Goal: Use online tool/utility: Utilize a website feature to perform a specific function

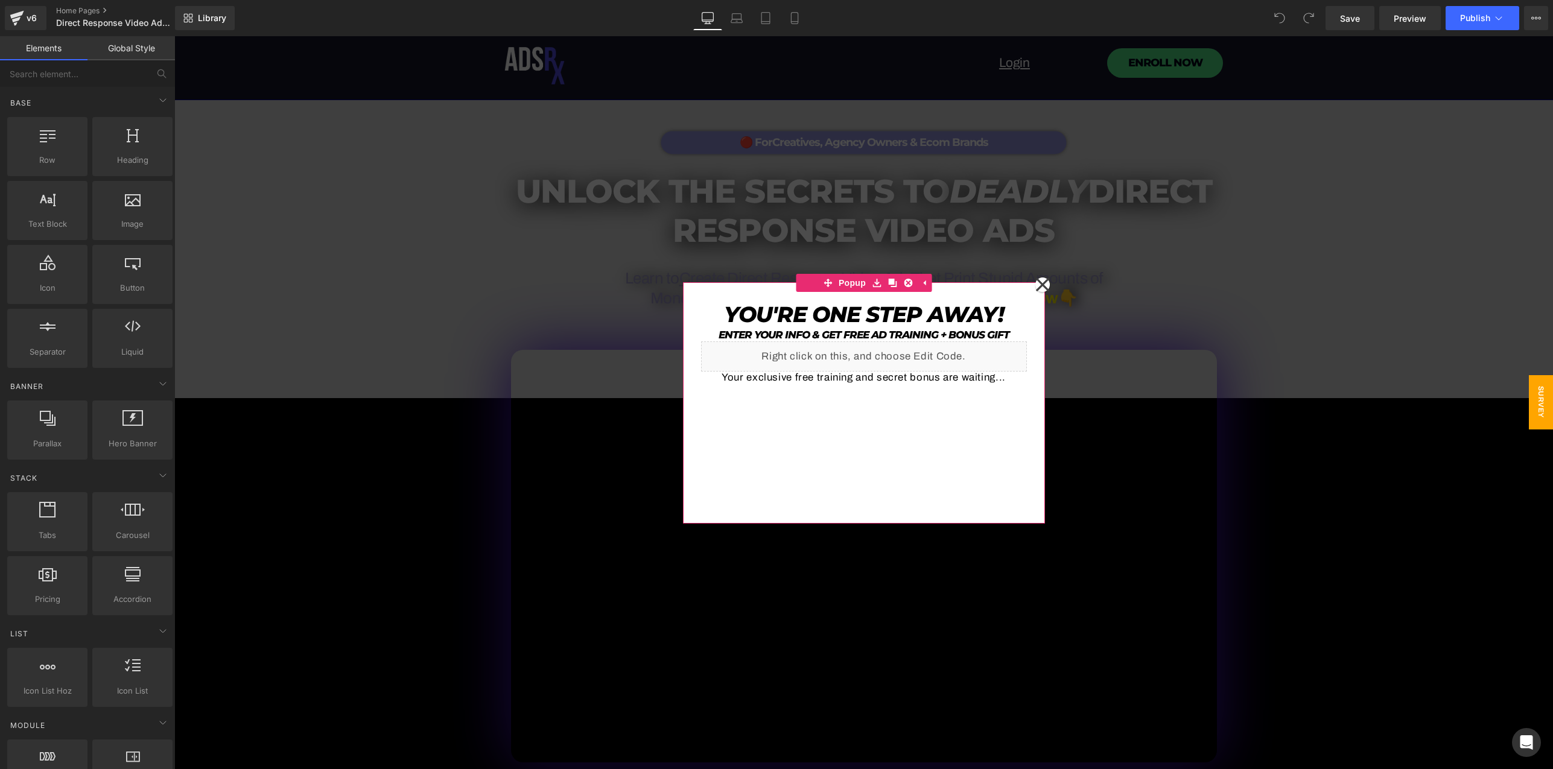
click at [1035, 283] on icon at bounding box center [1041, 283] width 13 height 13
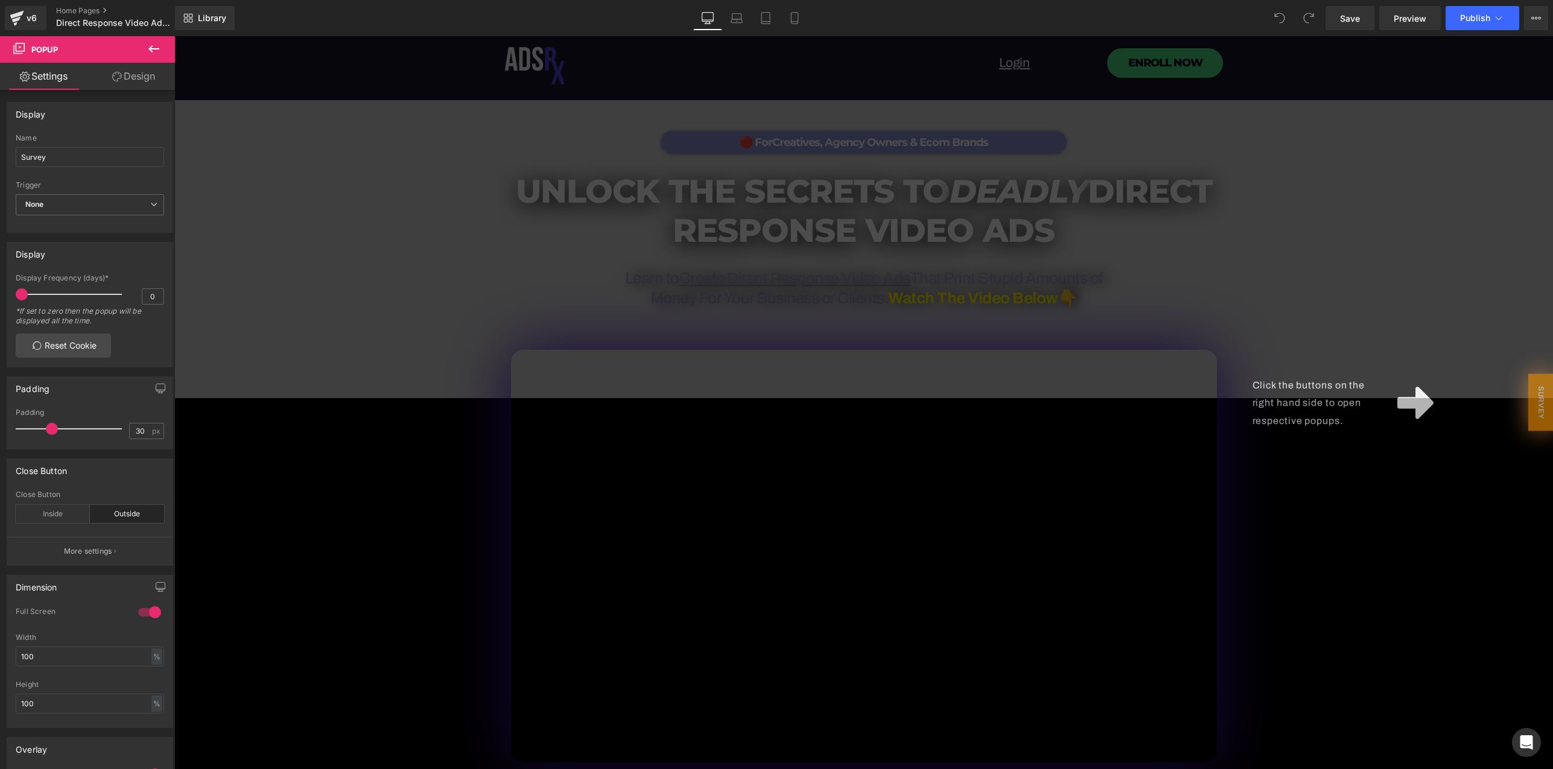
click at [1291, 275] on div "Click the buttons on the right hand side to open respective popups." at bounding box center [863, 402] width 1378 height 733
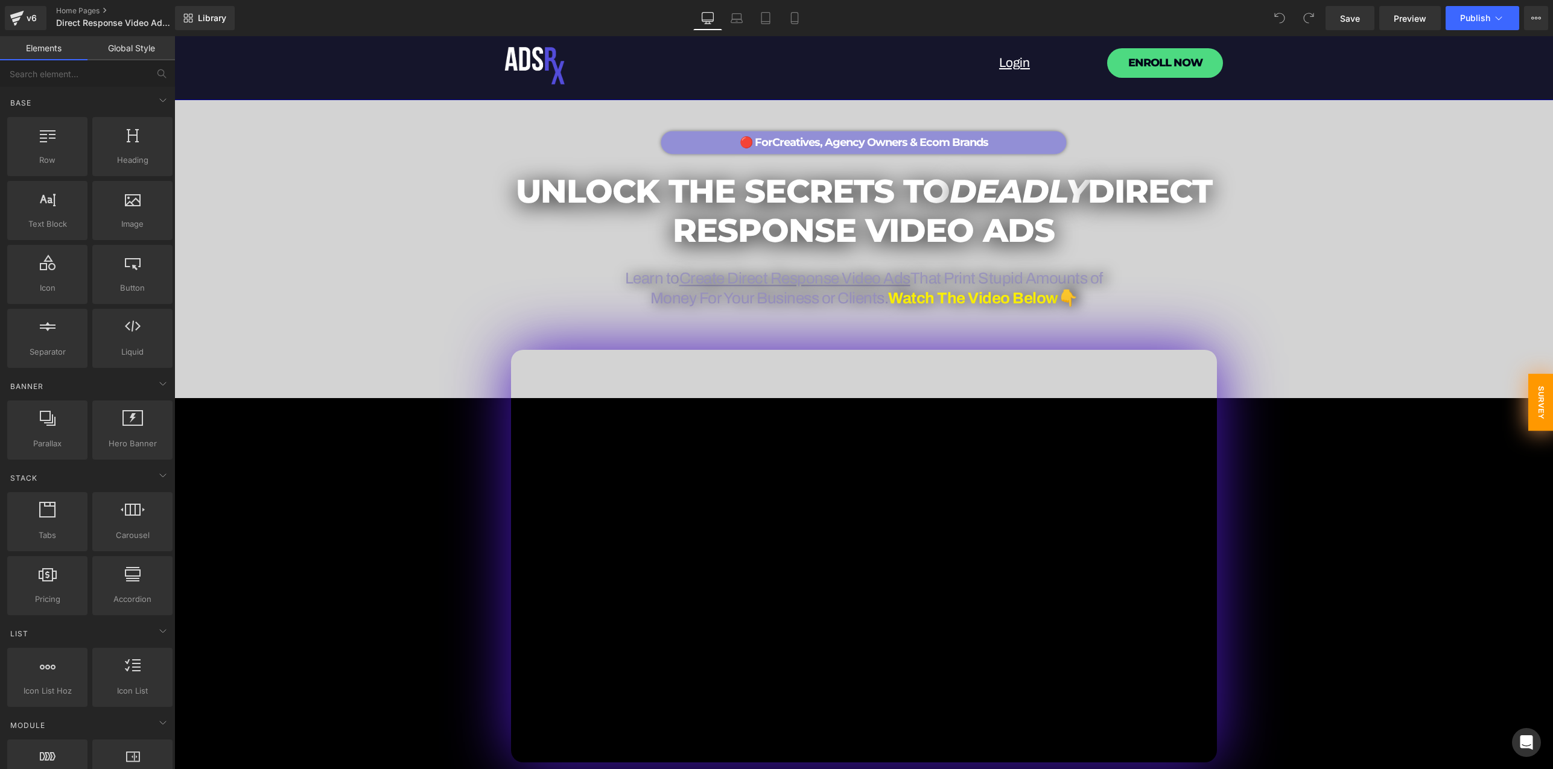
click at [1529, 401] on span "Survey" at bounding box center [1540, 401] width 25 height 57
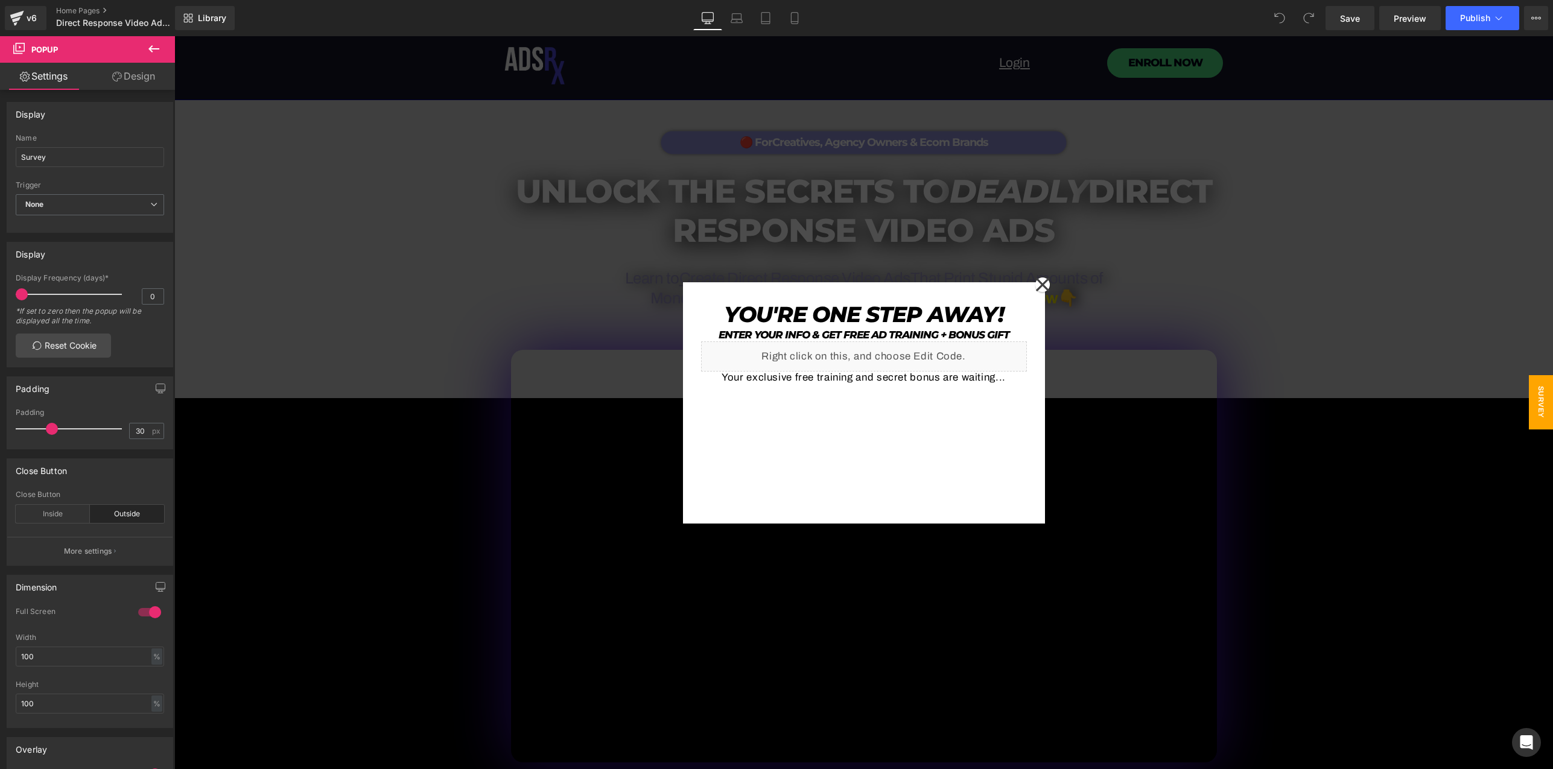
click at [1267, 244] on div at bounding box center [863, 402] width 1378 height 733
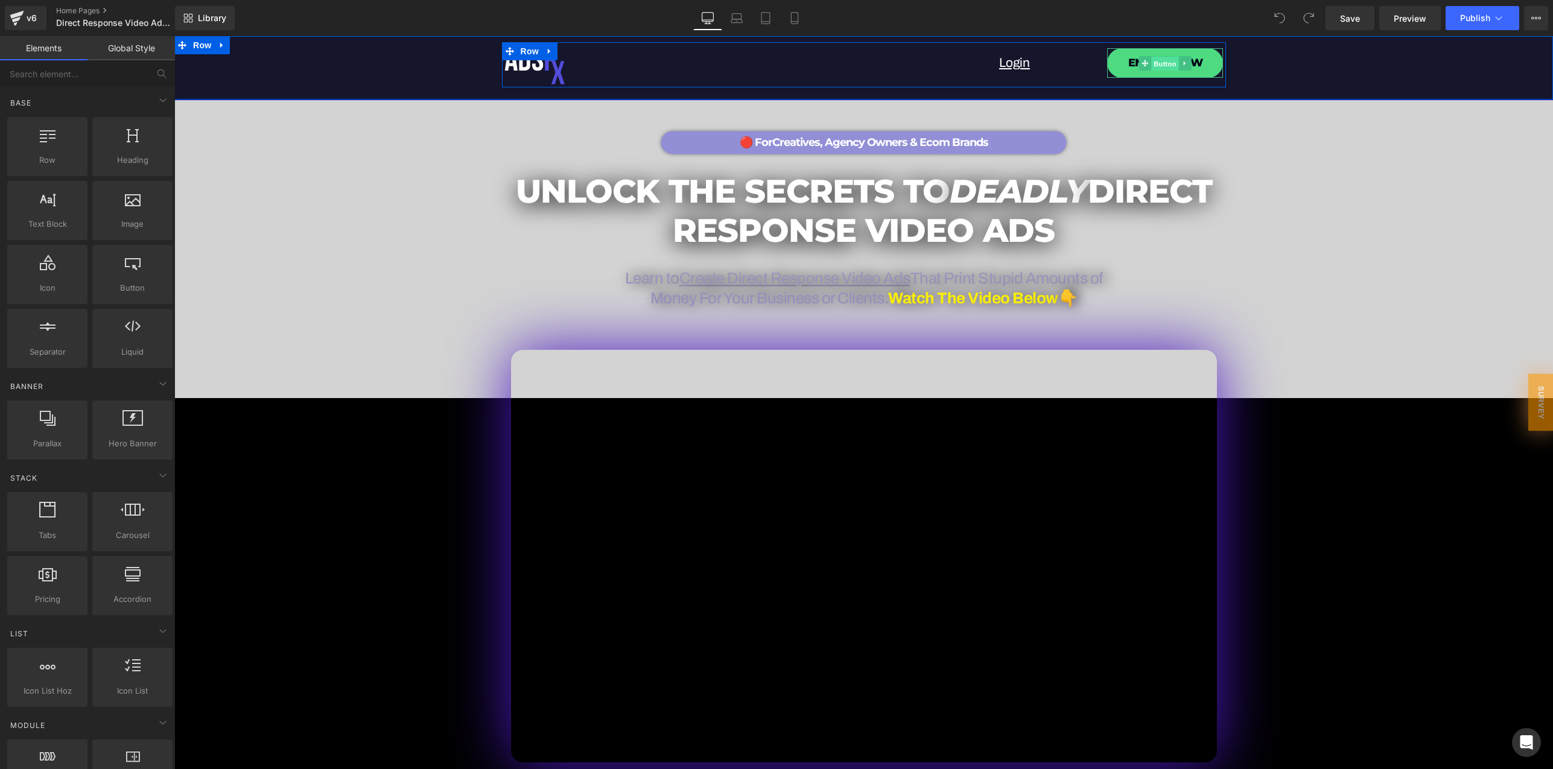
click at [1157, 64] on span "Button" at bounding box center [1165, 64] width 28 height 14
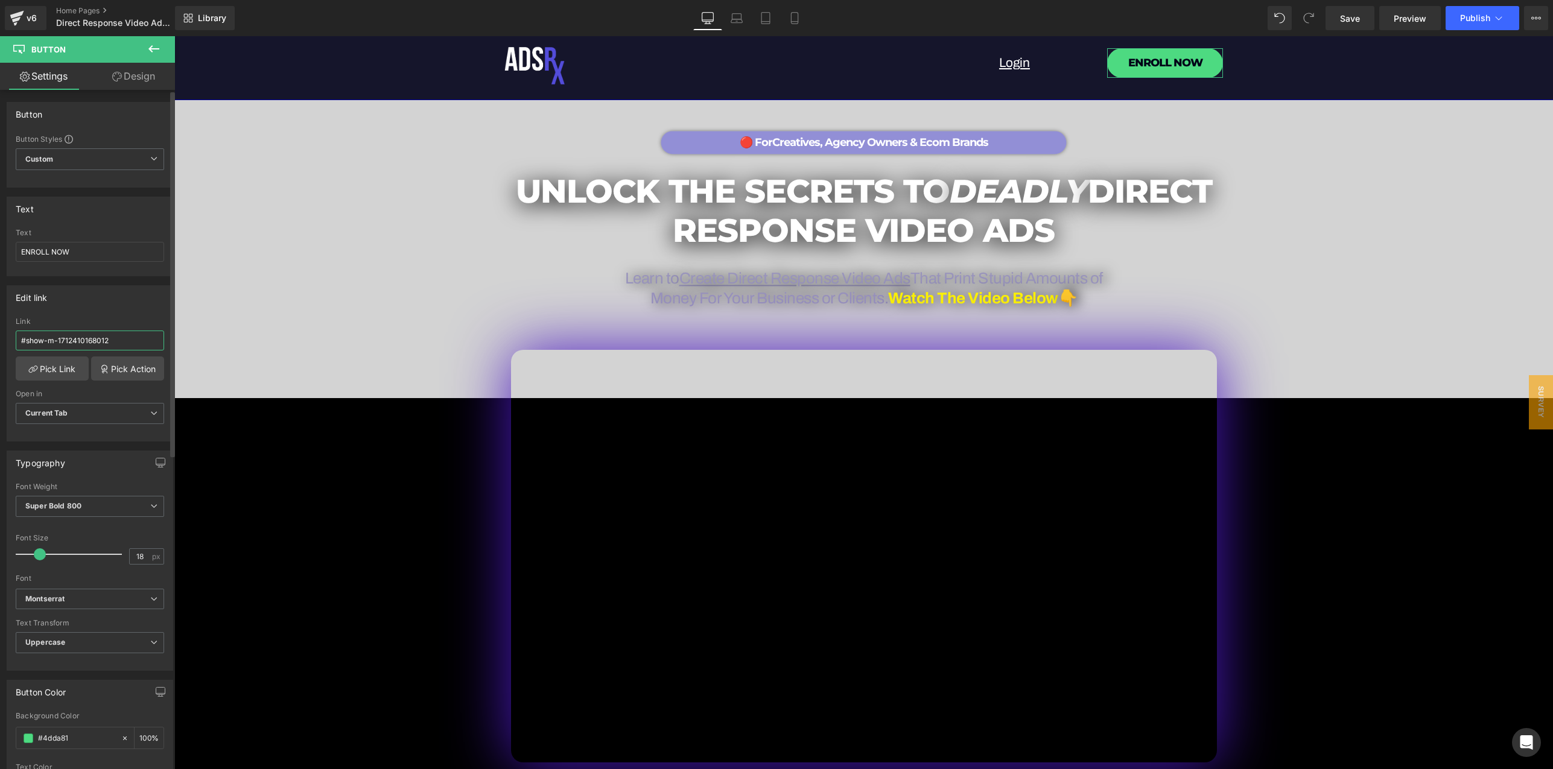
click at [110, 341] on input "#show-m-1712410168012" at bounding box center [90, 341] width 148 height 20
paste input "635128"
paste input "[URL][DOMAIN_NAME]"
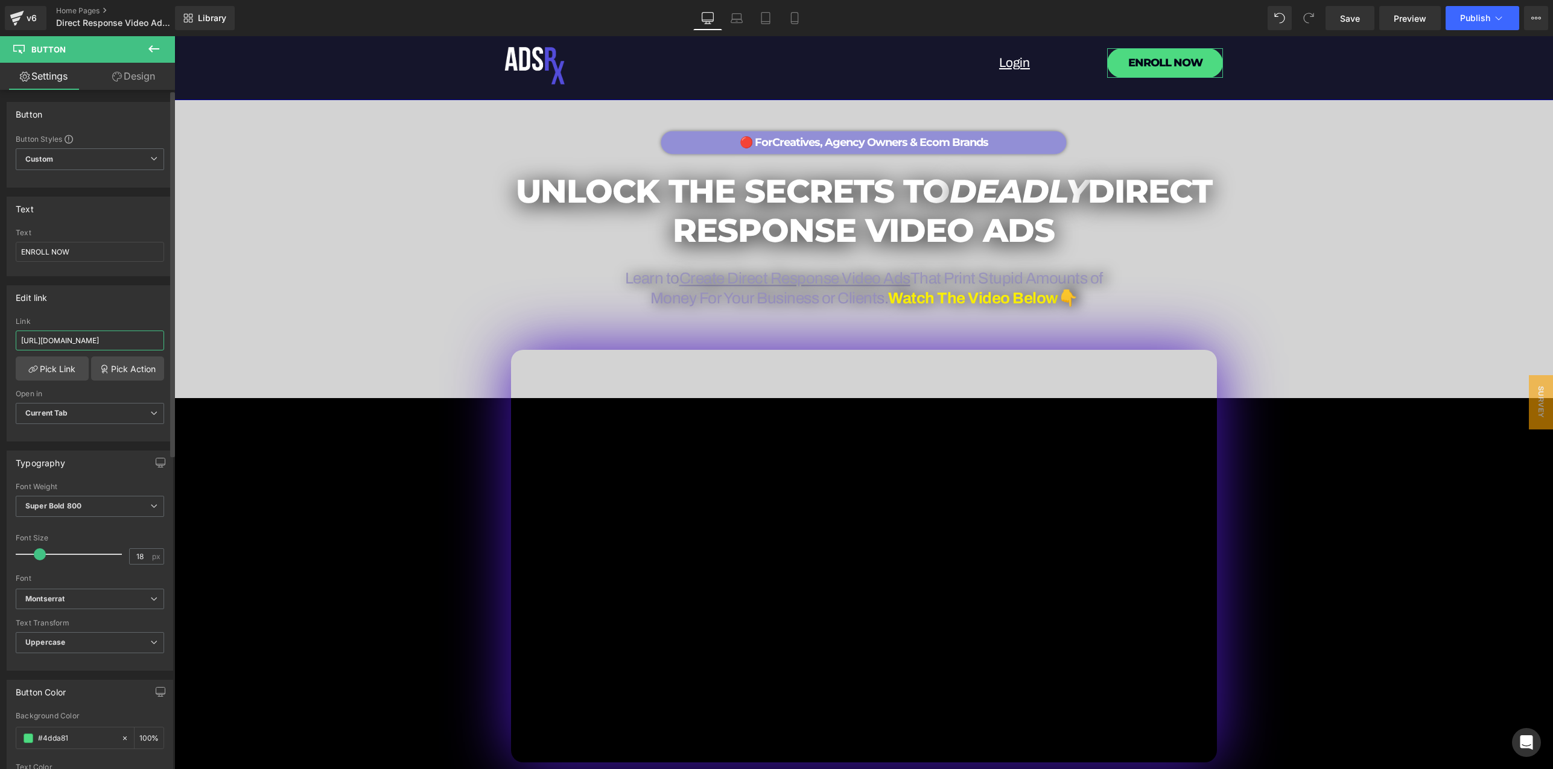
type input "[URL][DOMAIN_NAME]"
click at [105, 310] on div "Edit link #show-m-1712410168012 Link [URL][DOMAIN_NAME] Pick Link Pick Action C…" at bounding box center [90, 363] width 166 height 156
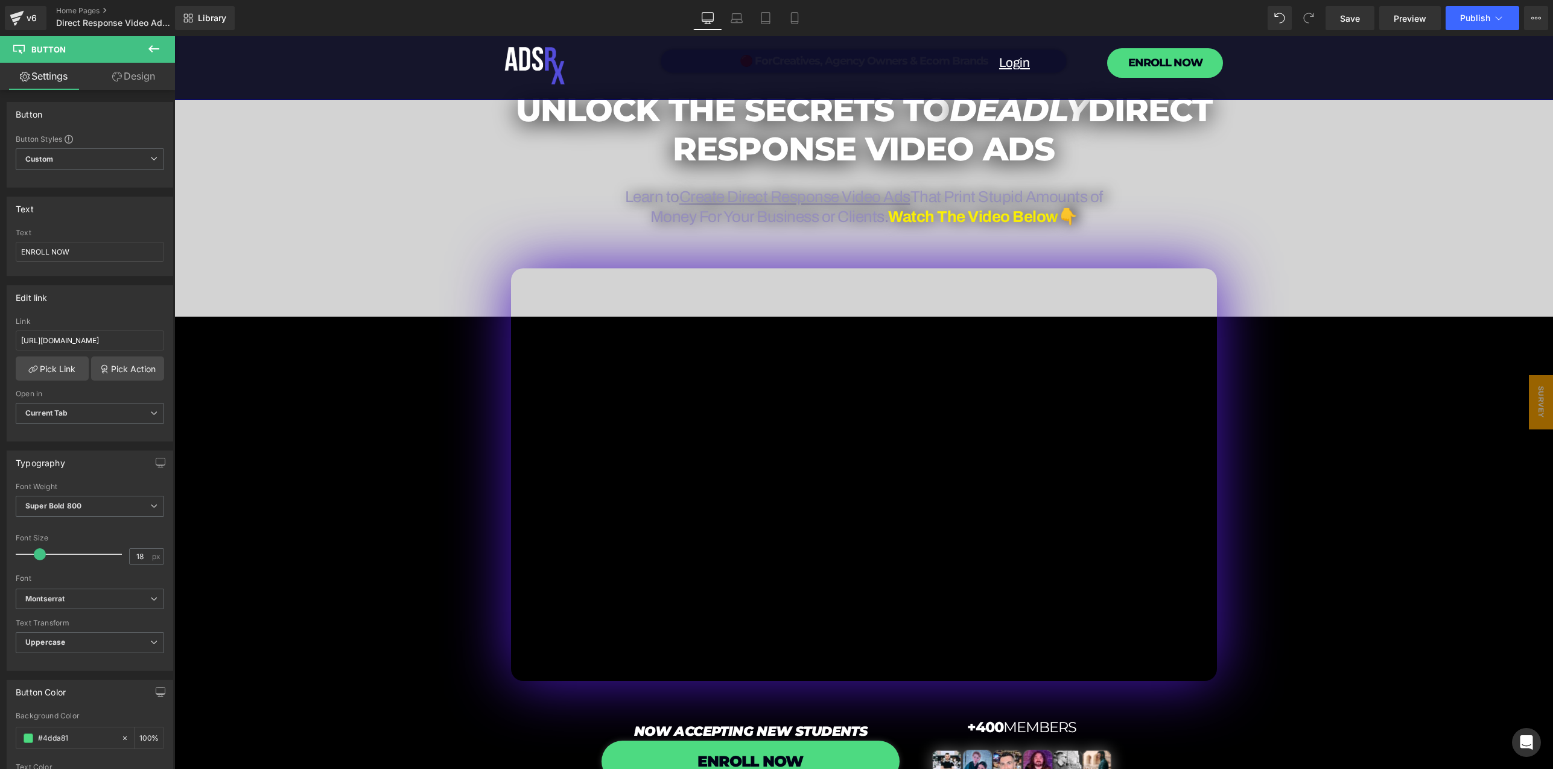
scroll to position [362, 0]
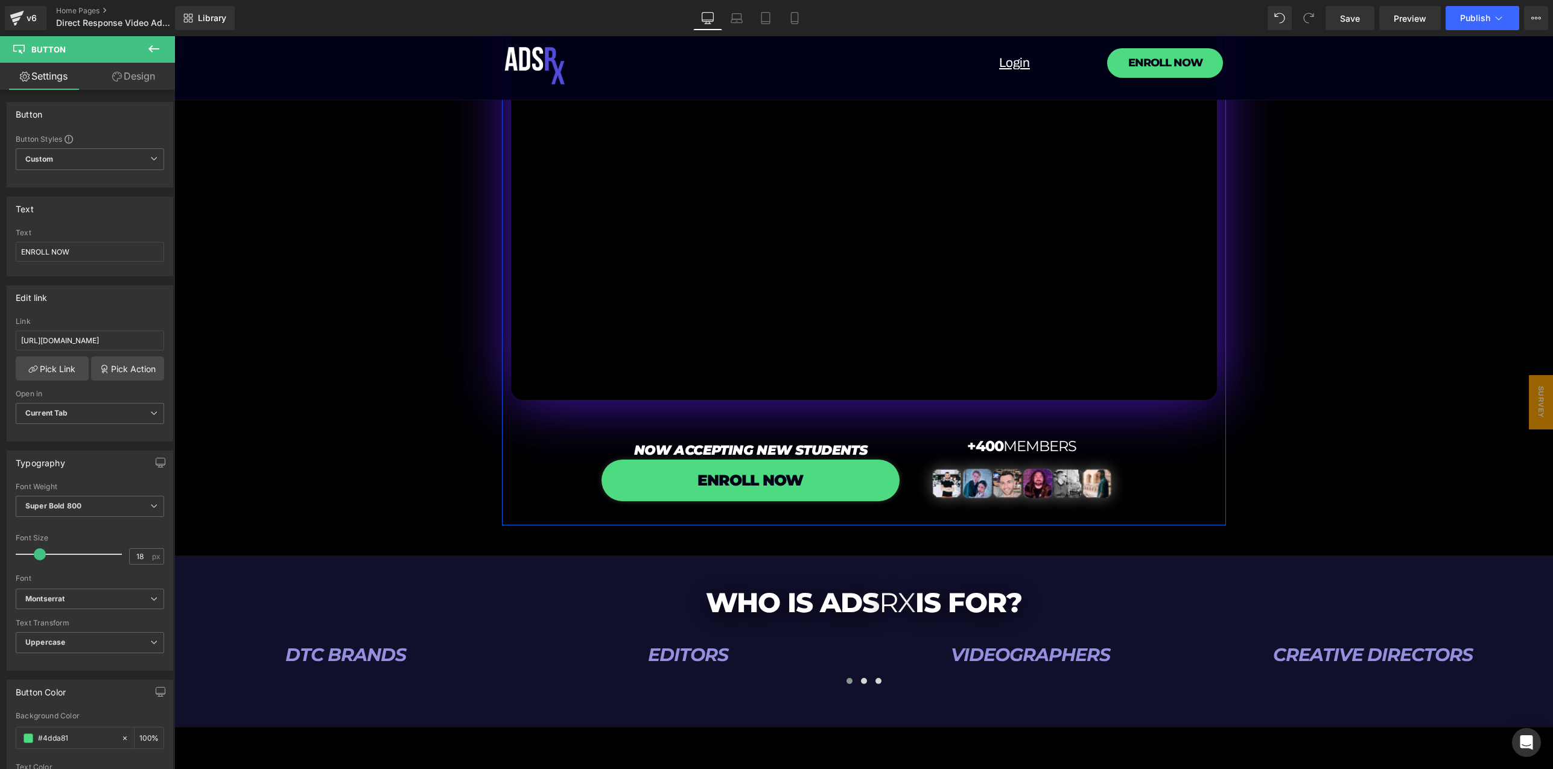
click at [548, 440] on div "Vimeo NOW ACCEPTING NEW STUDENTS Heading ENROLL NOW Button +400 members Heading…" at bounding box center [864, 247] width 724 height 544
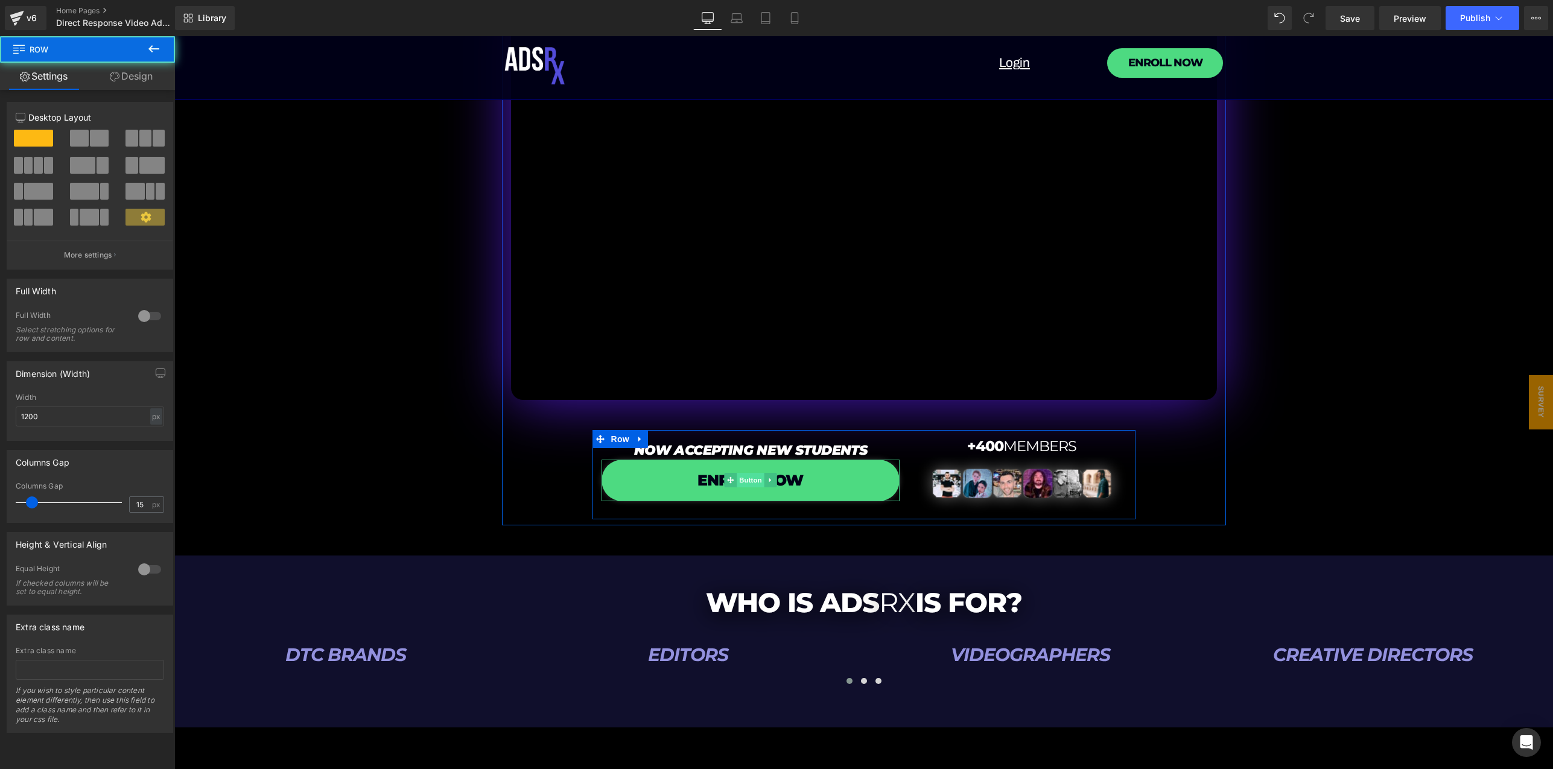
click at [753, 480] on span "Button" at bounding box center [750, 480] width 28 height 14
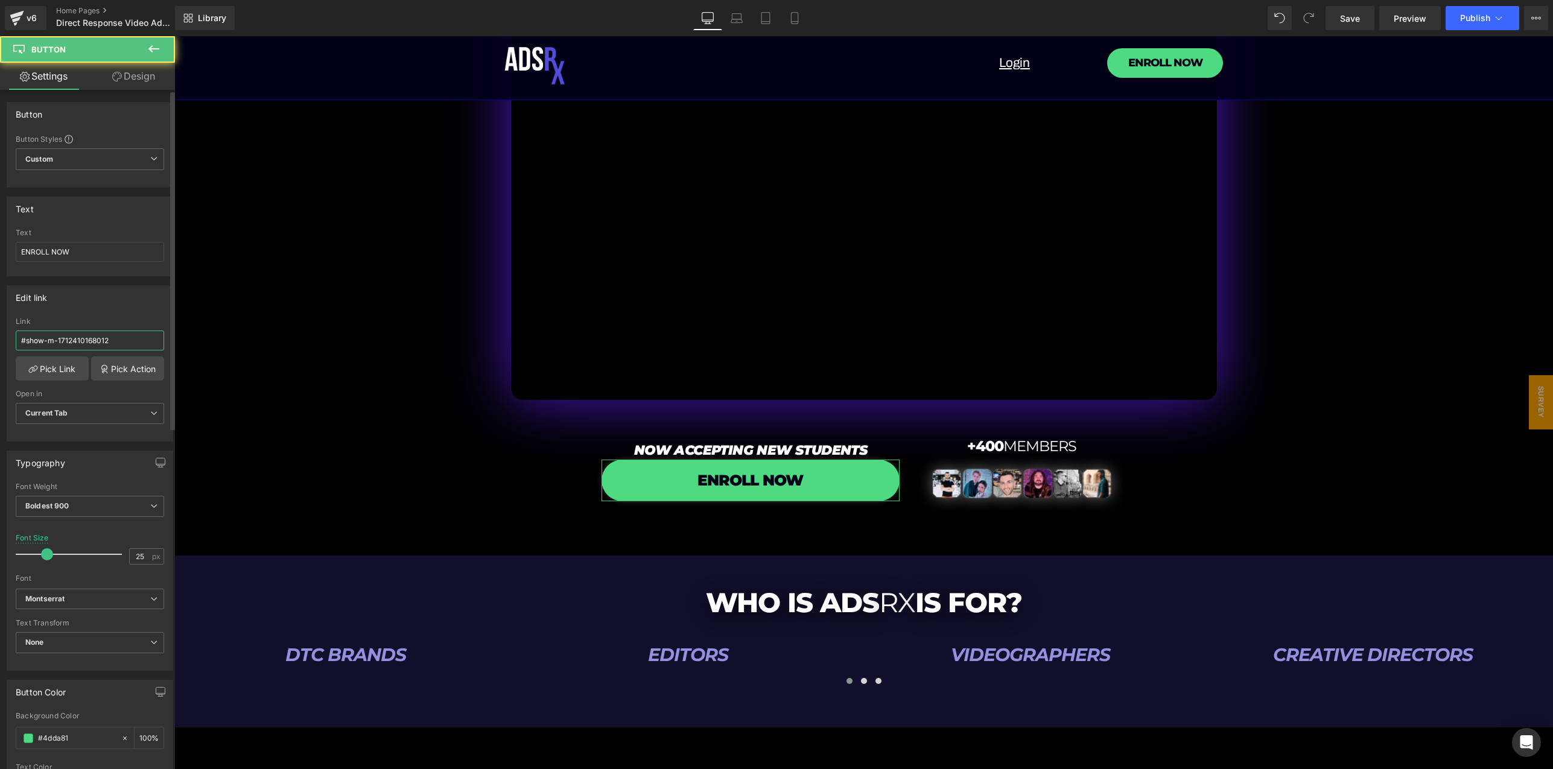
click at [56, 340] on input "#show-m-1712410168012" at bounding box center [90, 341] width 148 height 20
paste input "[URL][DOMAIN_NAME]"
type input "[URL][DOMAIN_NAME]"
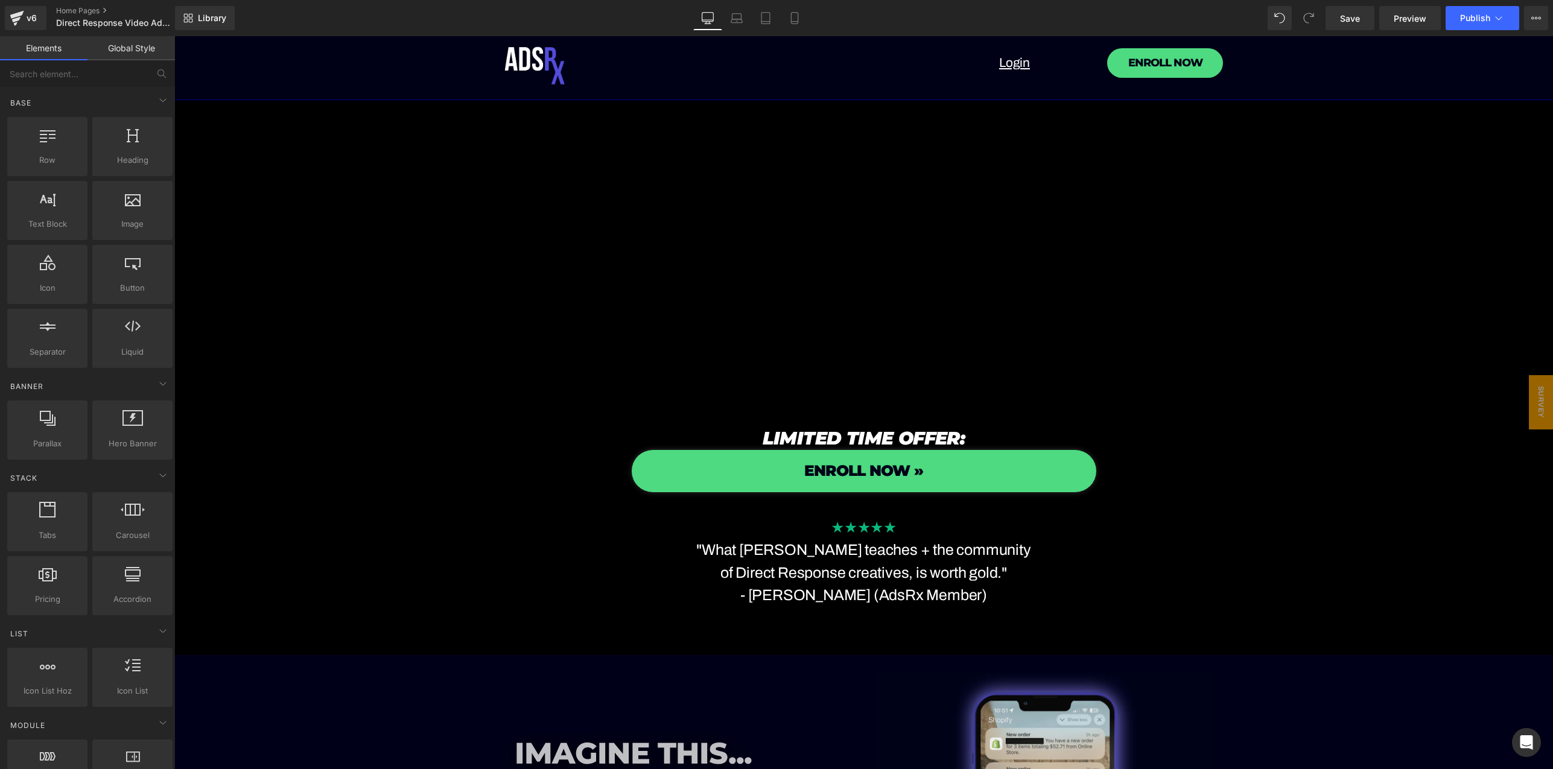
scroll to position [1579, 0]
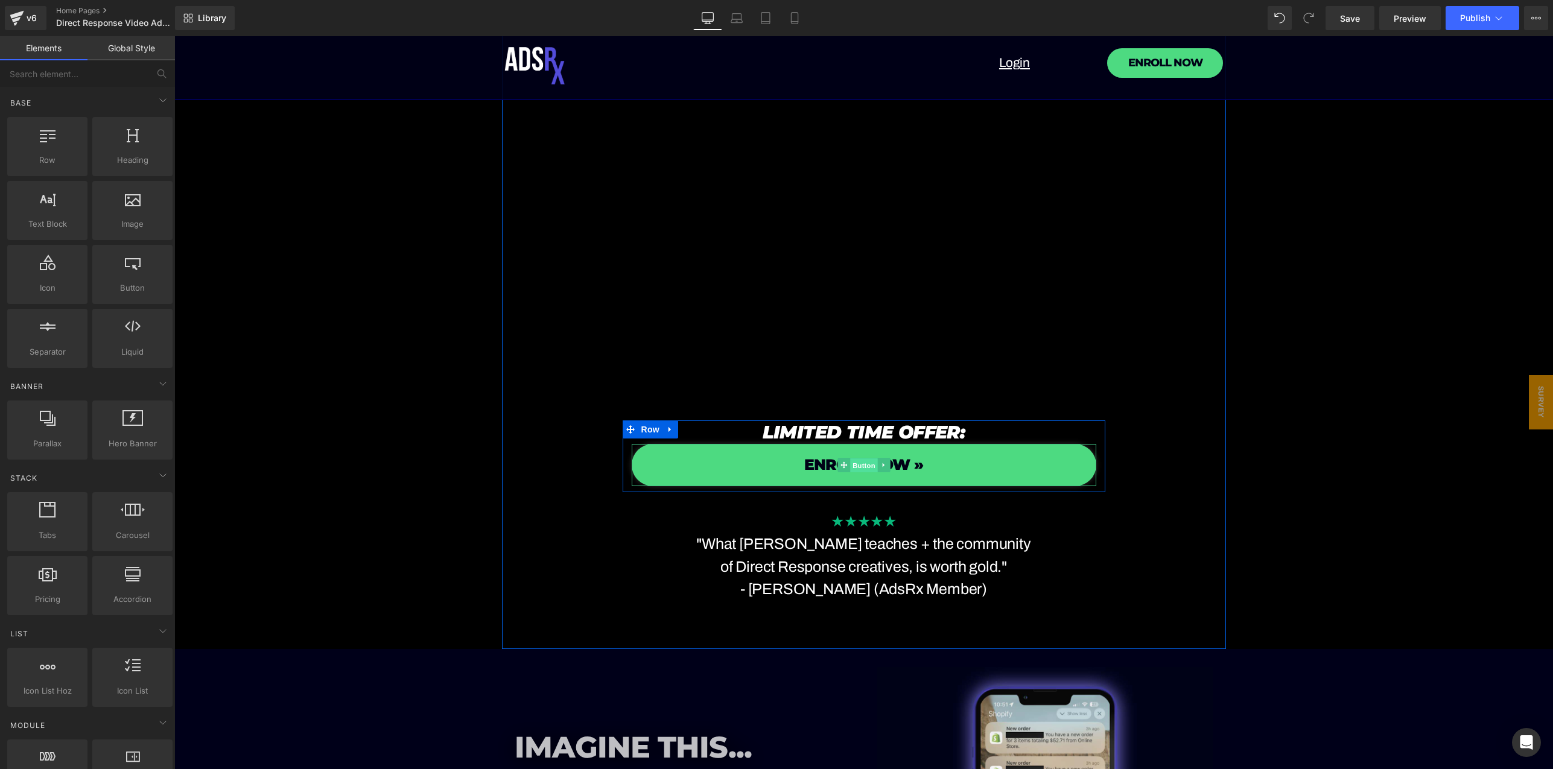
click at [852, 466] on span "Button" at bounding box center [864, 465] width 28 height 14
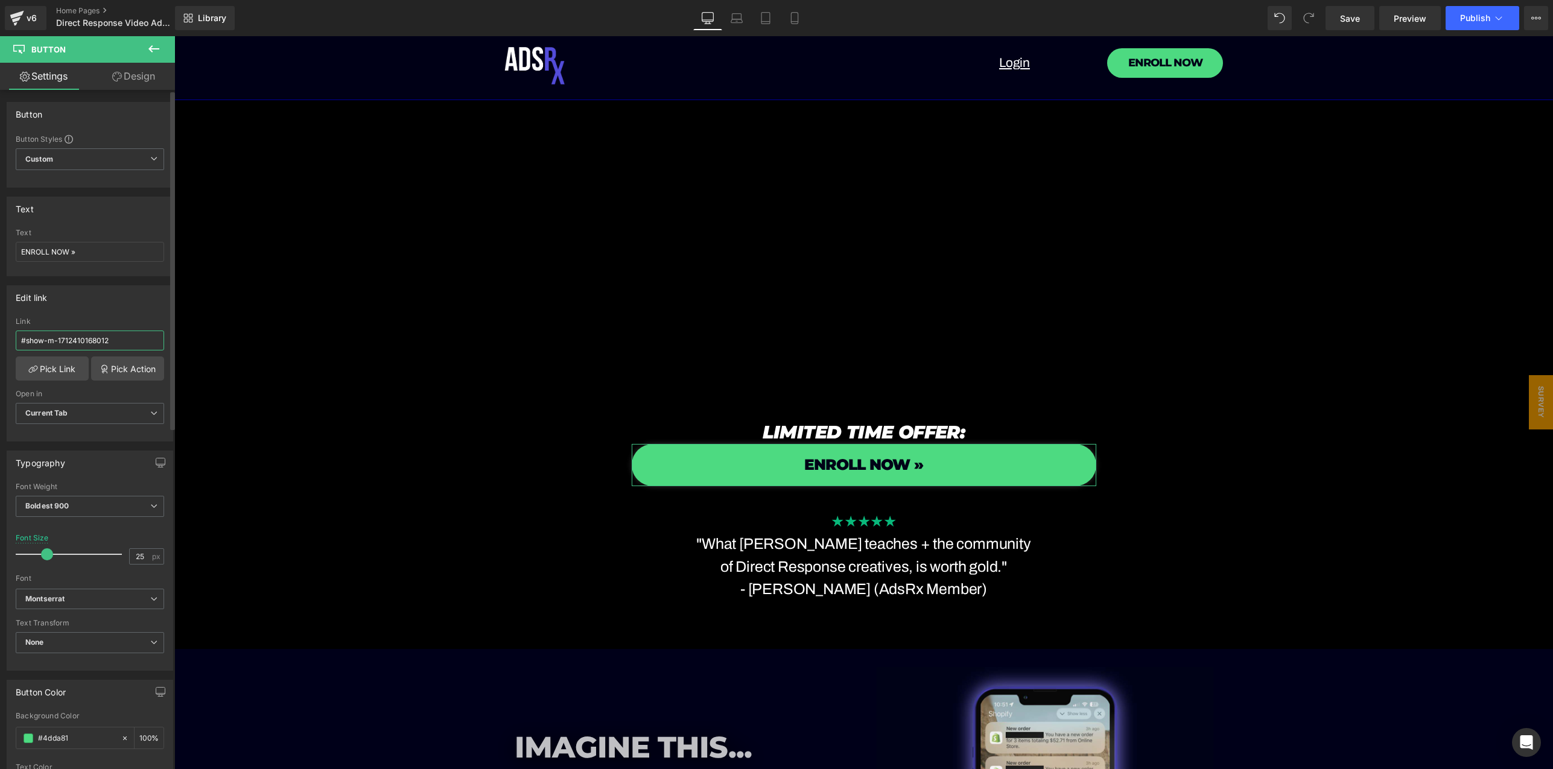
click at [102, 341] on input "#show-m-1712410168012" at bounding box center [90, 341] width 148 height 20
paste input "[URL][DOMAIN_NAME]"
type input "[URL][DOMAIN_NAME]"
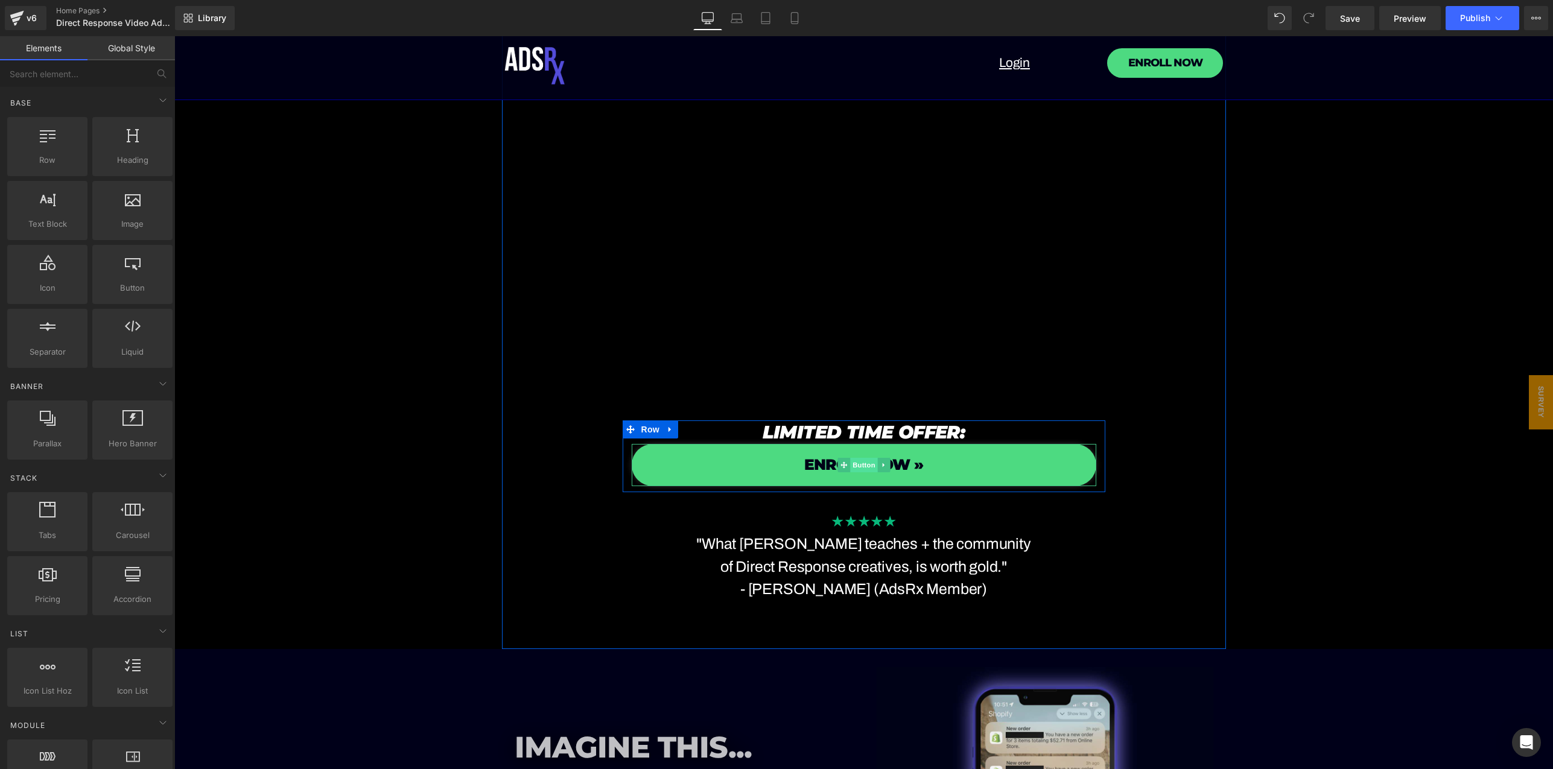
click at [850, 464] on span "Button" at bounding box center [864, 465] width 28 height 14
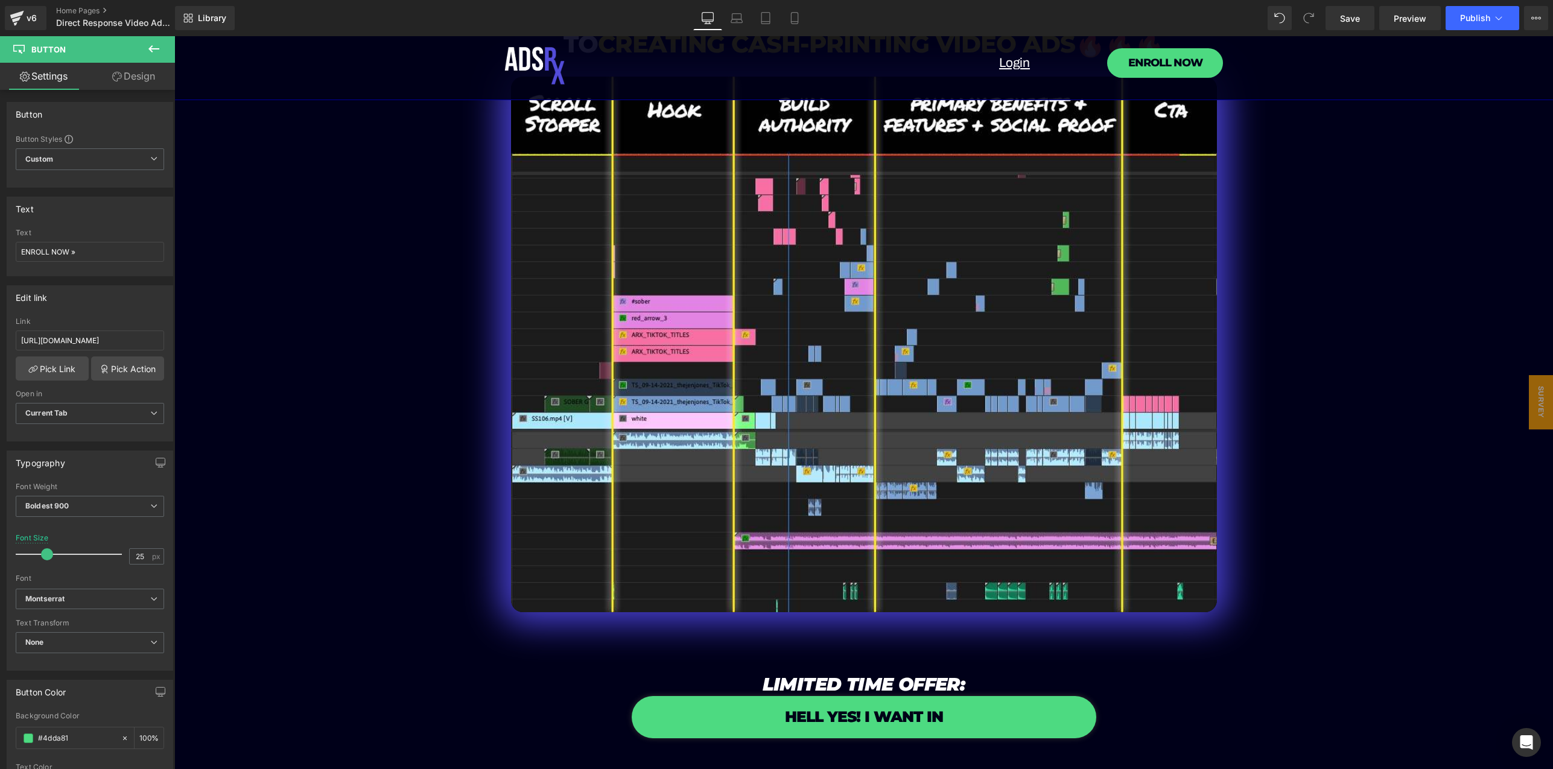
scroll to position [3516, 0]
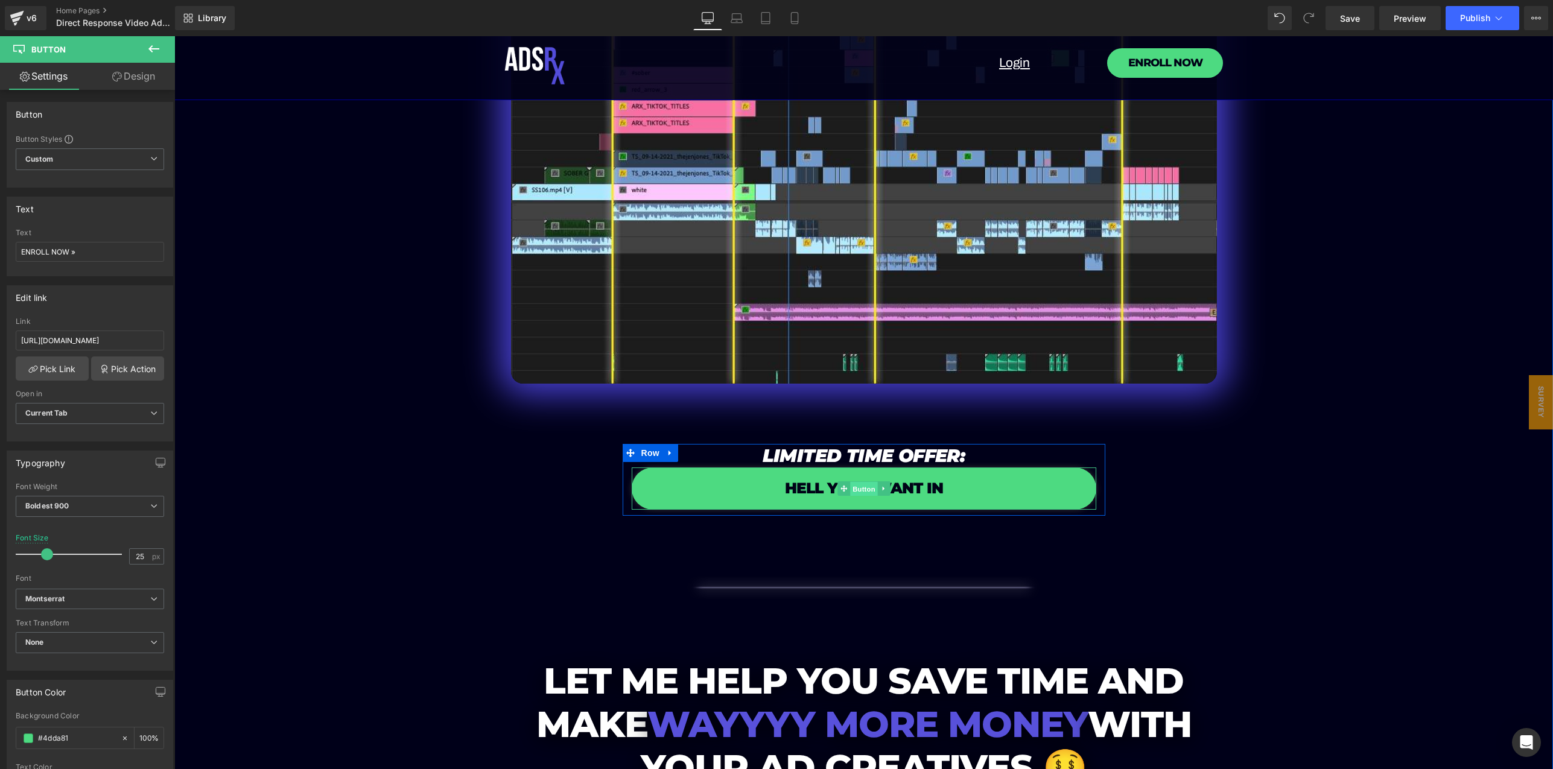
click at [859, 489] on span "Button" at bounding box center [864, 489] width 28 height 14
click at [104, 340] on input "#show-m-1712410168012" at bounding box center [90, 341] width 148 height 20
paste input "[URL][DOMAIN_NAME]"
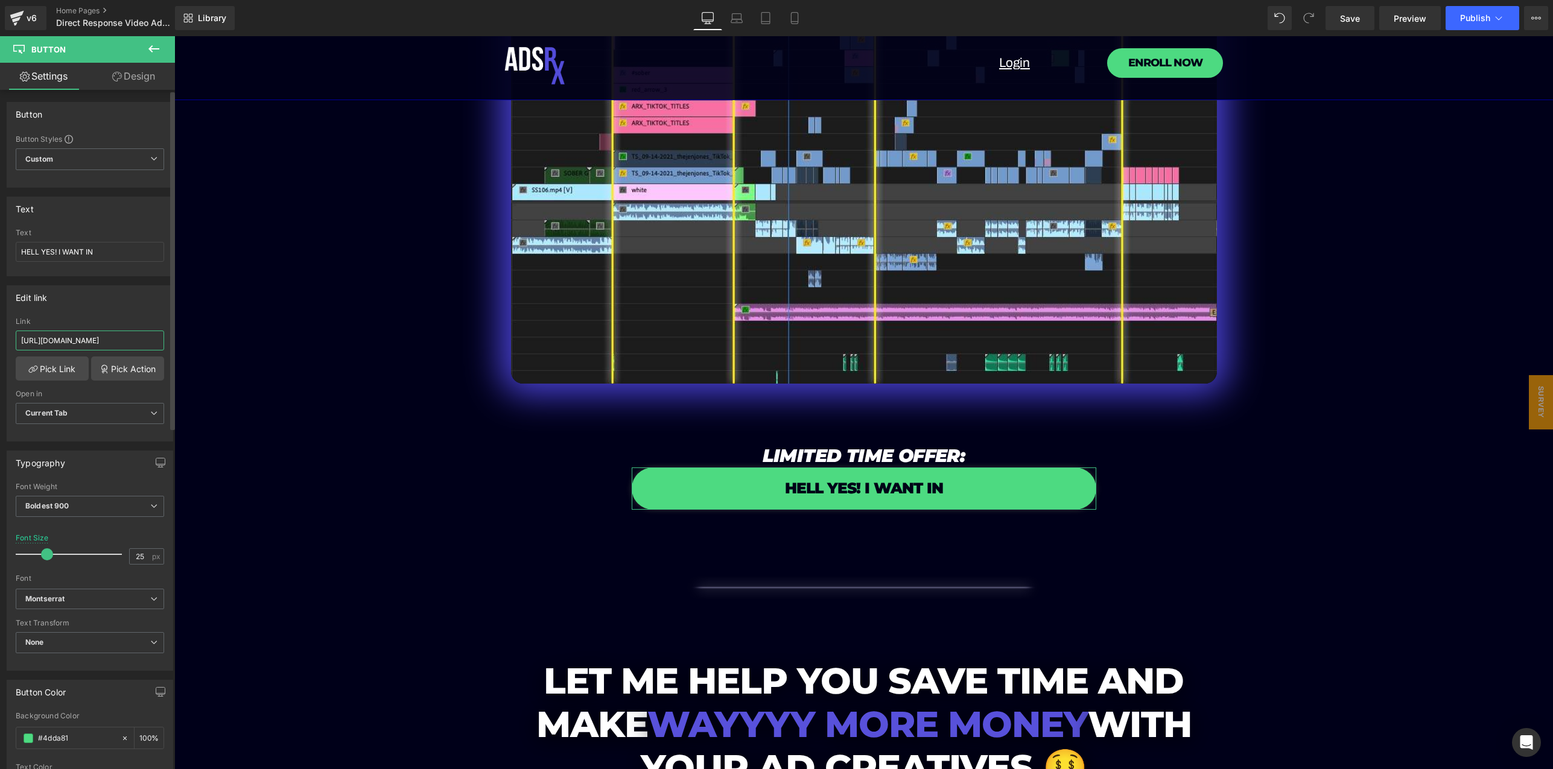
type input "[URL][DOMAIN_NAME]"
click at [151, 312] on div "Edit link #show-m-1712410168012 Link [URL][DOMAIN_NAME] Pick Link Pick Action C…" at bounding box center [90, 363] width 166 height 156
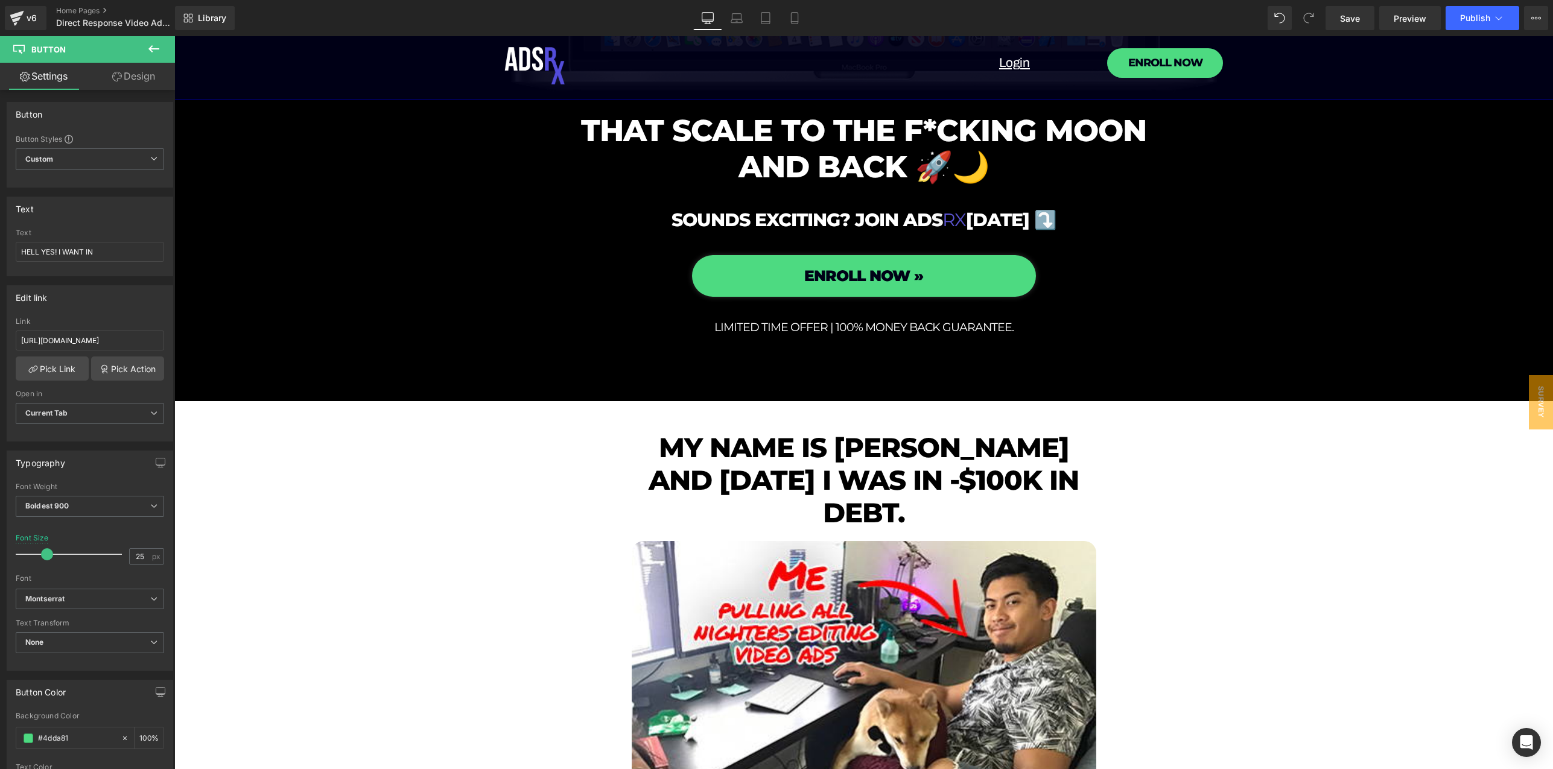
scroll to position [6064, 0]
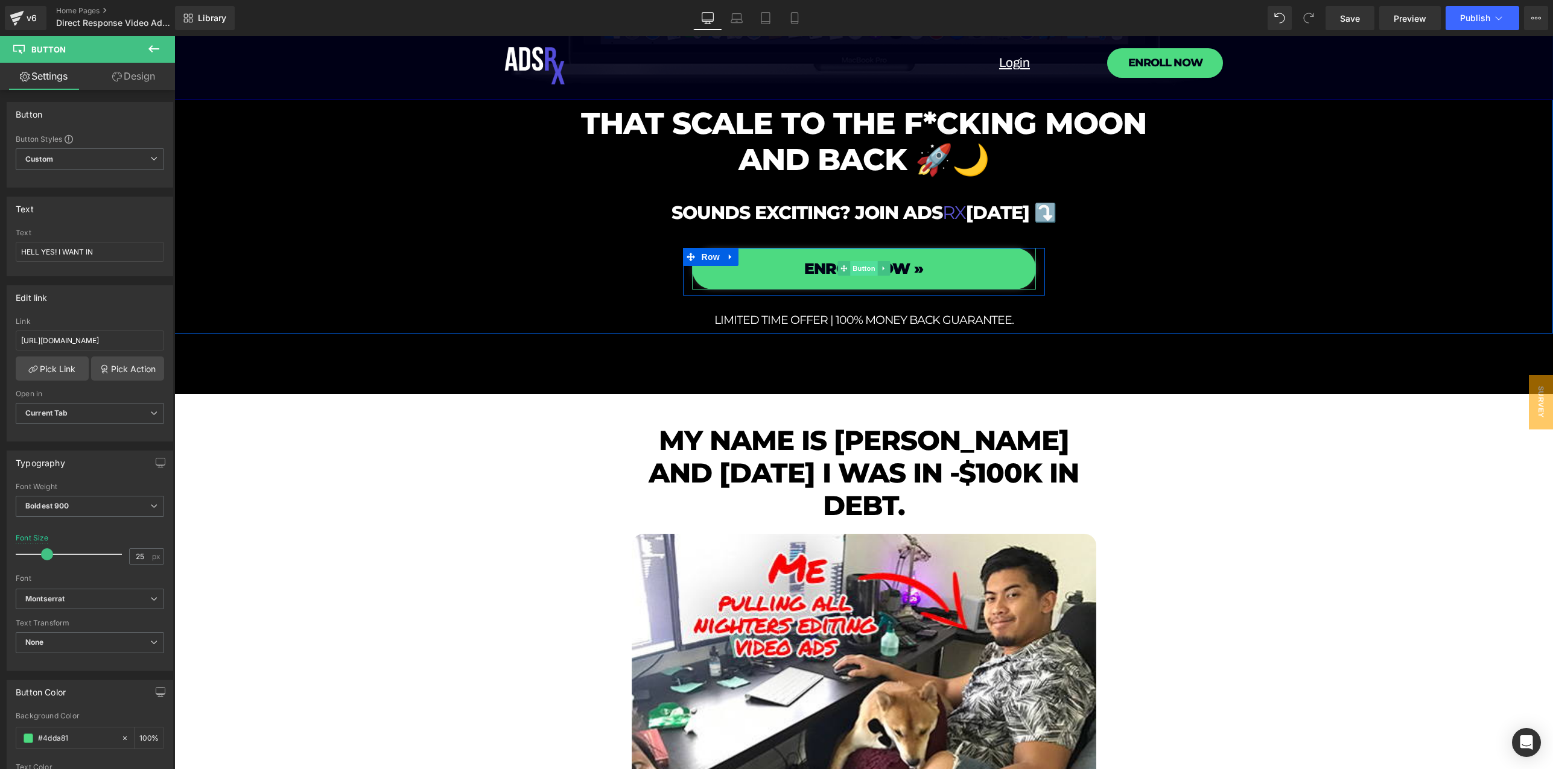
click at [850, 267] on span "Button" at bounding box center [864, 268] width 28 height 14
click at [105, 341] on input "#show-m-1712410168012" at bounding box center [90, 341] width 148 height 20
paste input "[URL][DOMAIN_NAME]"
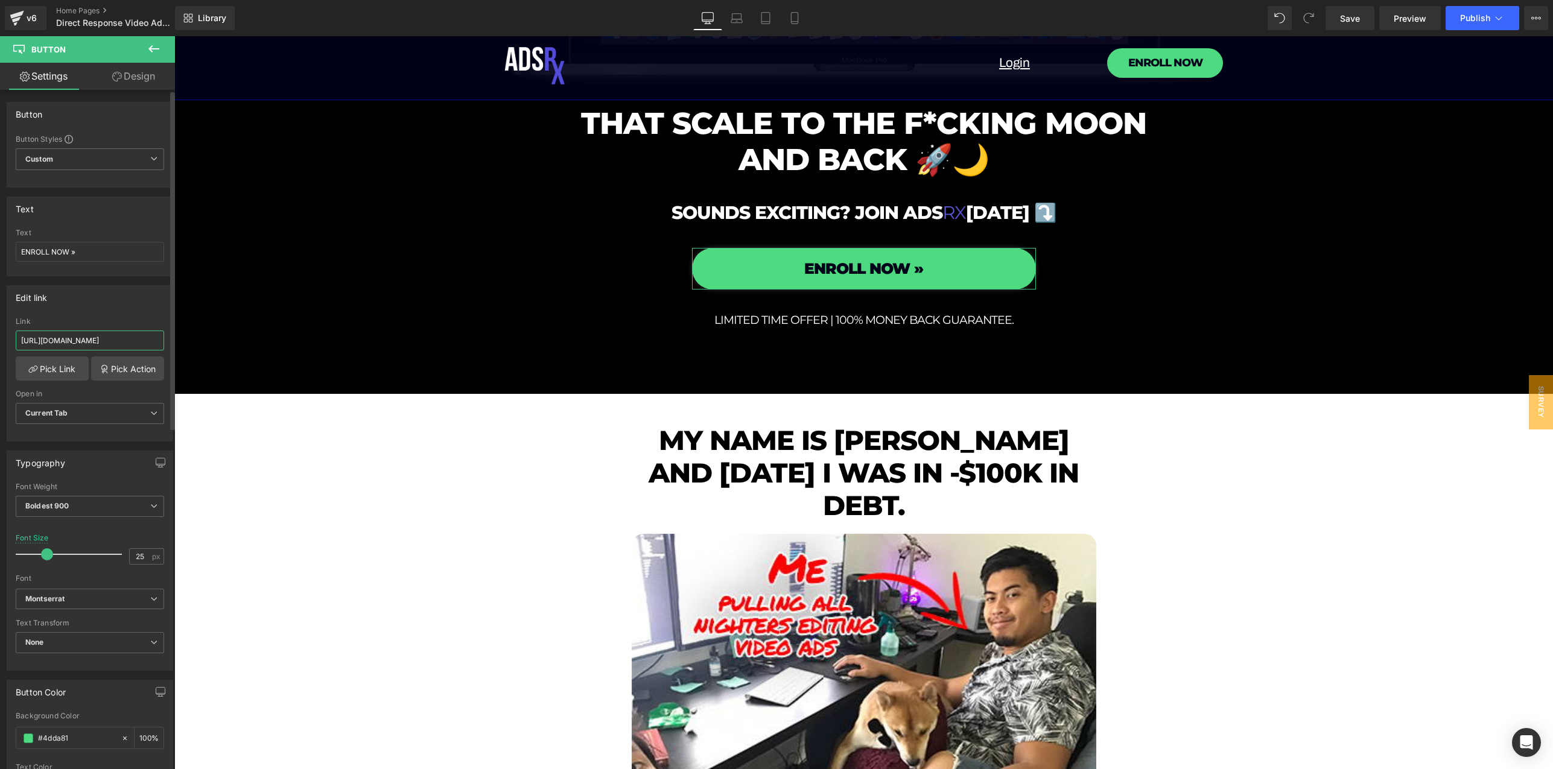
type input "[URL][DOMAIN_NAME]"
click at [142, 309] on div "Edit link #show-m-1712410168012 Link [URL][DOMAIN_NAME] Pick Link Pick Action C…" at bounding box center [90, 363] width 166 height 156
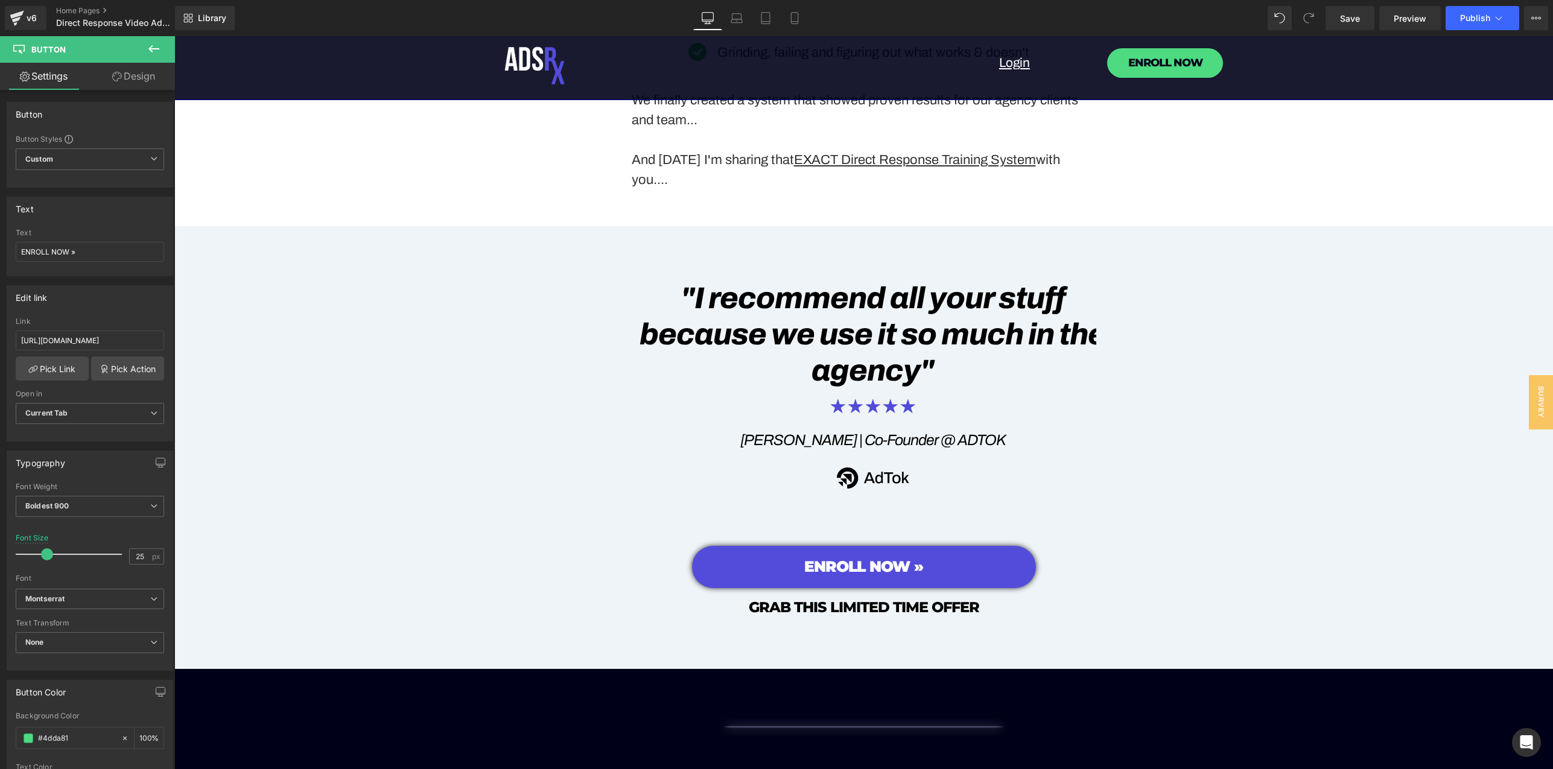
scroll to position [9844, 0]
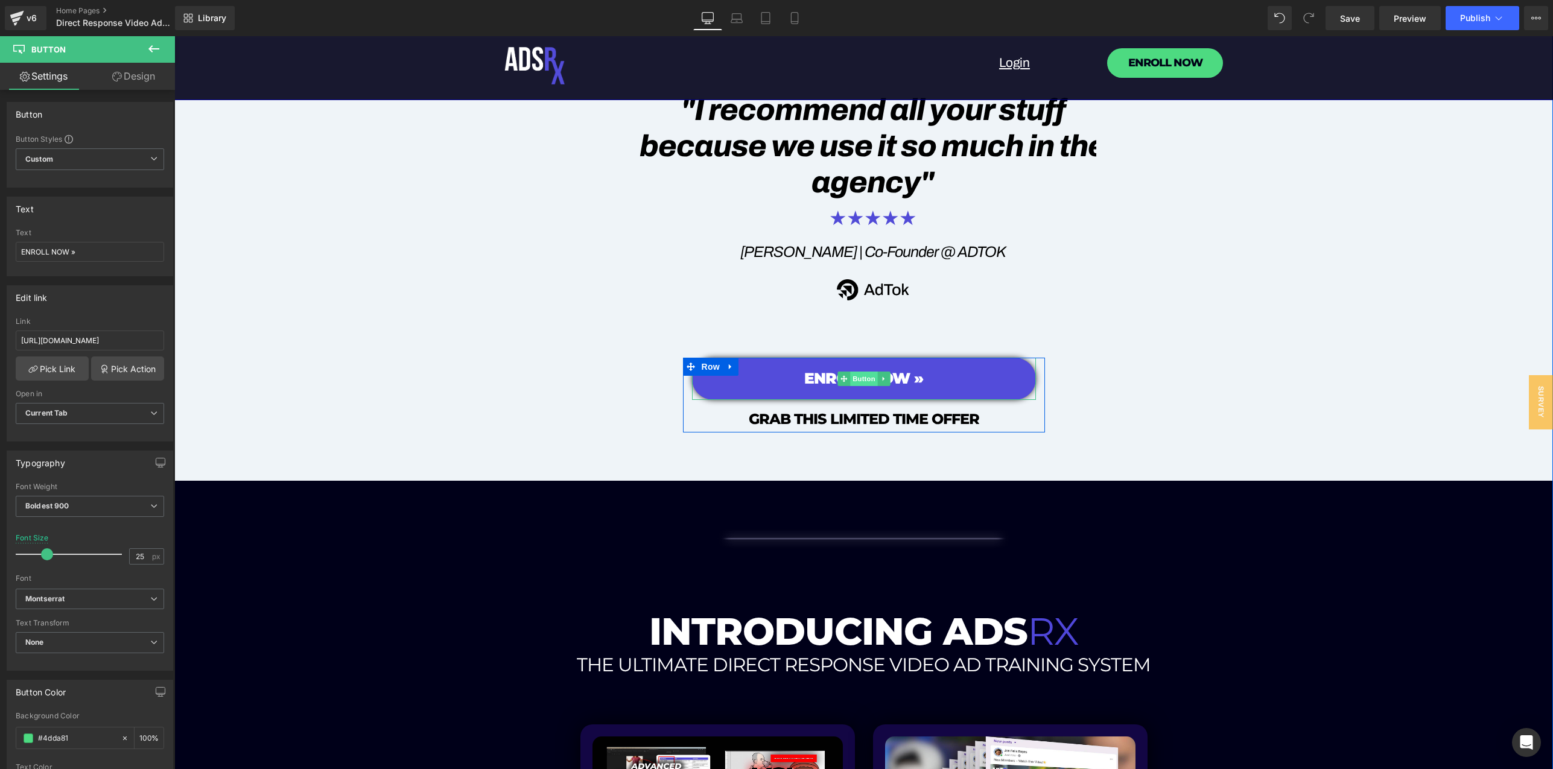
click at [860, 372] on span "Button" at bounding box center [864, 379] width 28 height 14
click at [58, 343] on input "#show-m-1712410168012" at bounding box center [90, 341] width 148 height 20
paste input "[URL][DOMAIN_NAME]"
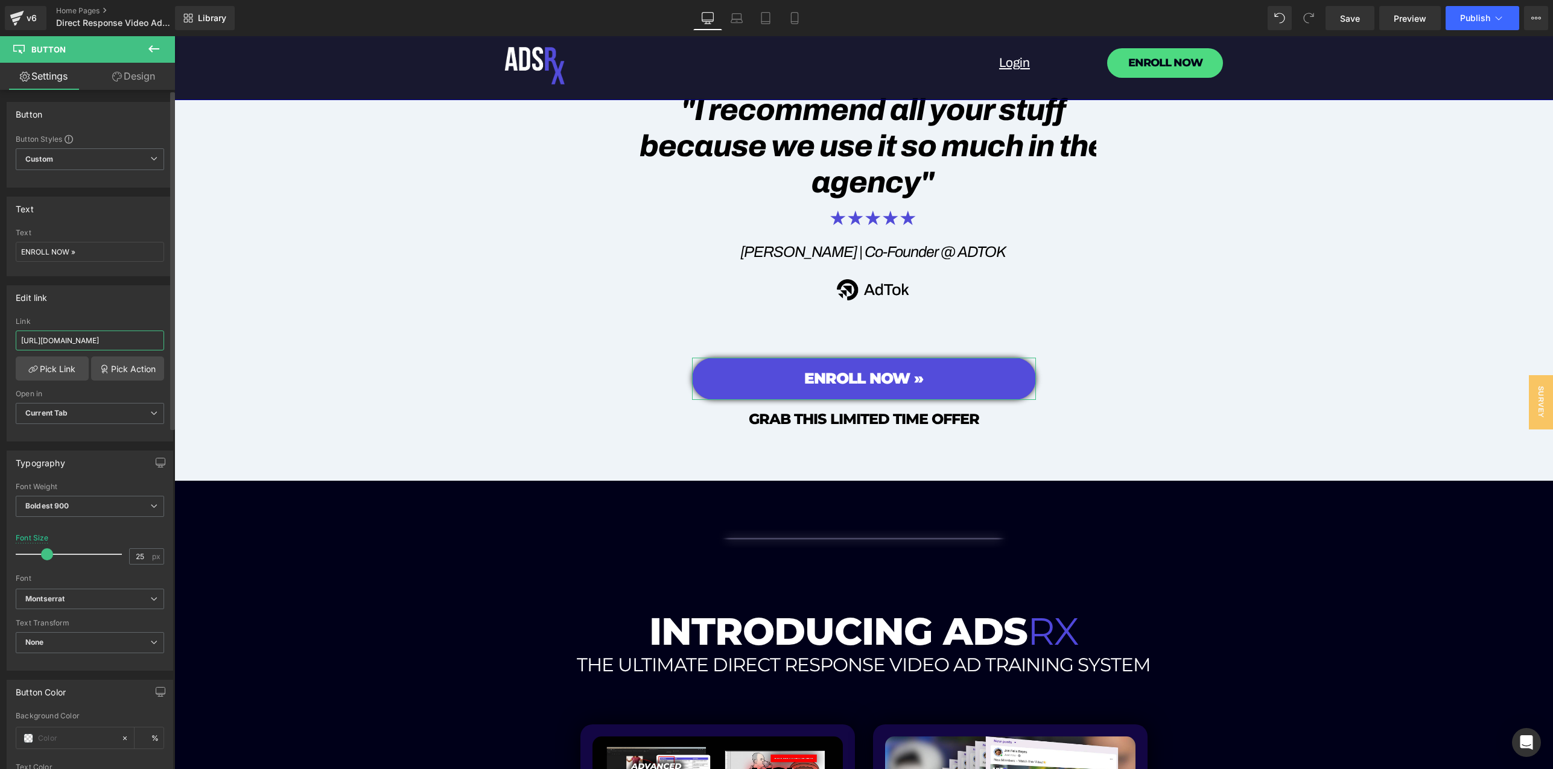
type input "[URL][DOMAIN_NAME]"
click at [142, 325] on div "Link" at bounding box center [90, 321] width 148 height 8
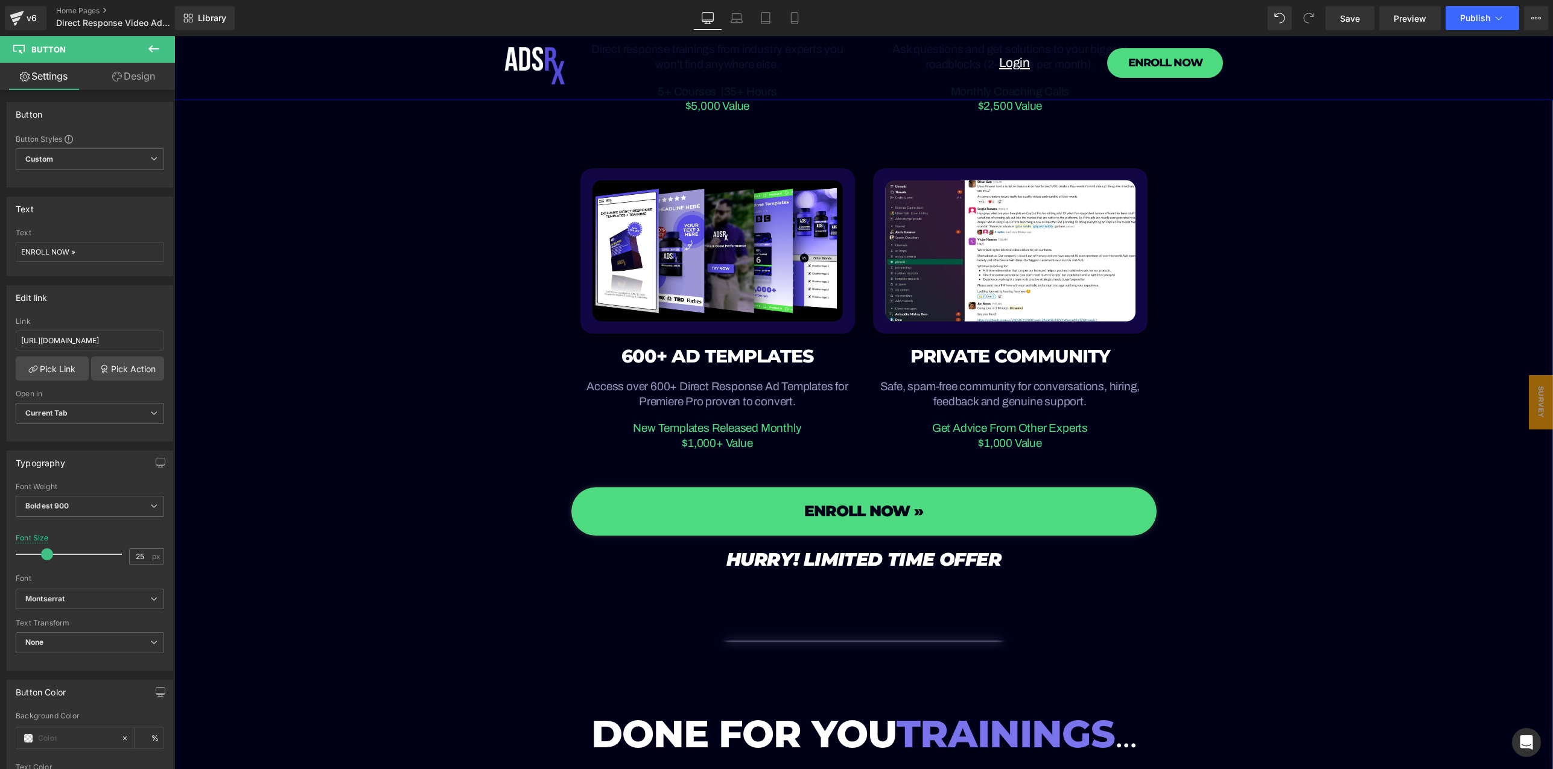
scroll to position [10749, 0]
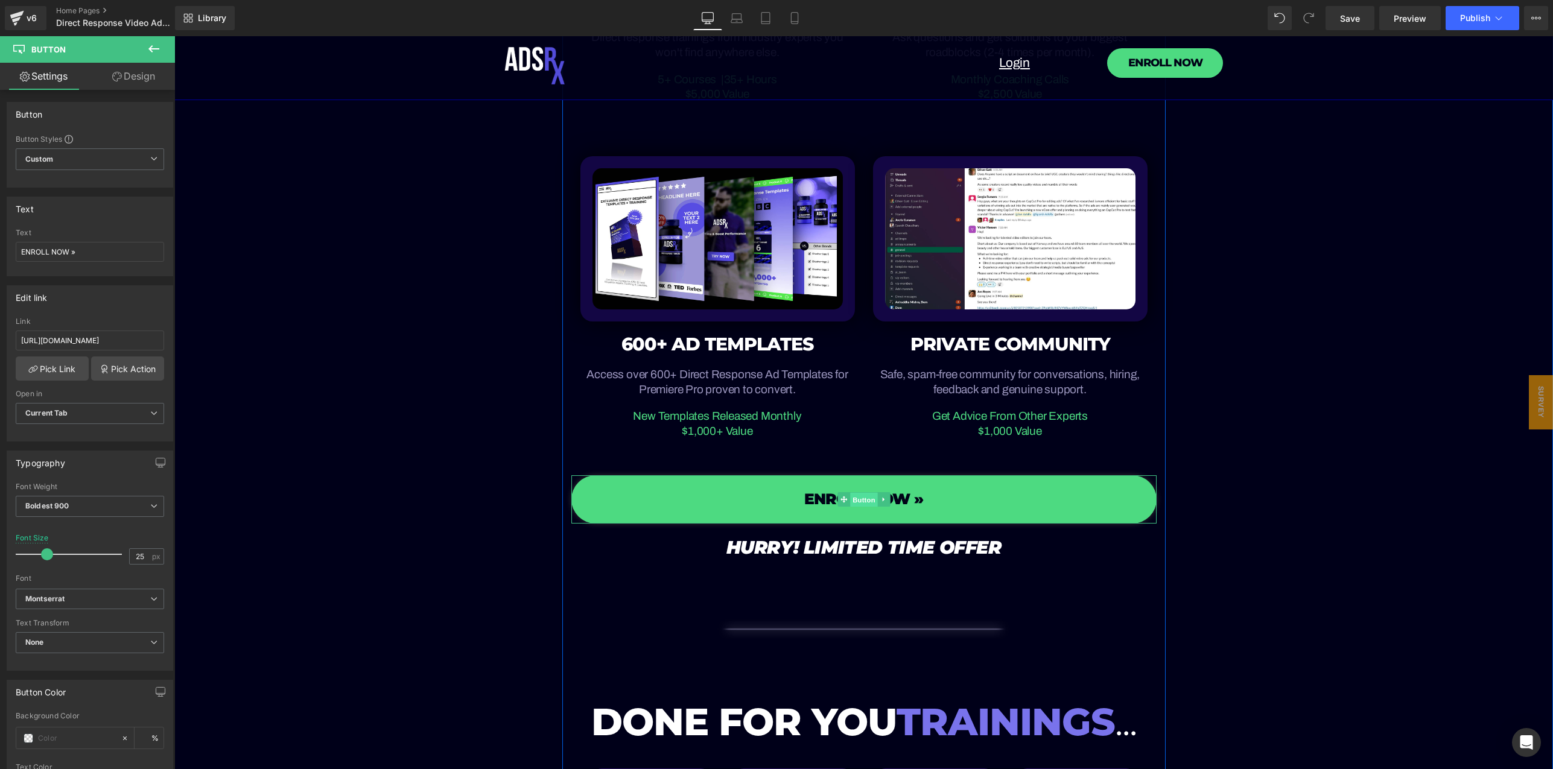
click at [859, 493] on span "Button" at bounding box center [864, 500] width 28 height 14
click at [77, 341] on input "#show-m-1712410168012" at bounding box center [90, 341] width 148 height 20
paste input "[URL][DOMAIN_NAME]"
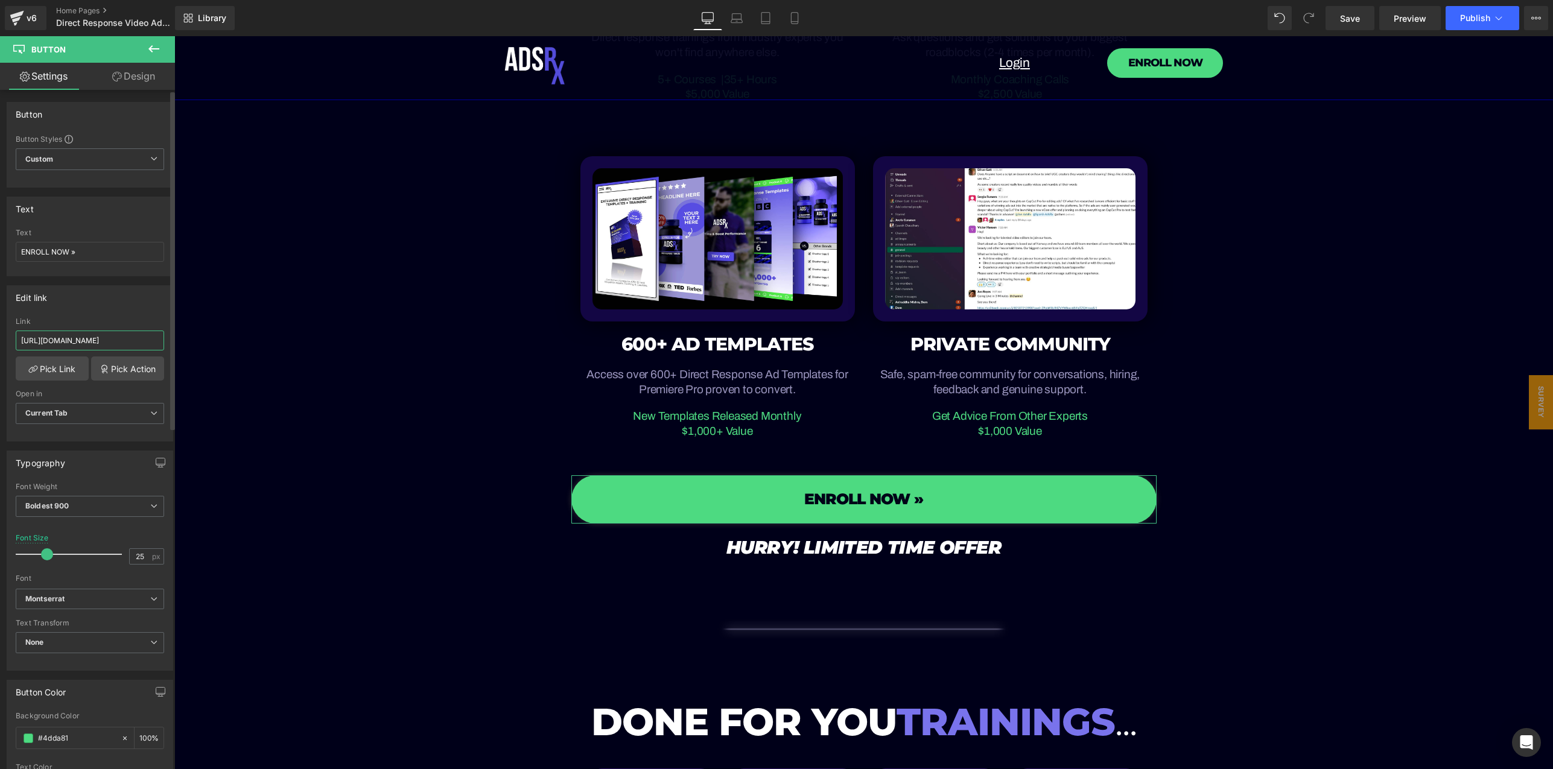
type input "[URL][DOMAIN_NAME]"
click at [112, 313] on div "Edit link #show-m-1712410168012 Link [URL][DOMAIN_NAME] Pick Link Pick Action C…" at bounding box center [90, 363] width 166 height 156
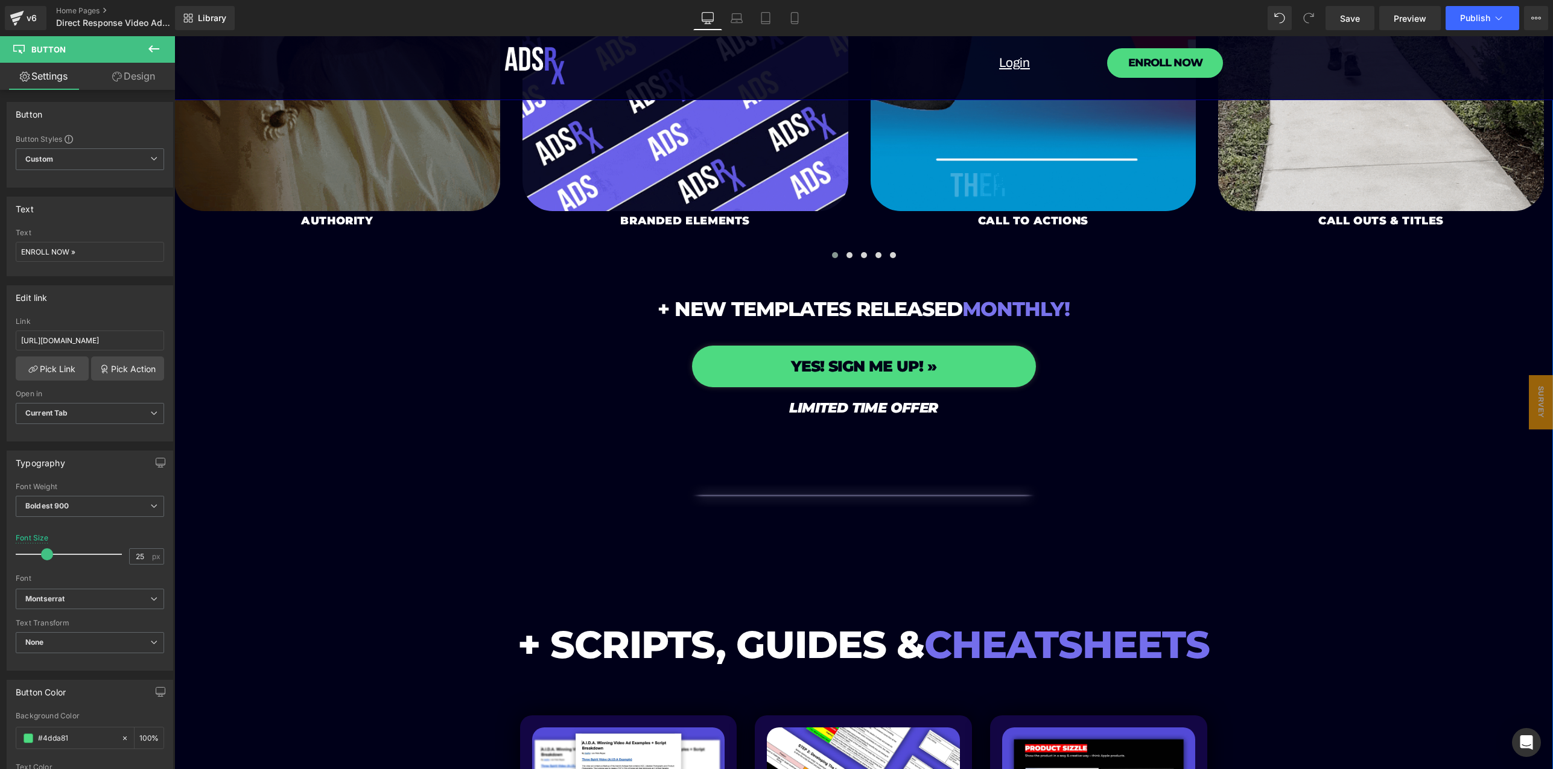
scroll to position [12697, 0]
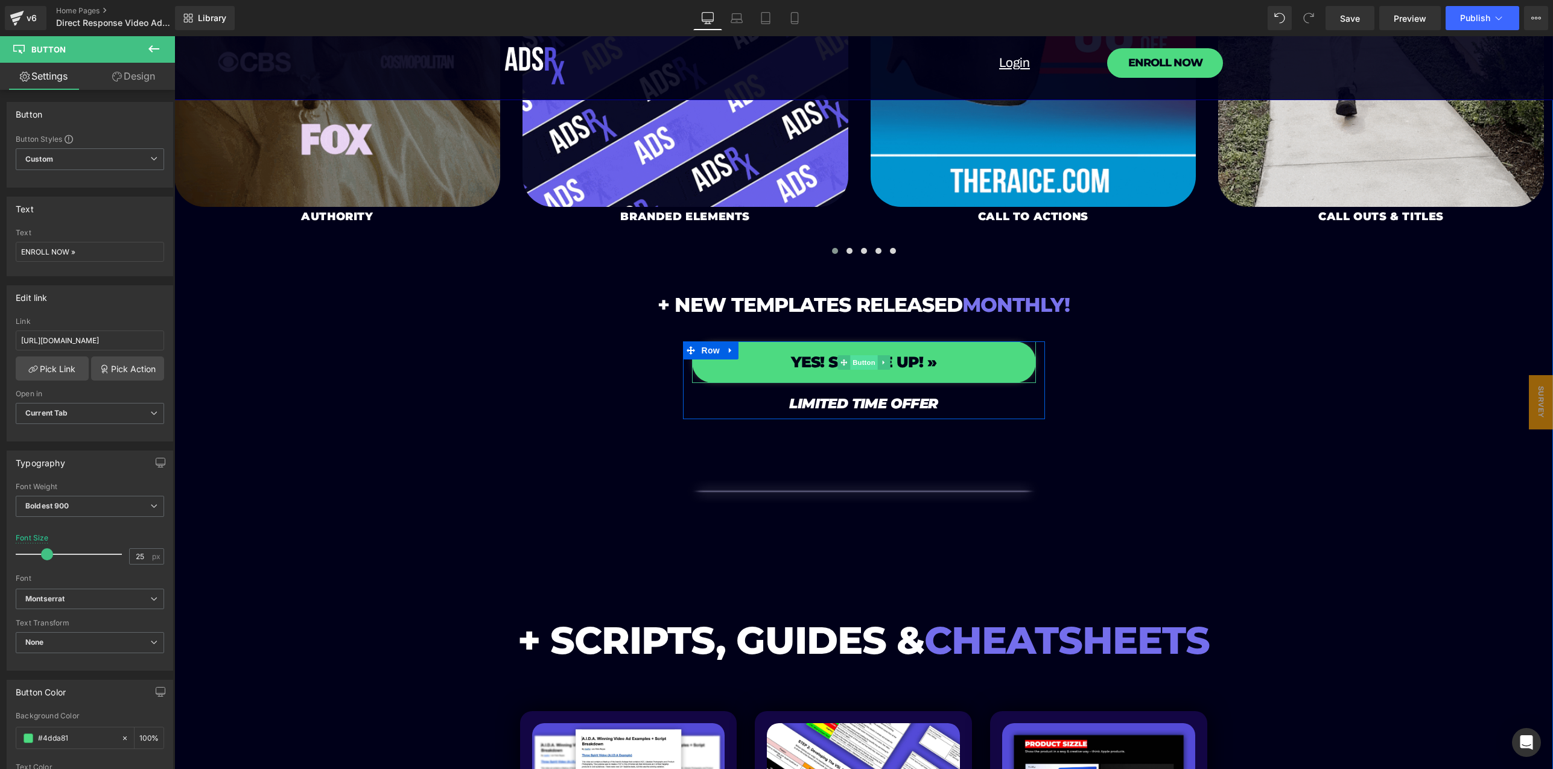
click at [856, 355] on span "Button" at bounding box center [864, 362] width 28 height 14
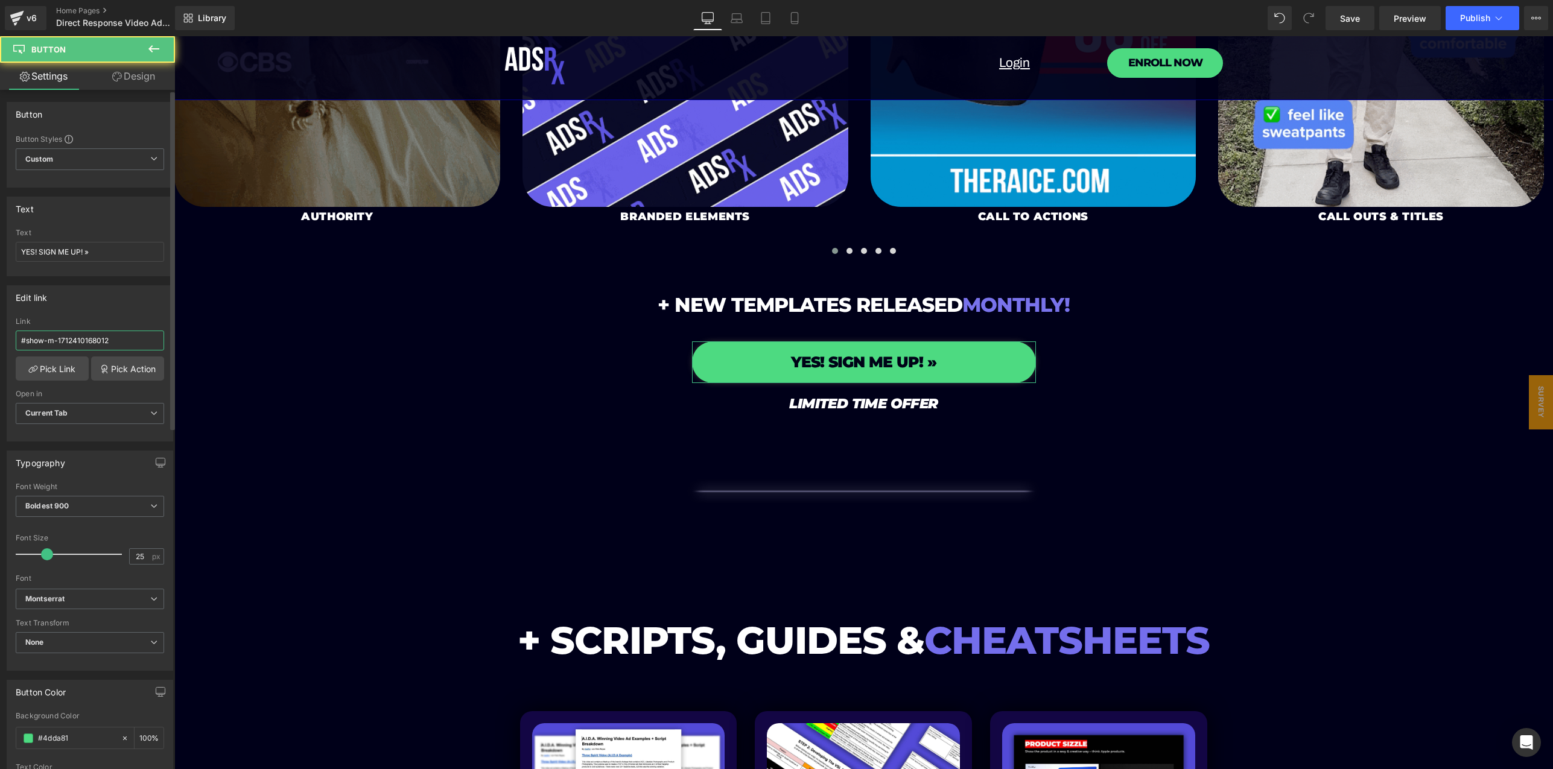
click at [103, 337] on input "#show-m-1712410168012" at bounding box center [90, 341] width 148 height 20
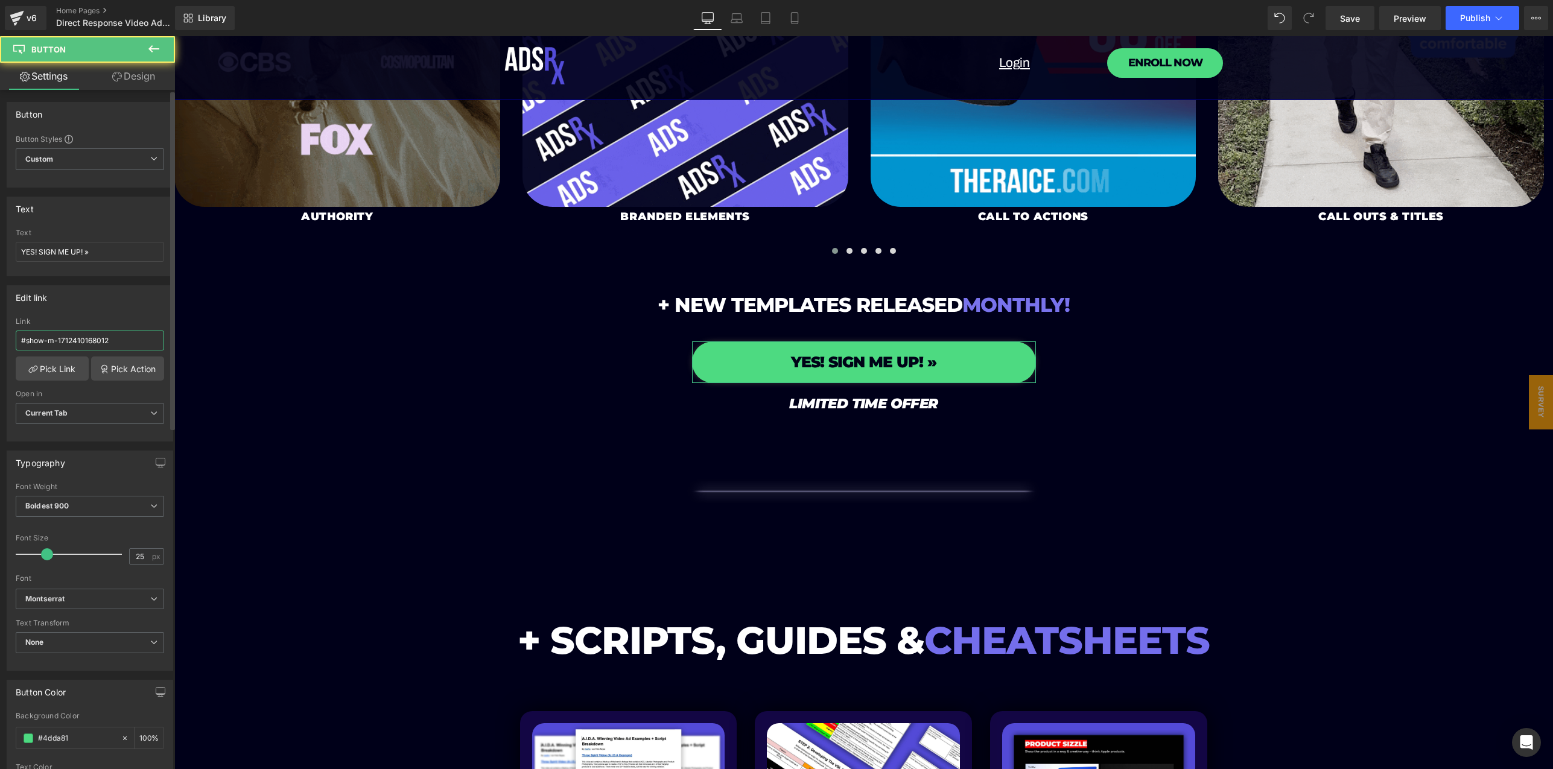
click at [103, 337] on input "#show-m-1712410168012" at bounding box center [90, 341] width 148 height 20
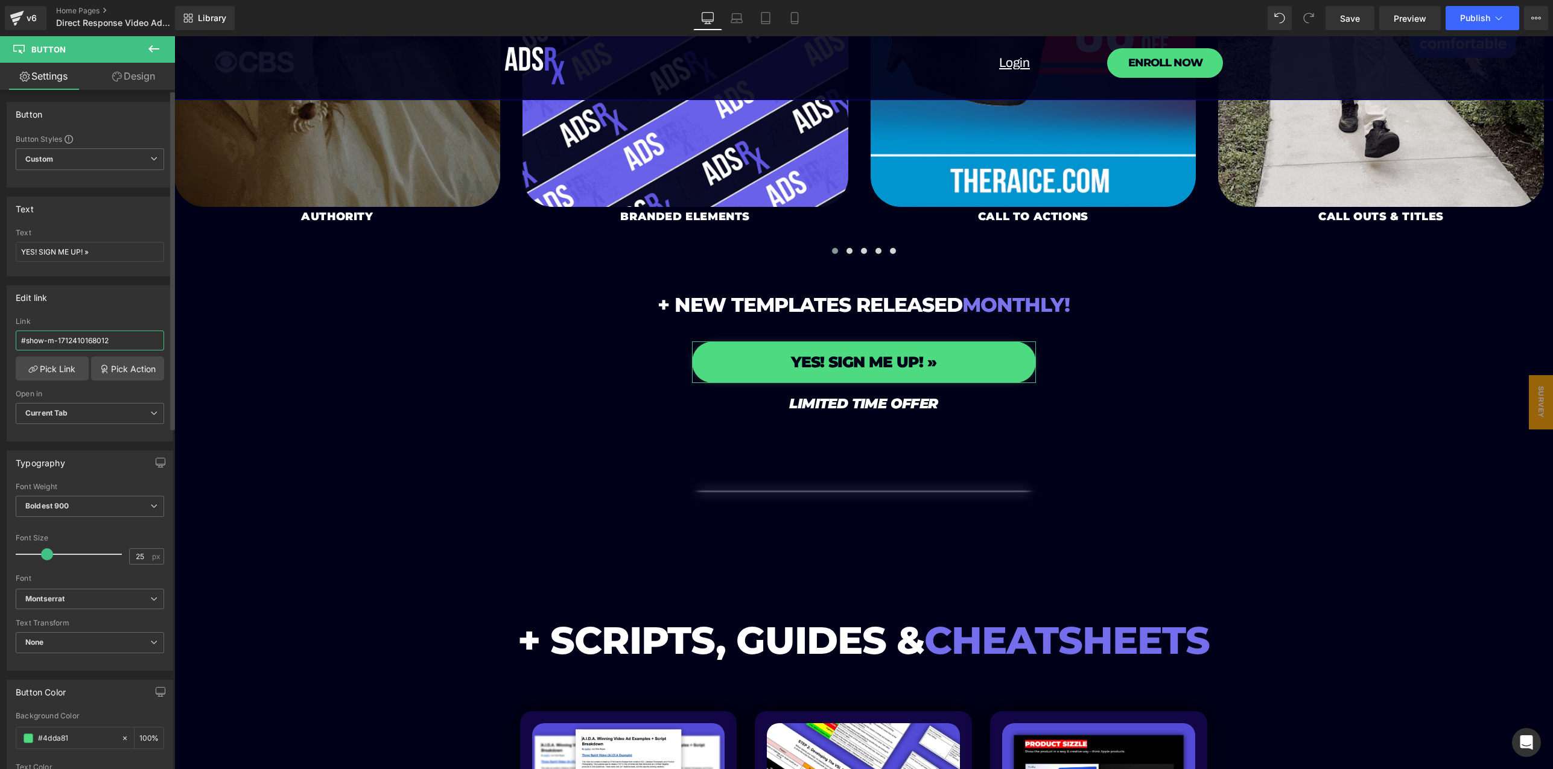
click at [103, 337] on input "#show-m-1712410168012" at bounding box center [90, 341] width 148 height 20
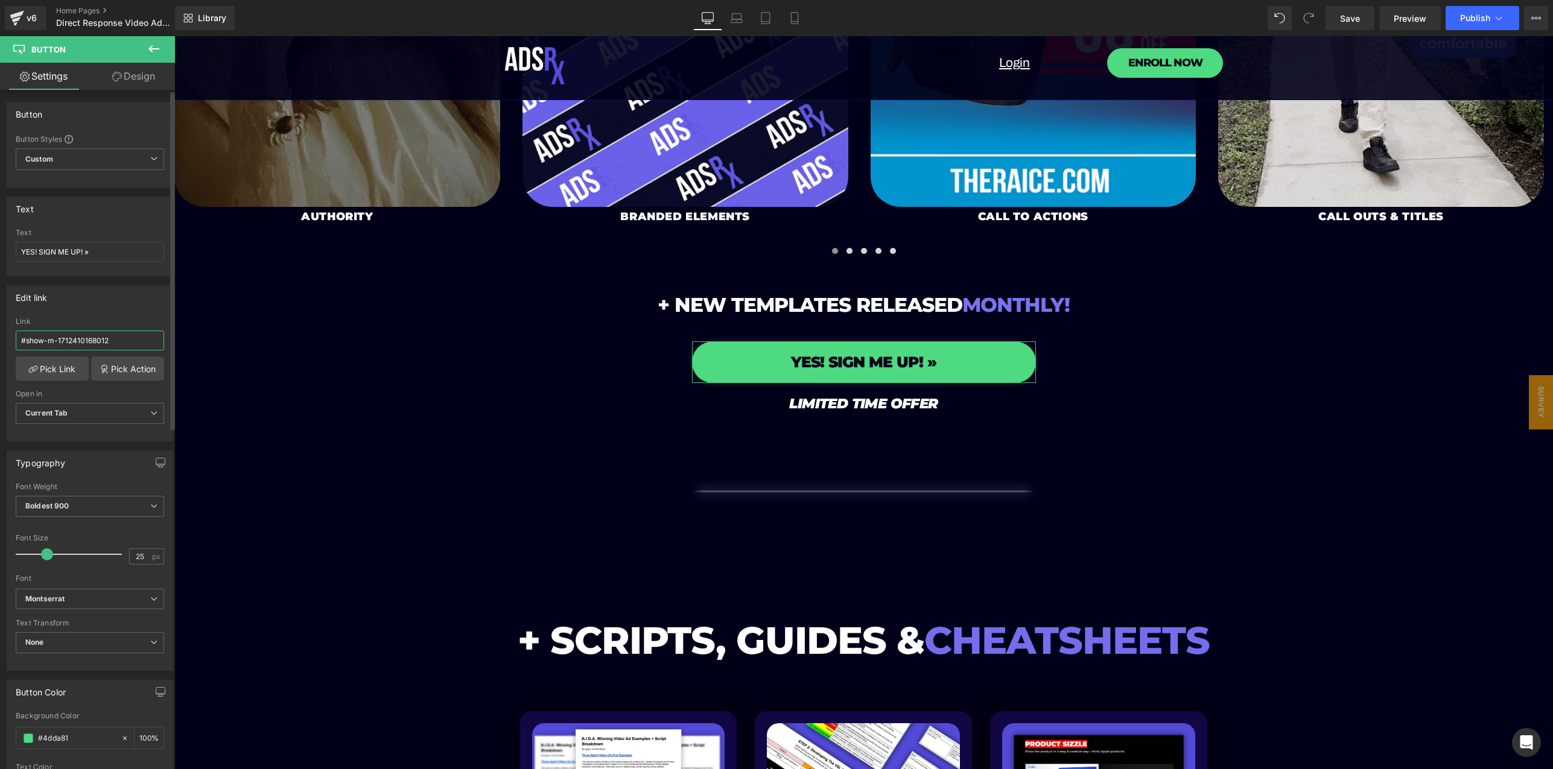
paste input "[URL][DOMAIN_NAME]"
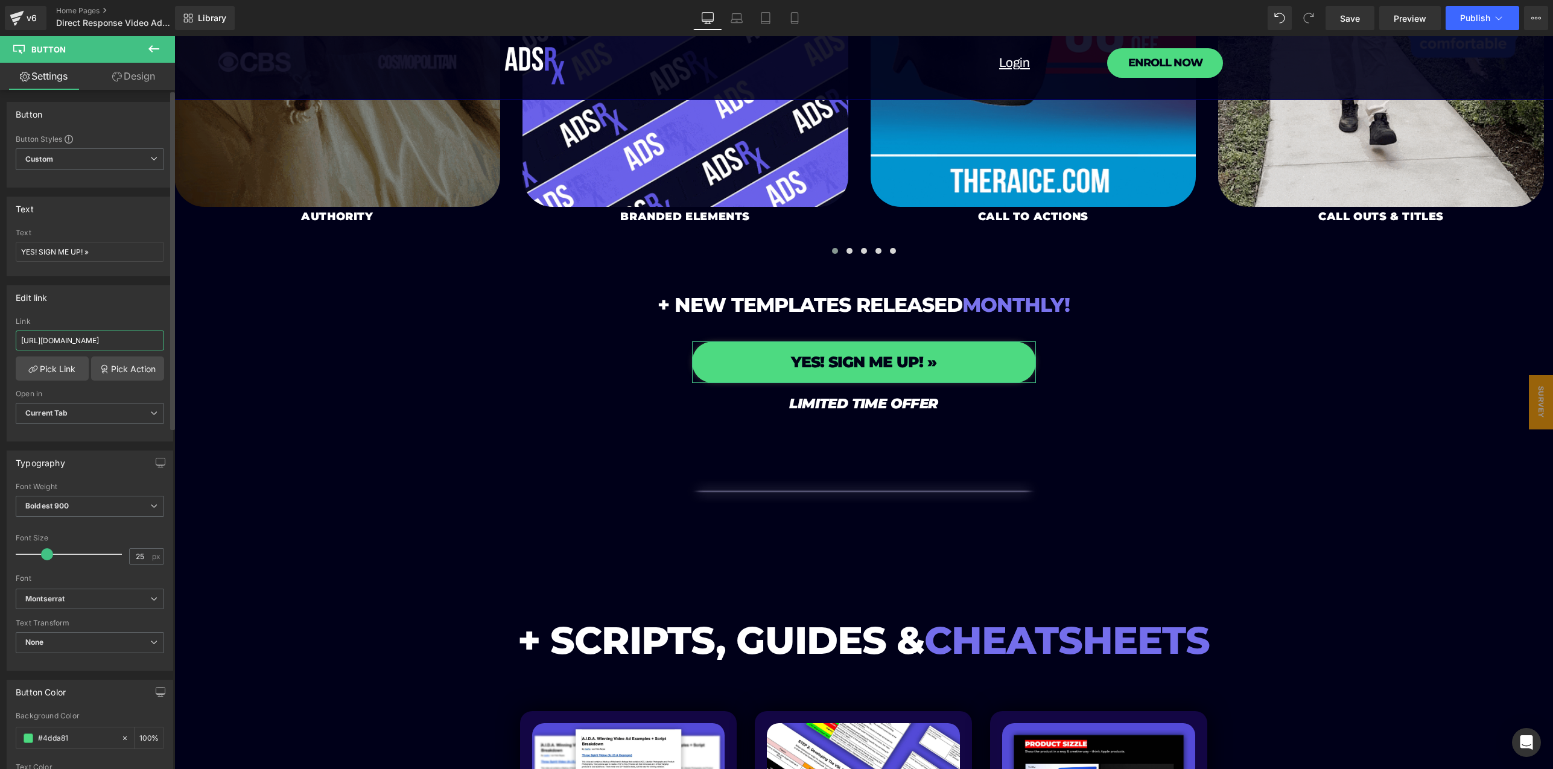
type input "[URL][DOMAIN_NAME]"
drag, startPoint x: 153, startPoint y: 313, endPoint x: 32, endPoint y: 293, distance: 122.4
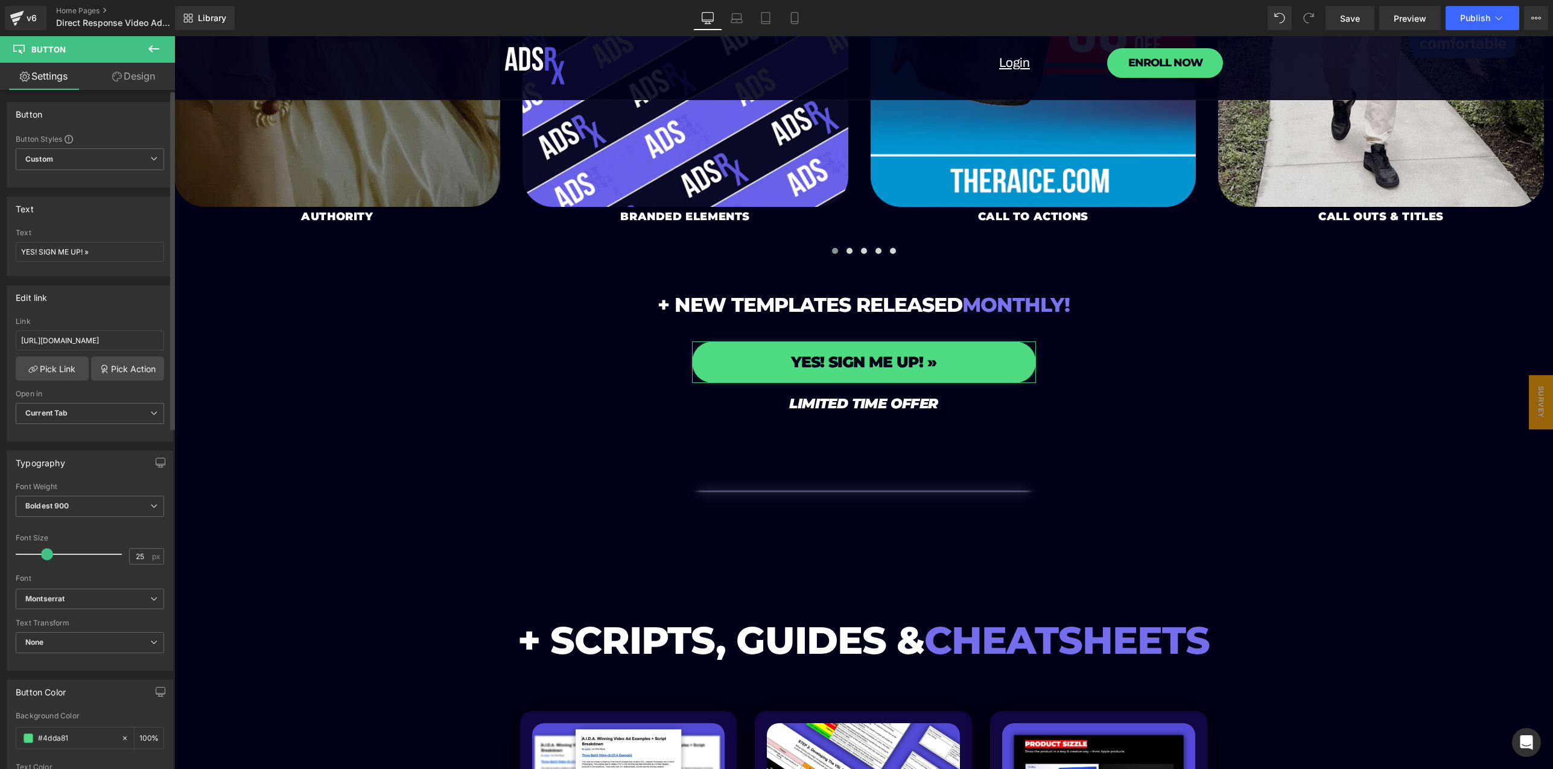
click at [153, 313] on div "Edit link #show-m-1712410168012 Link [URL][DOMAIN_NAME] Pick Link Pick Action C…" at bounding box center [90, 363] width 166 height 156
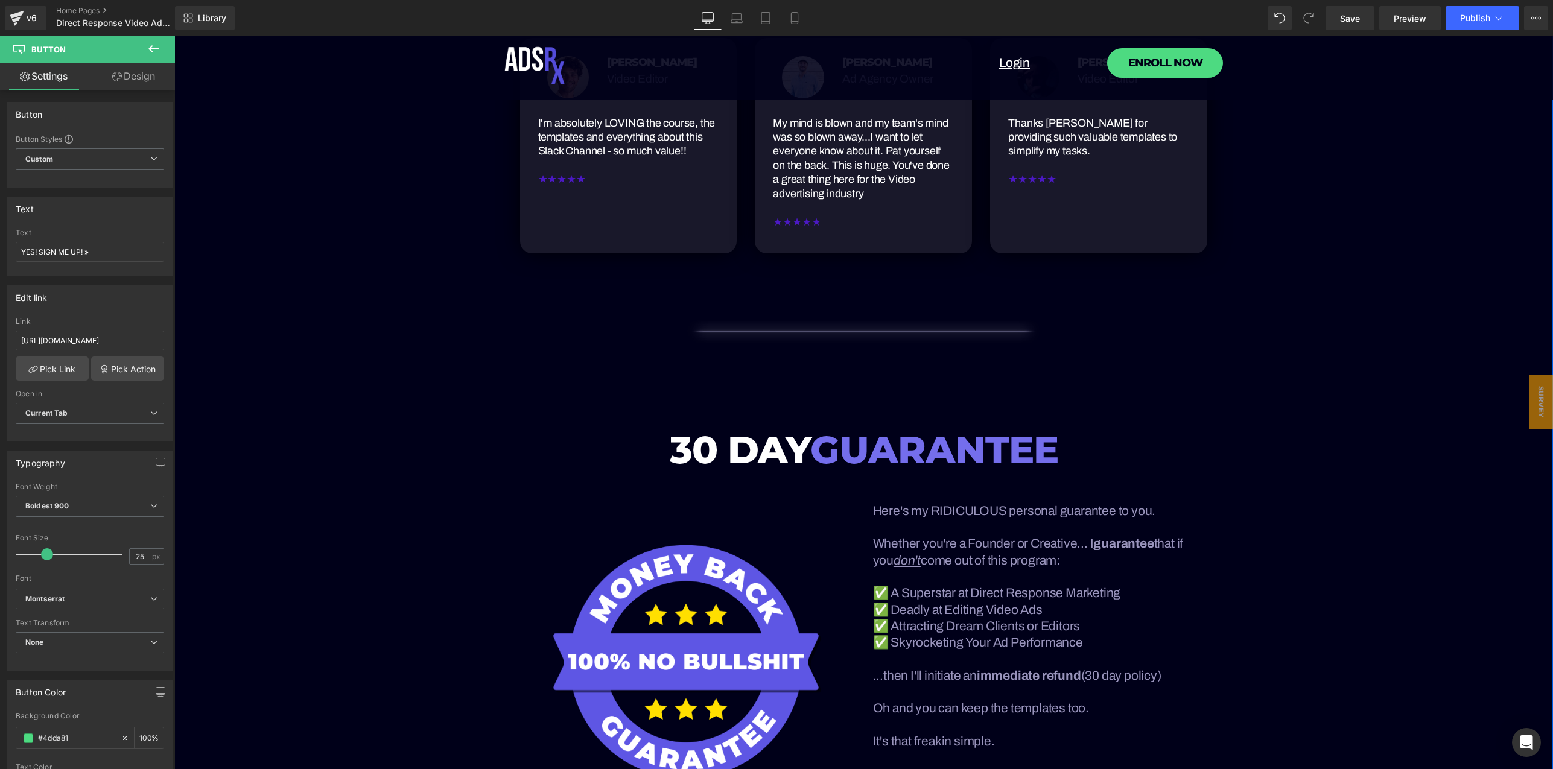
scroll to position [15399, 0]
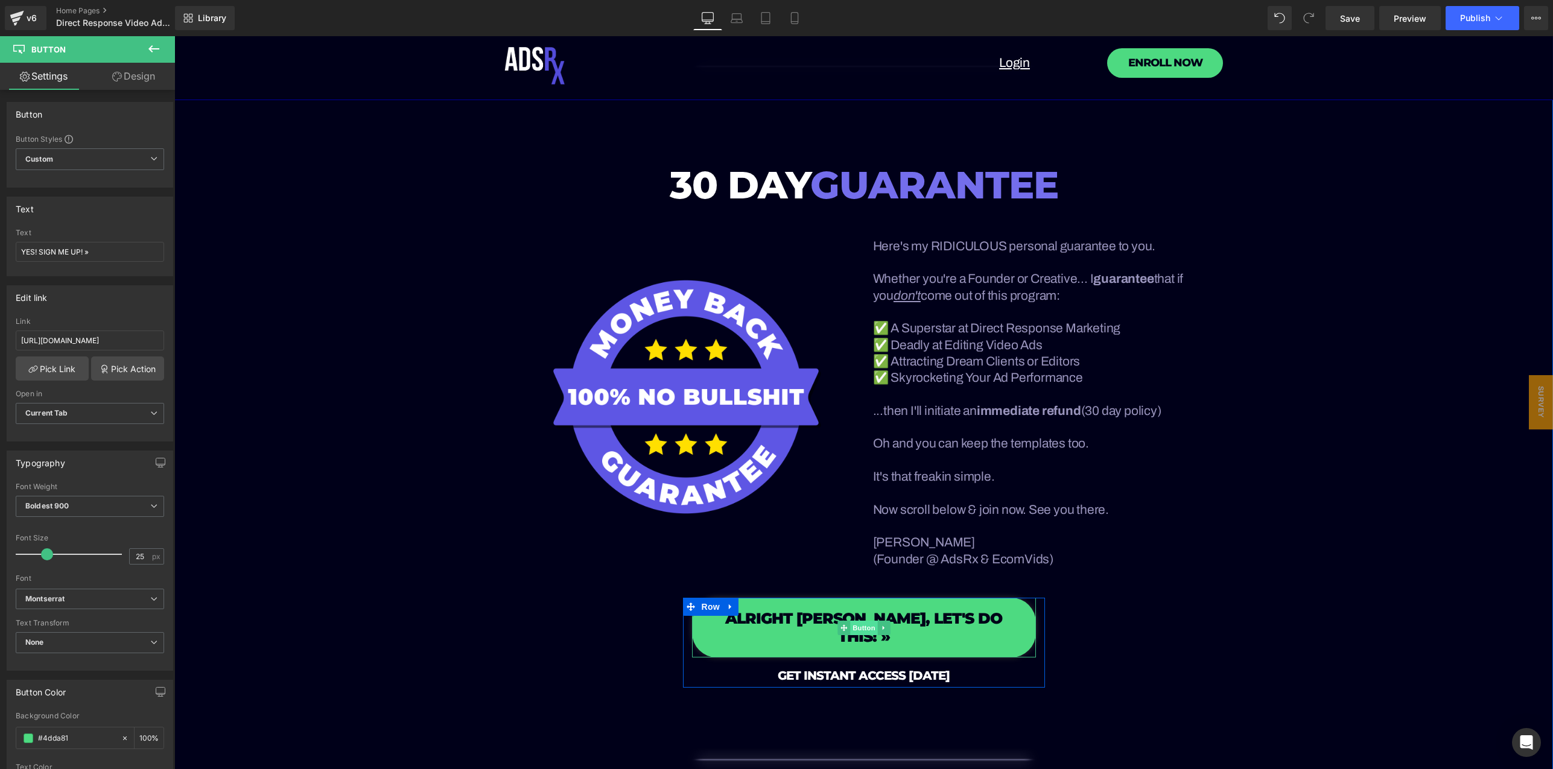
click at [864, 621] on span "Button" at bounding box center [864, 628] width 28 height 14
click at [130, 341] on input "#show-m-1712410168012" at bounding box center [90, 341] width 148 height 20
paste input "[URL][DOMAIN_NAME]"
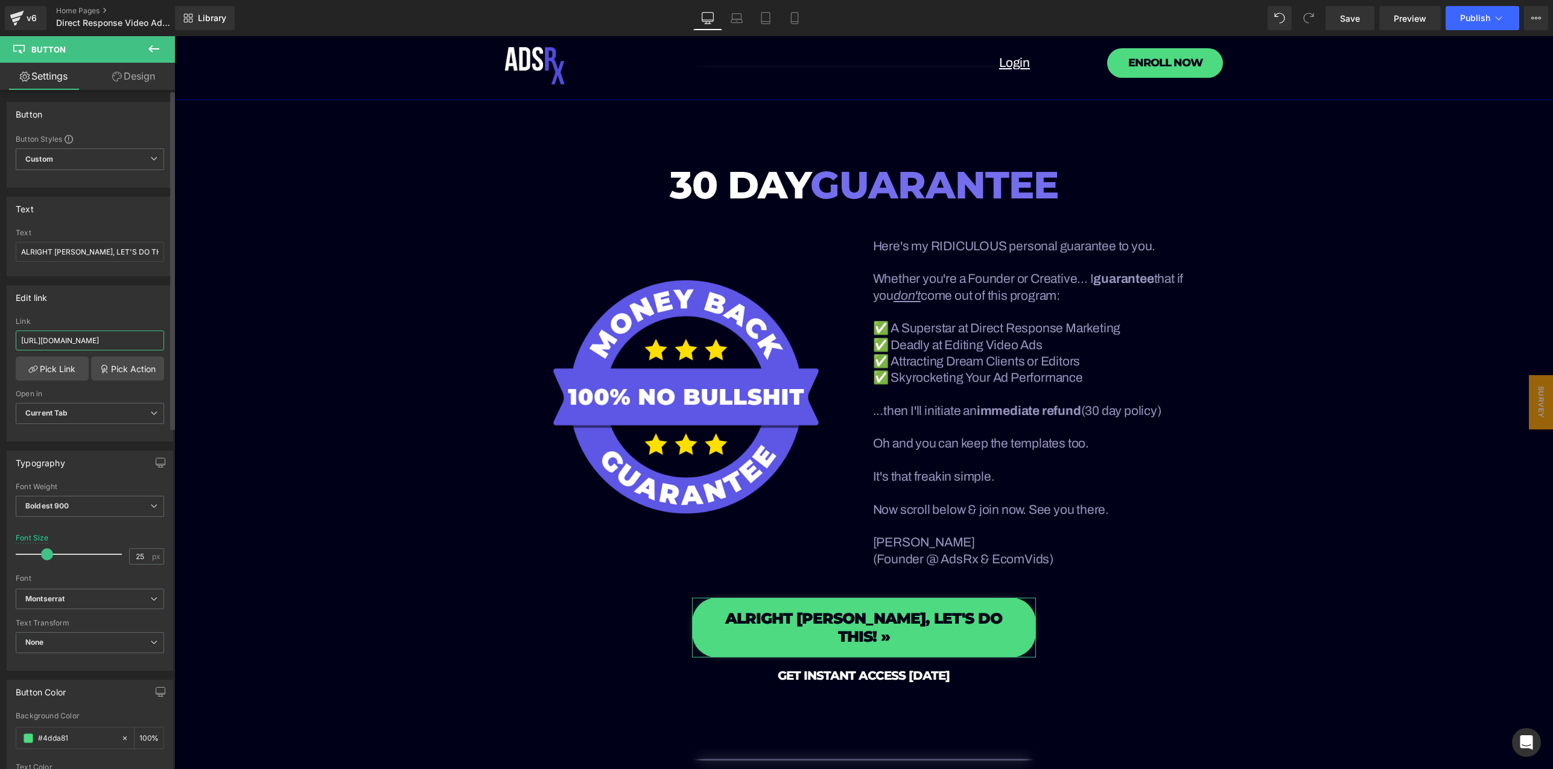
type input "[URL][DOMAIN_NAME]"
click at [133, 322] on div "Link" at bounding box center [90, 321] width 148 height 8
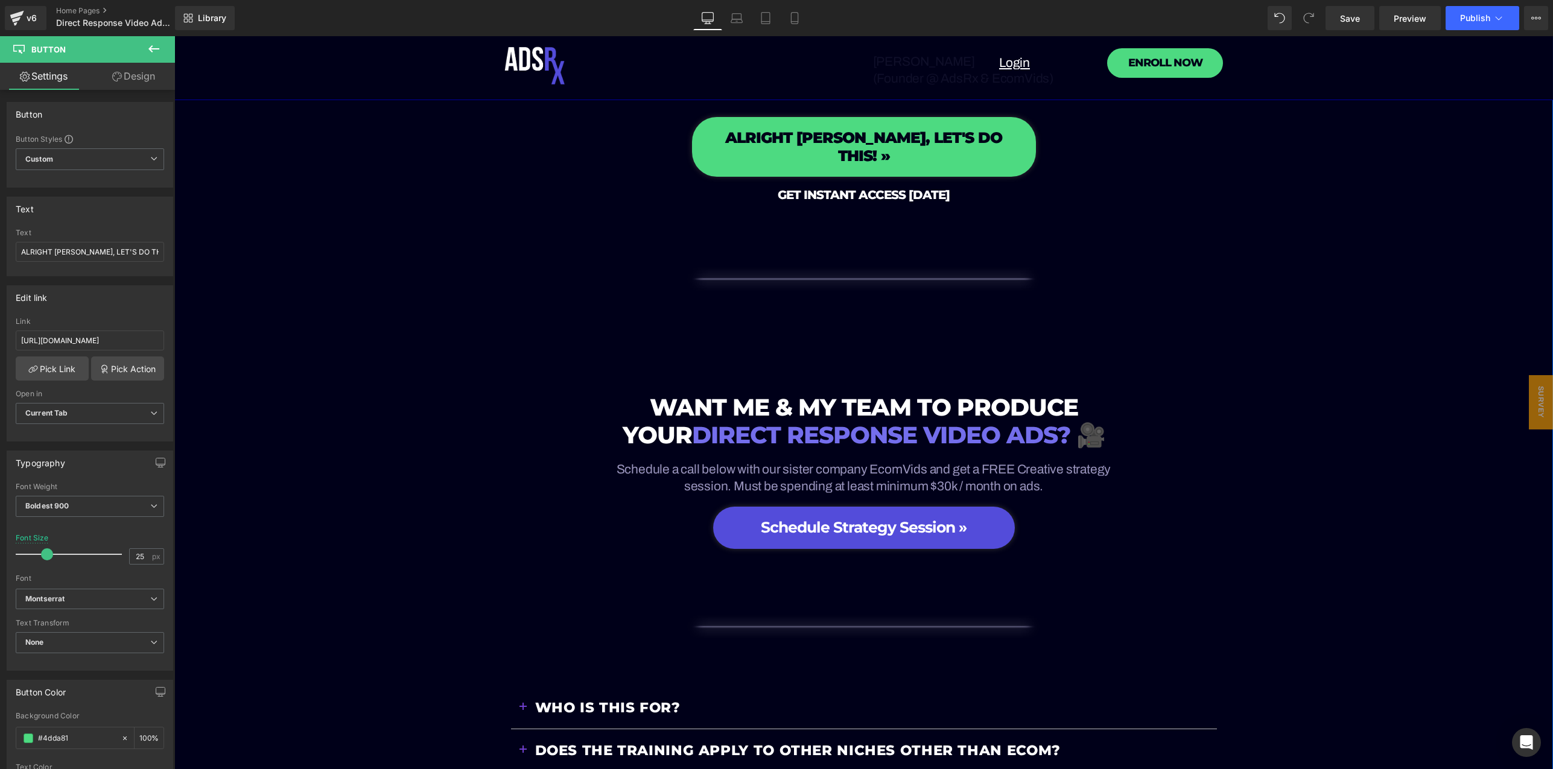
scroll to position [15888, 0]
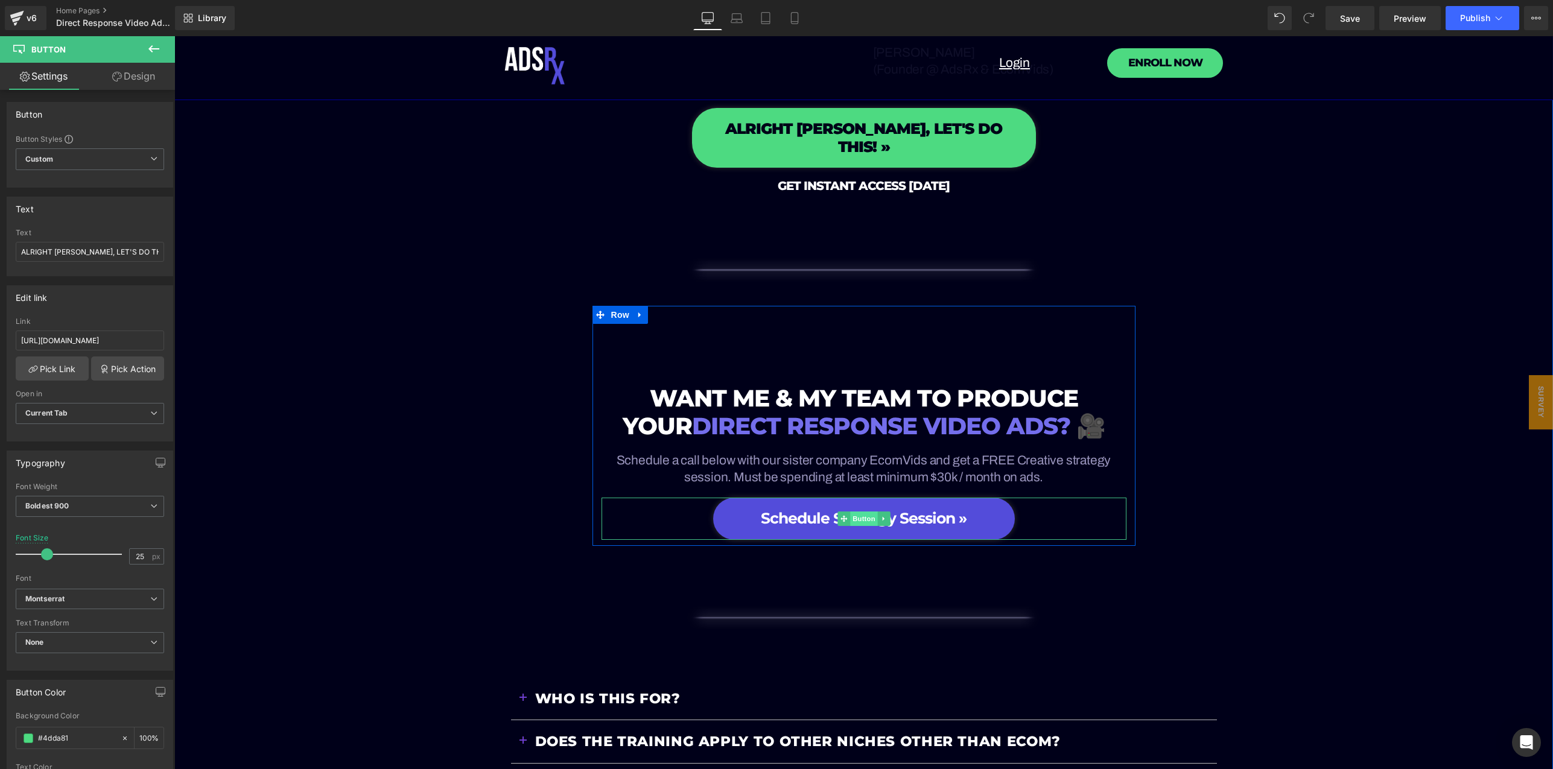
click at [852, 511] on span "Button" at bounding box center [864, 518] width 28 height 14
drag, startPoint x: 268, startPoint y: 375, endPoint x: 229, endPoint y: 341, distance: 52.2
click at [104, 336] on input "[URL][DOMAIN_NAME]" at bounding box center [90, 341] width 148 height 20
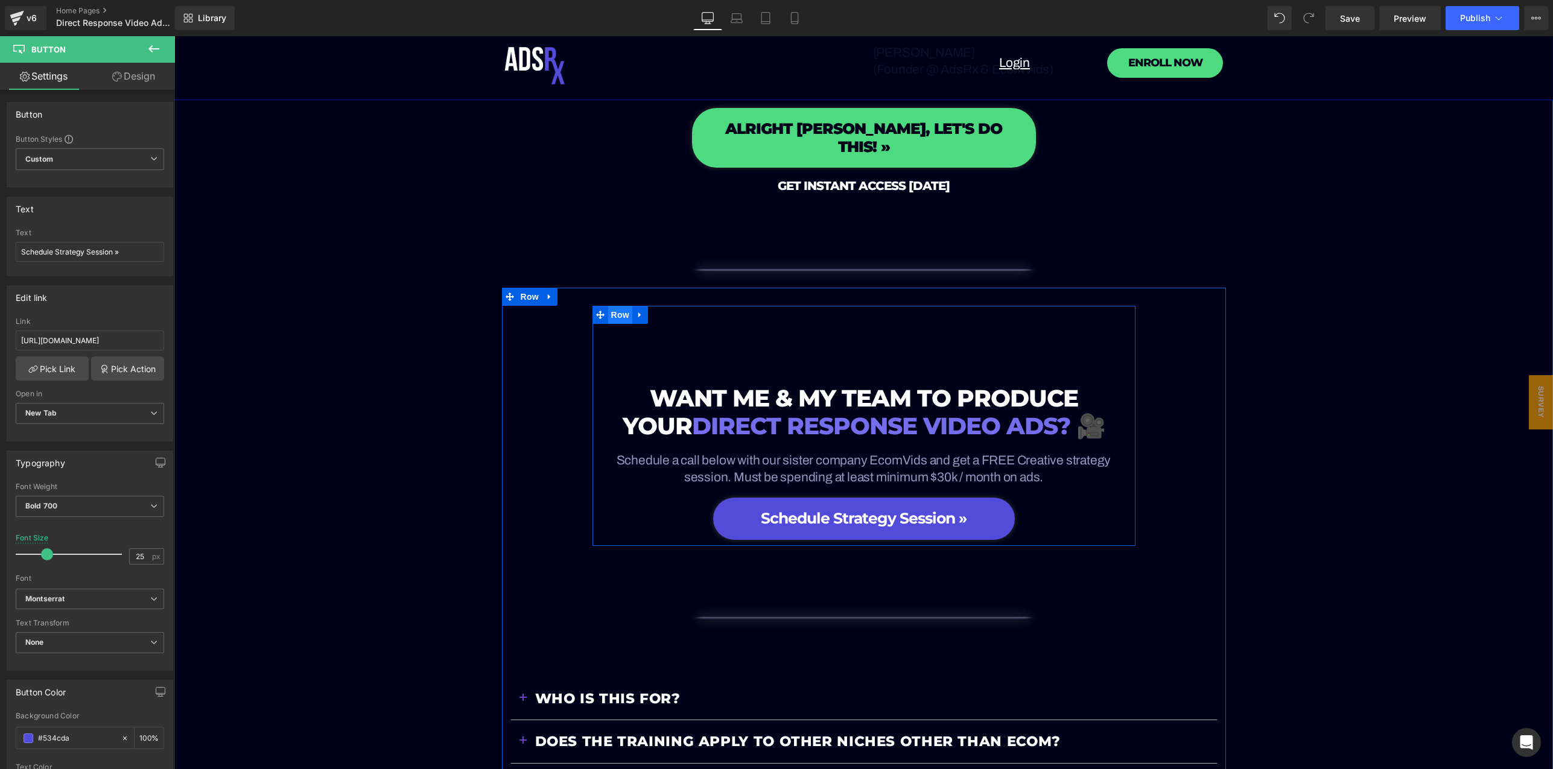
click at [614, 306] on span "Row" at bounding box center [620, 315] width 24 height 18
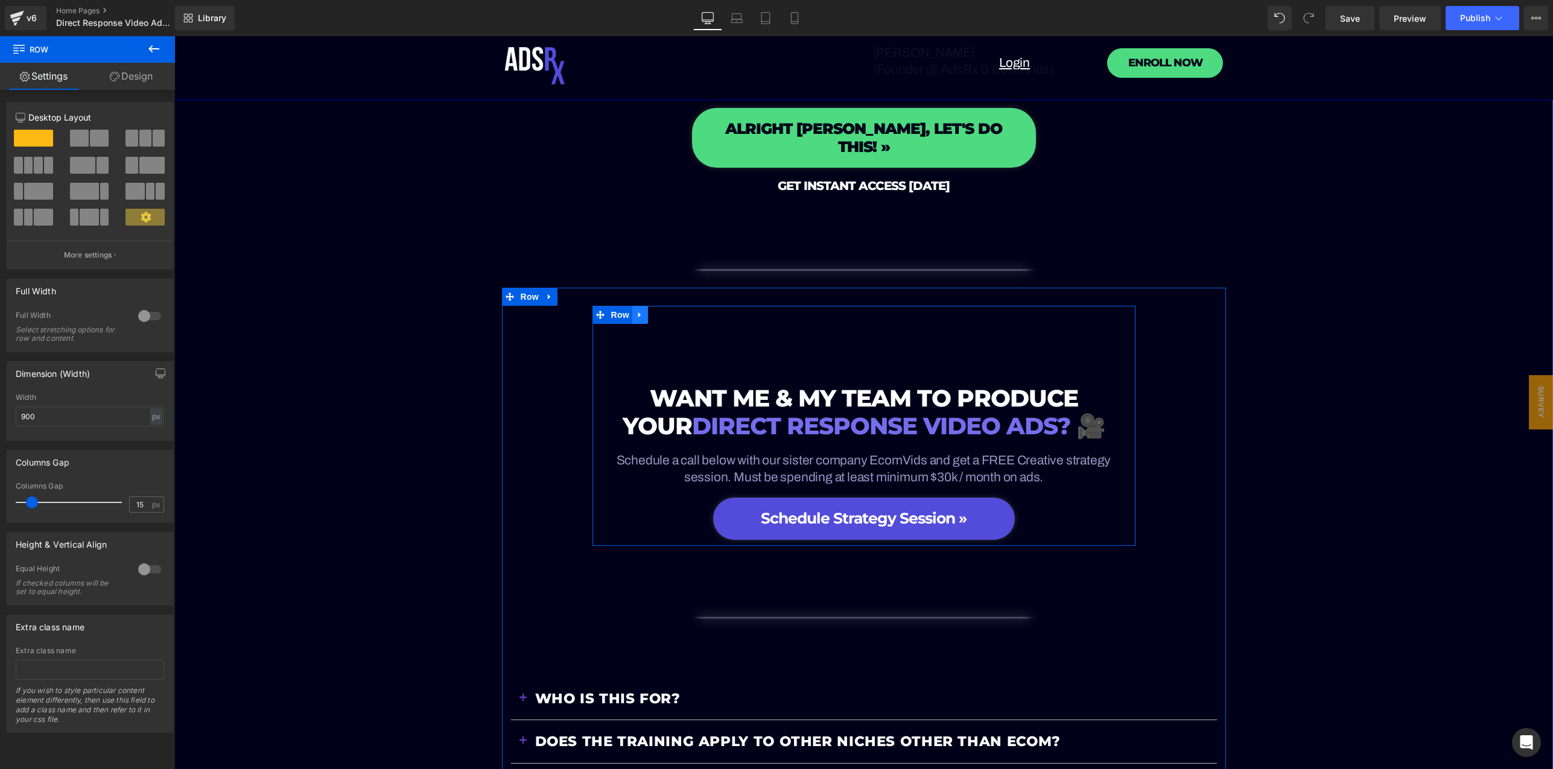
click at [636, 310] on icon at bounding box center [640, 314] width 8 height 9
click at [667, 310] on icon at bounding box center [671, 314] width 8 height 9
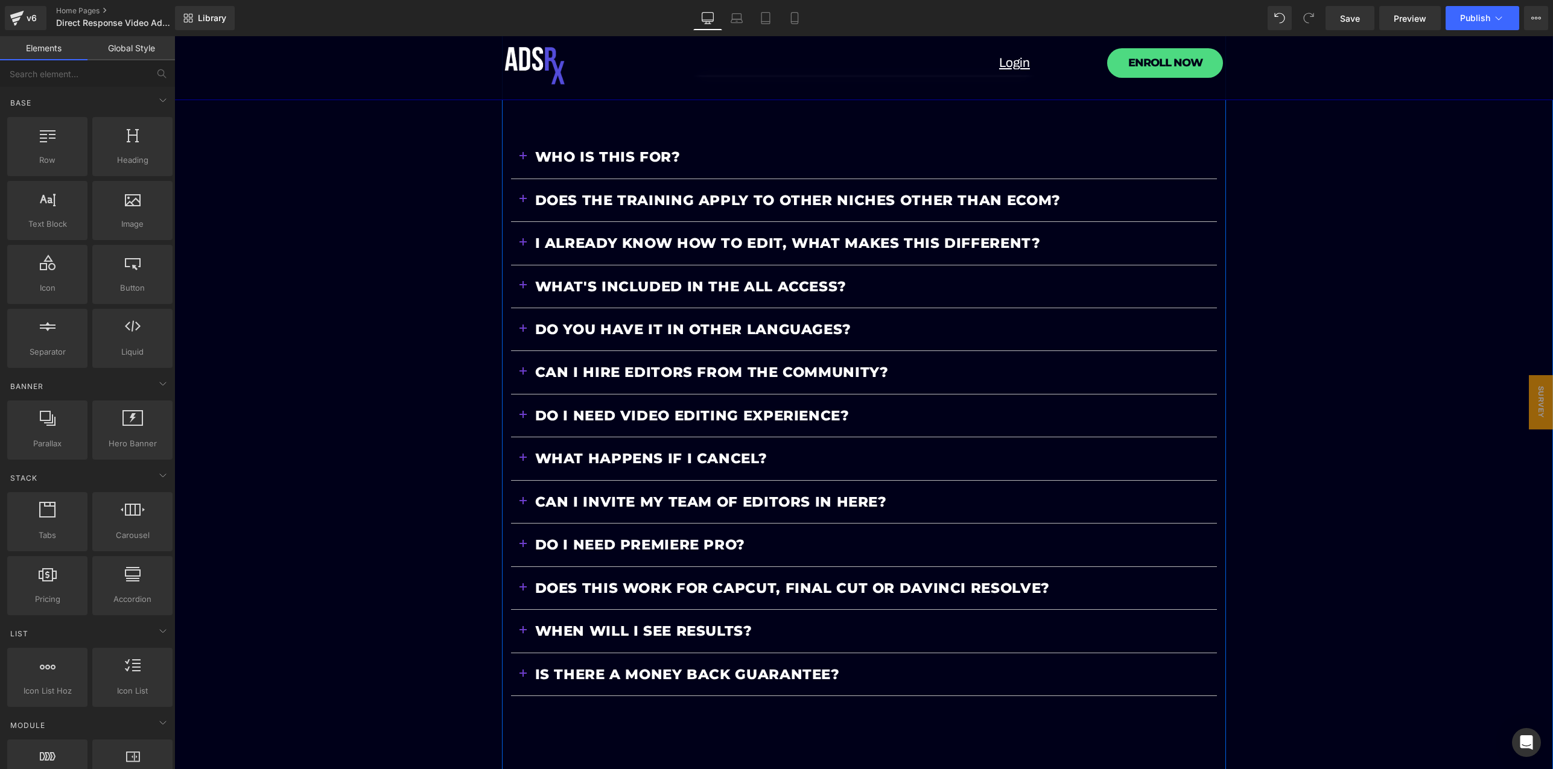
scroll to position [15587, 0]
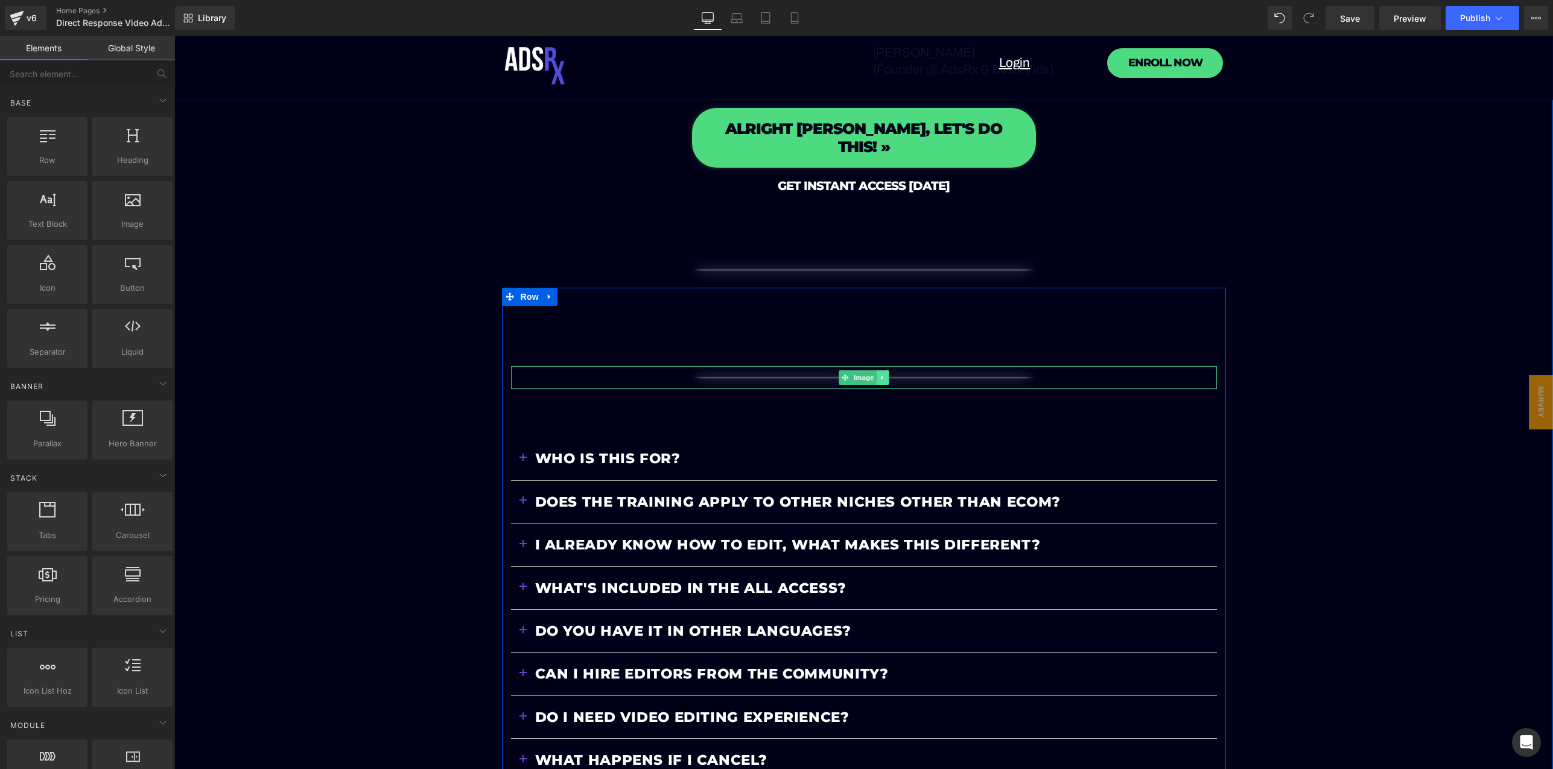
click at [882, 370] on link at bounding box center [882, 377] width 13 height 14
click at [885, 374] on icon at bounding box center [888, 377] width 7 height 7
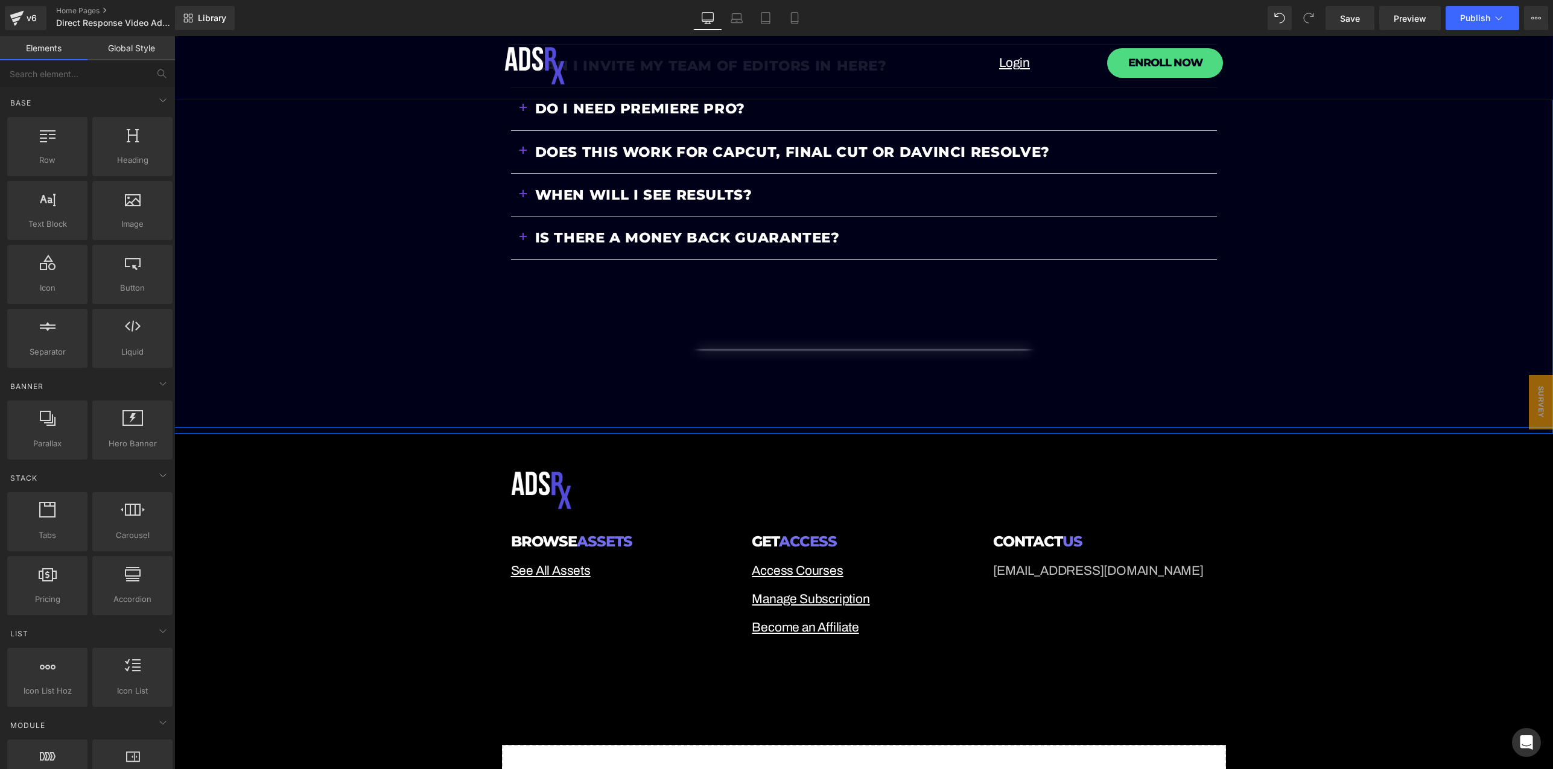
scroll to position [16296, 0]
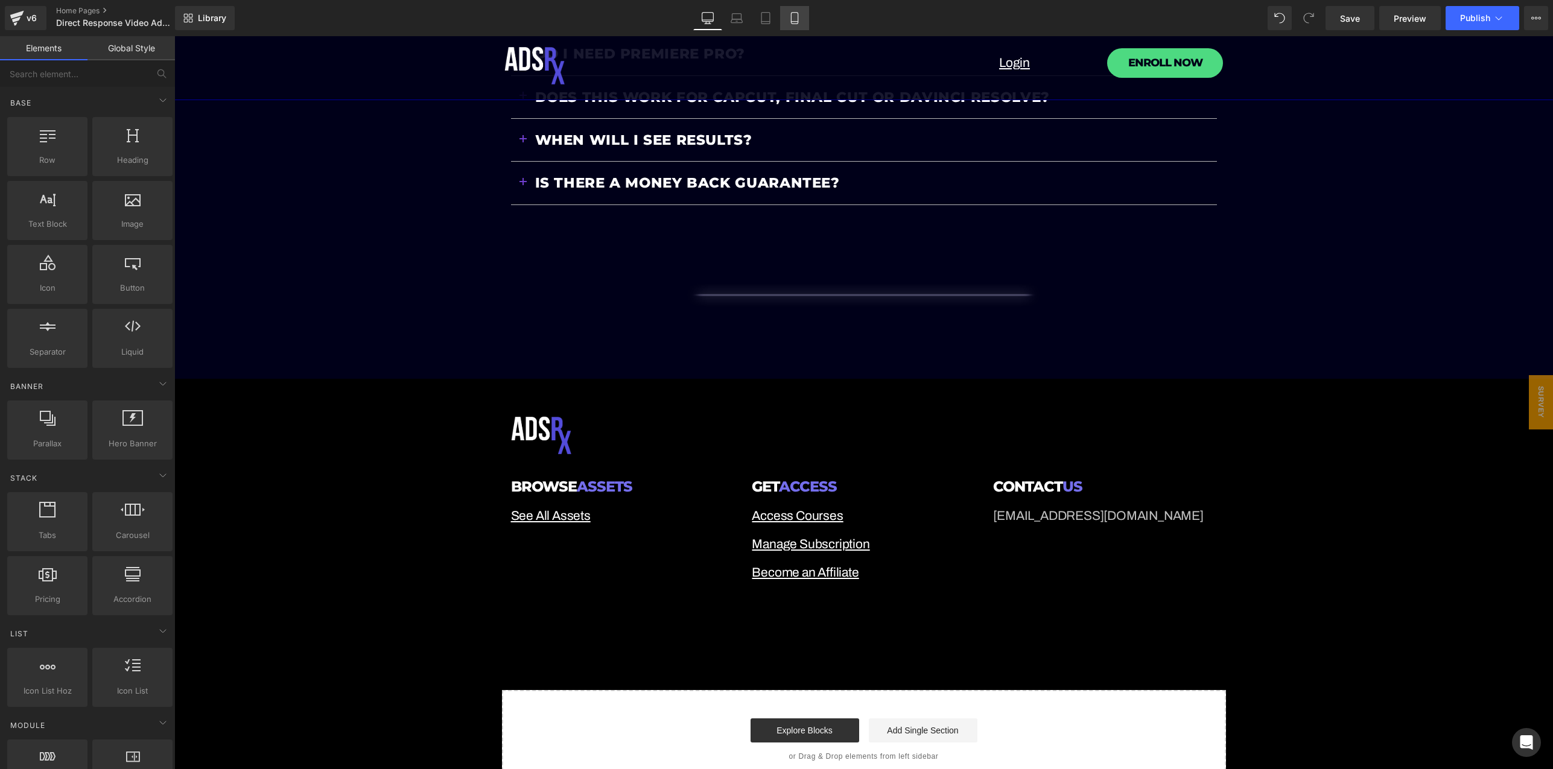
click at [793, 19] on icon at bounding box center [794, 18] width 12 height 12
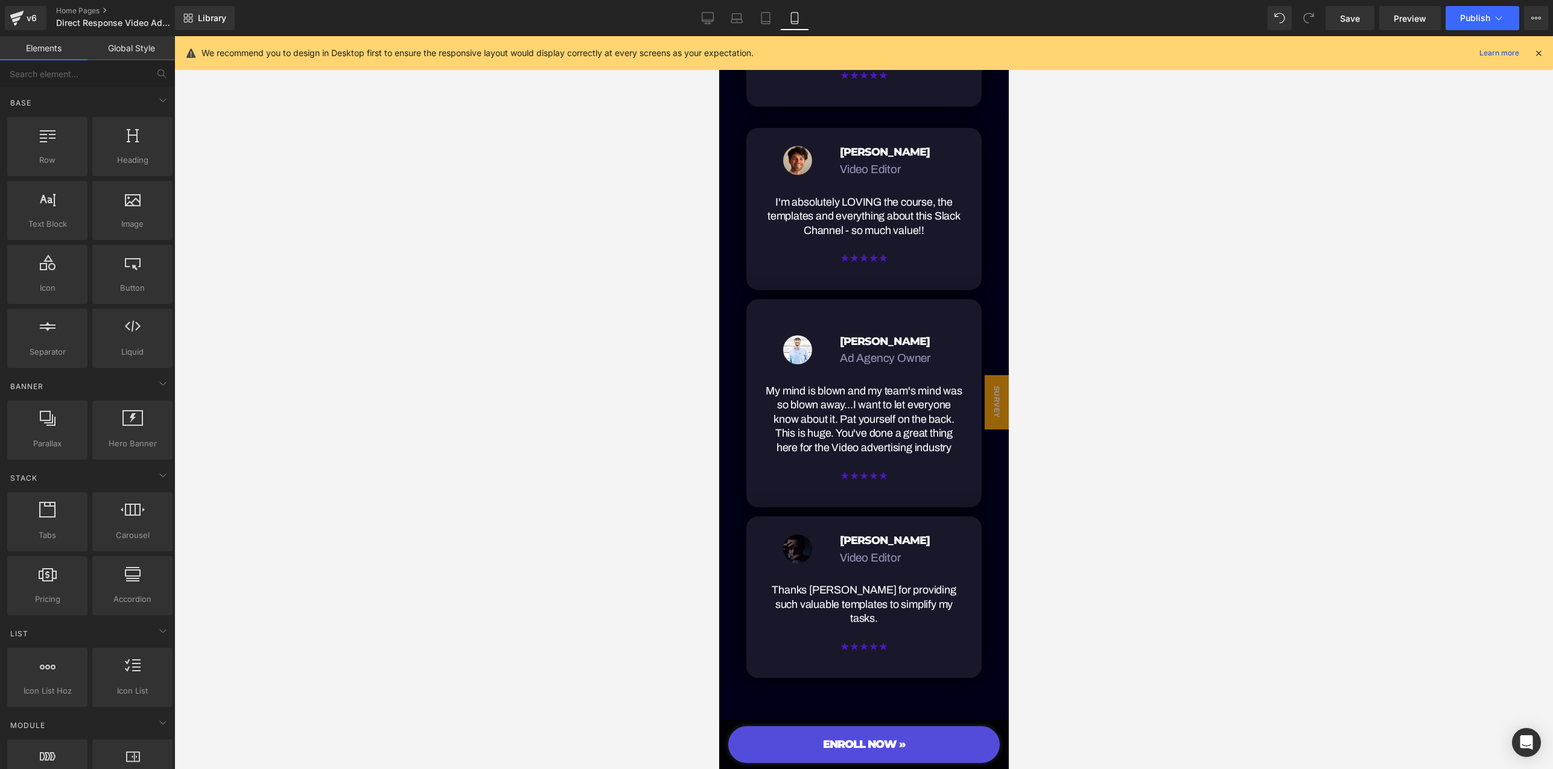
scroll to position [15836, 0]
click at [856, 744] on span "Button" at bounding box center [859, 744] width 28 height 14
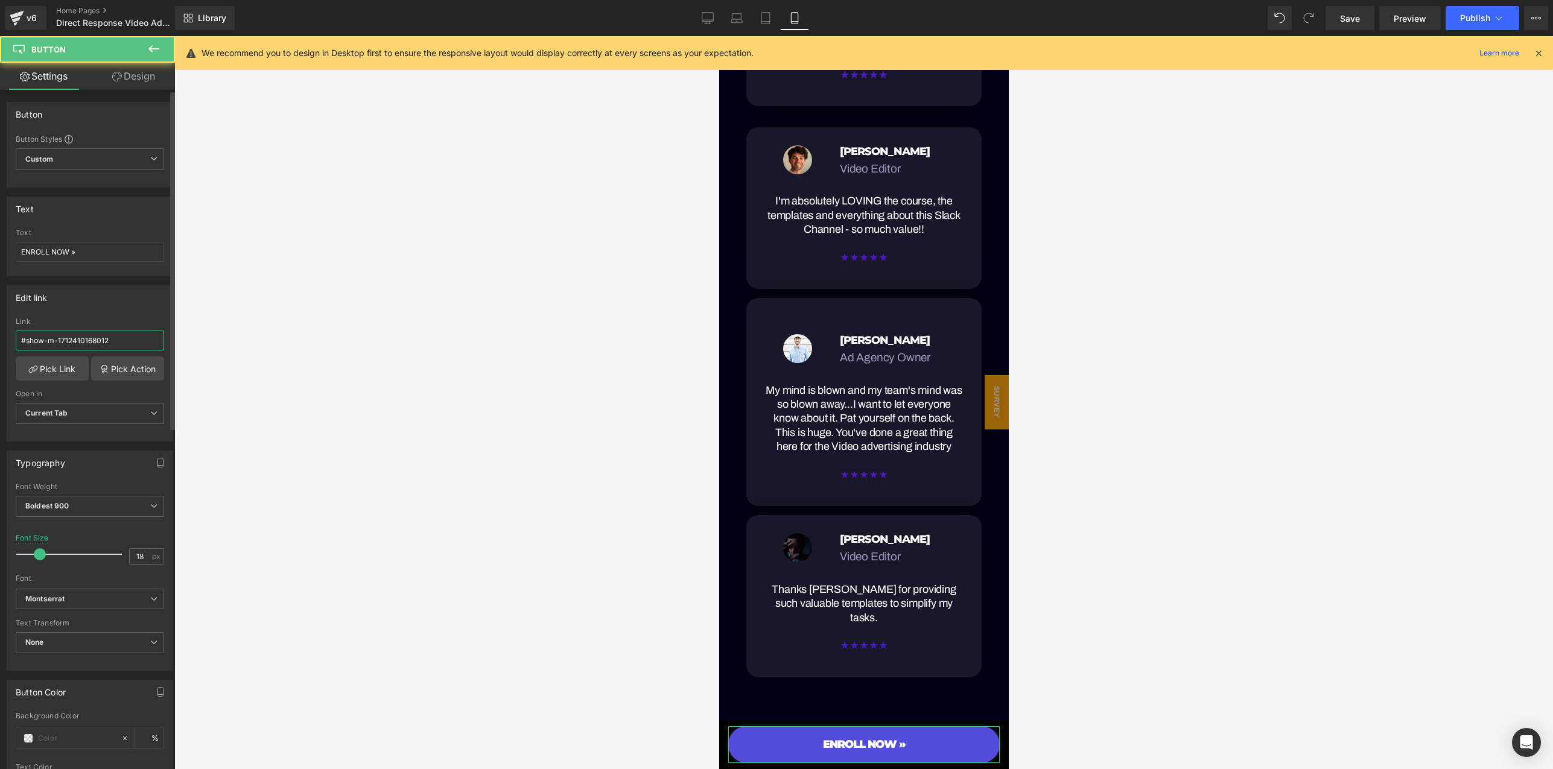
click at [71, 341] on input "#show-m-1712410168012" at bounding box center [90, 341] width 148 height 20
paste input "[URL][DOMAIN_NAME]"
type input "[URL][DOMAIN_NAME]"
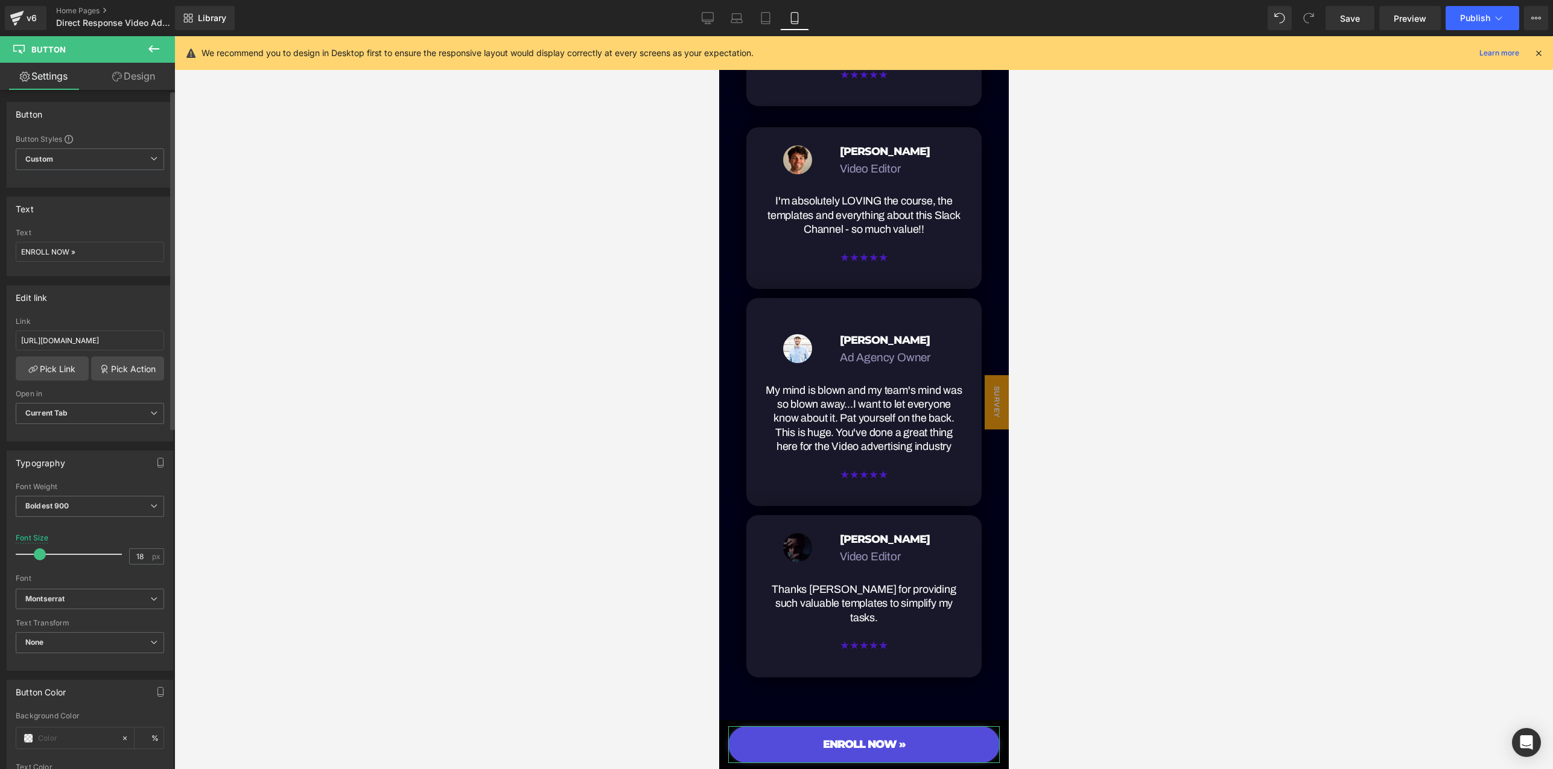
click at [135, 312] on div "Edit link #show-m-1712410168012 Link [URL][DOMAIN_NAME] Pick Link Pick Action C…" at bounding box center [90, 363] width 166 height 156
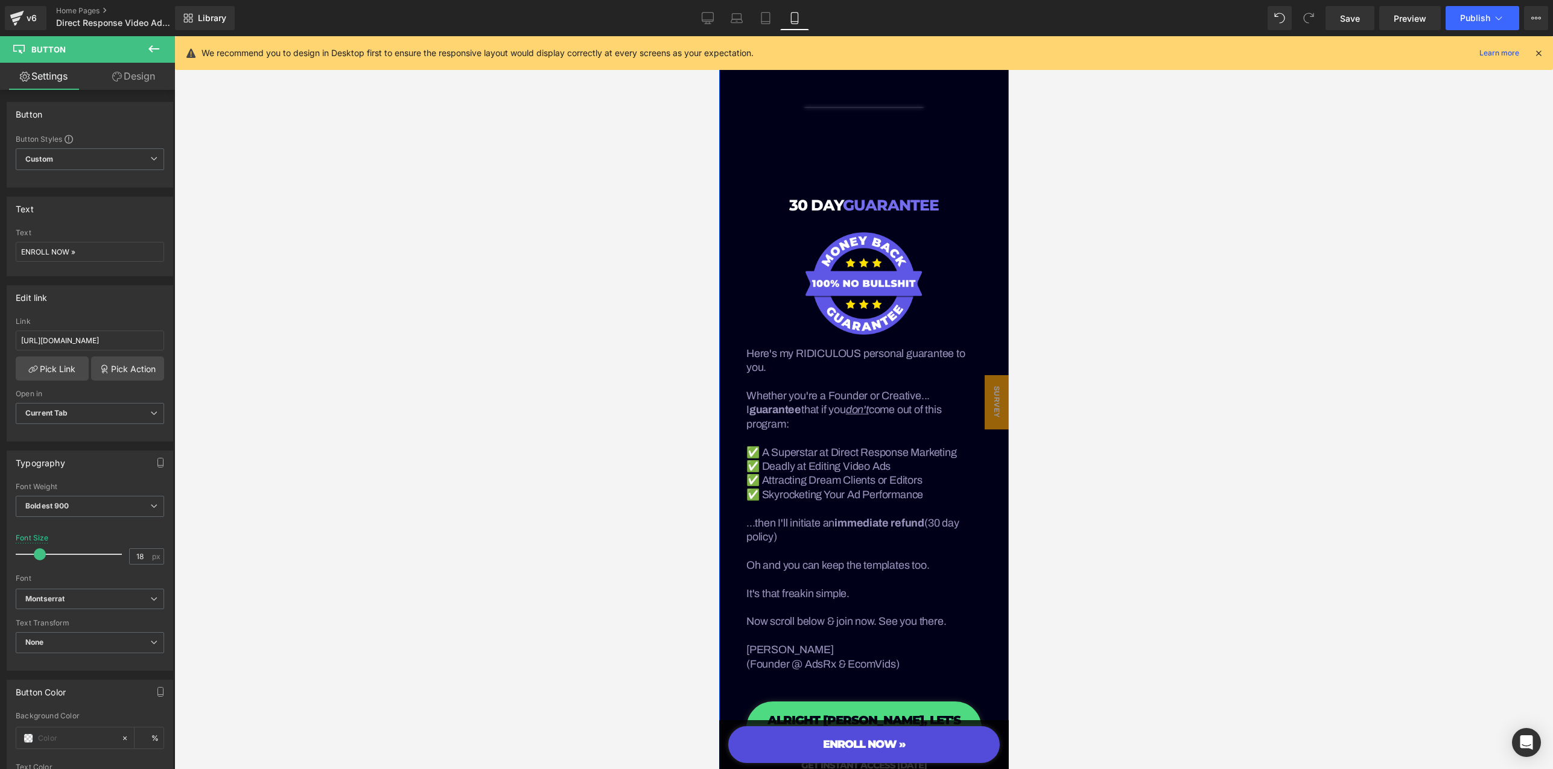
scroll to position [16508, 0]
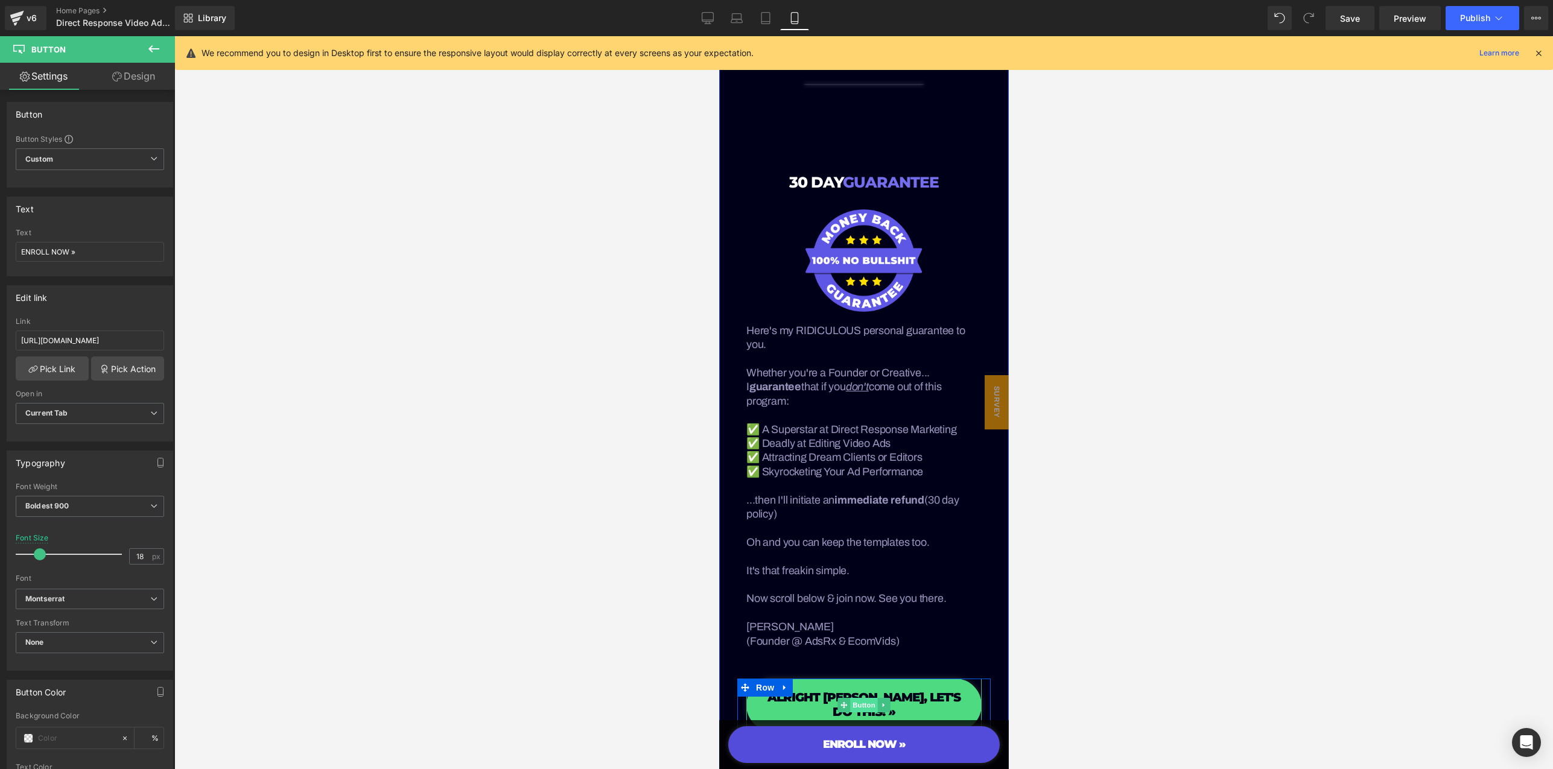
click at [864, 698] on span "Button" at bounding box center [863, 705] width 28 height 14
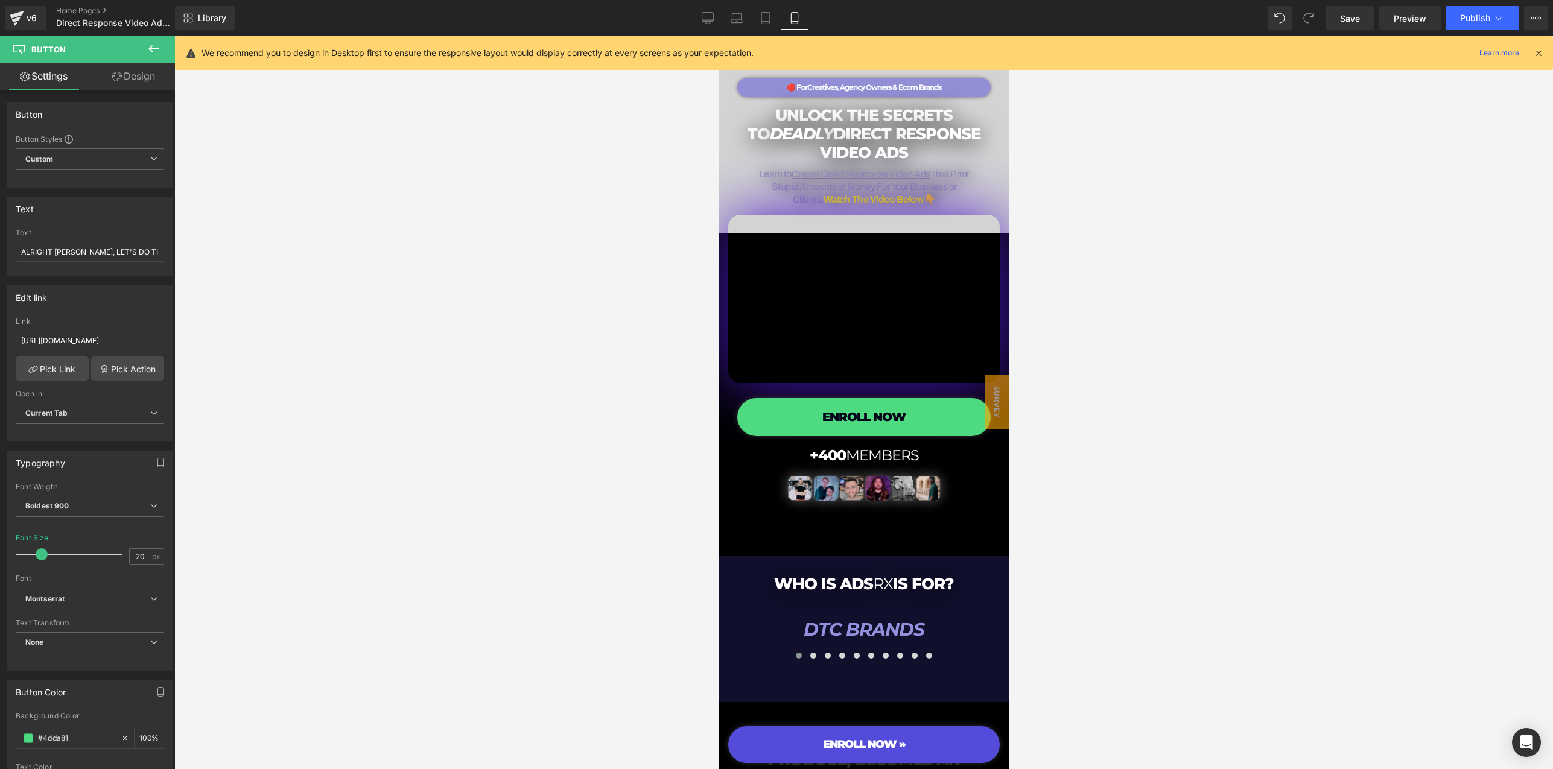
scroll to position [0, 0]
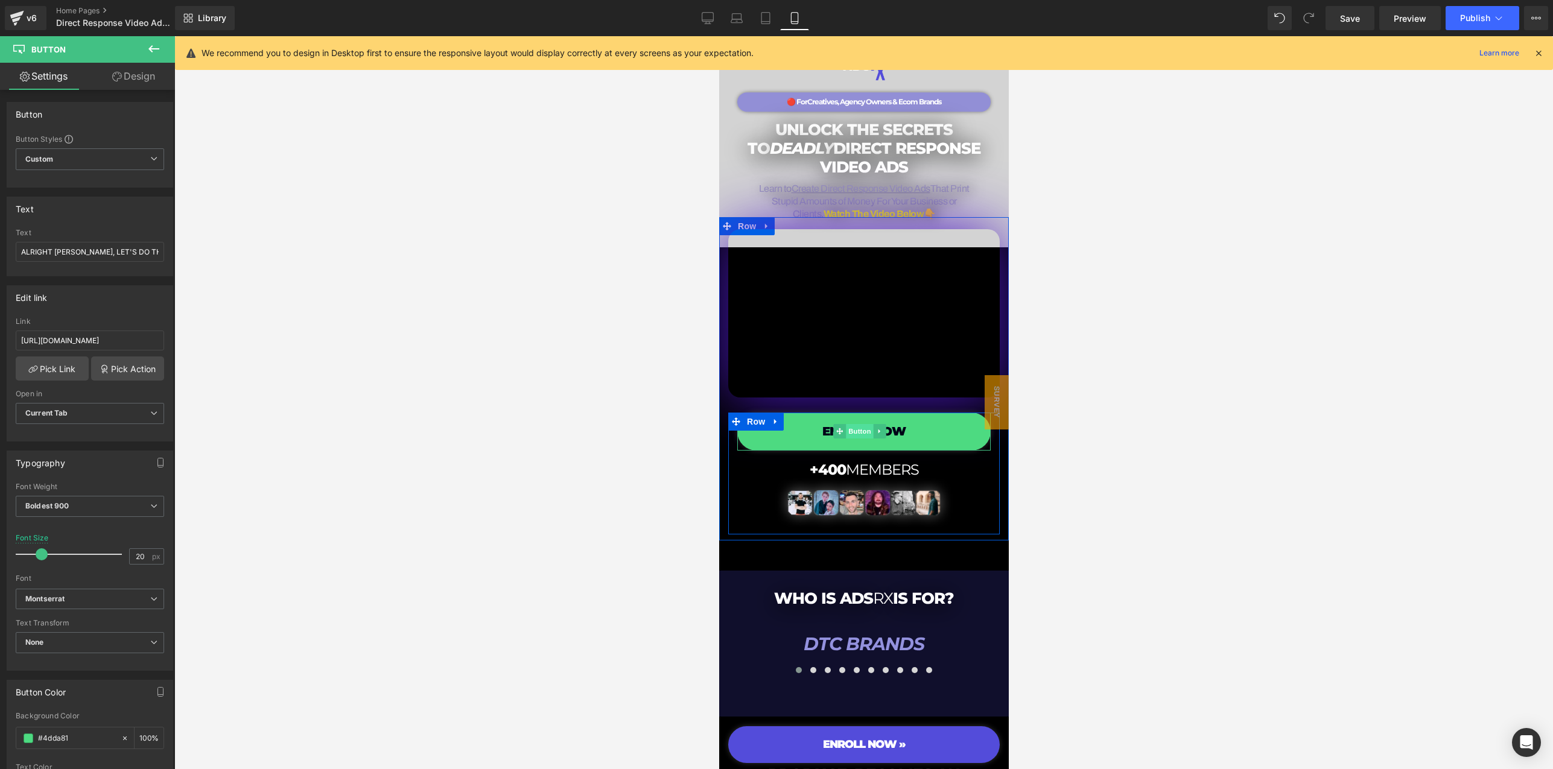
click at [853, 425] on span "Button" at bounding box center [859, 431] width 28 height 14
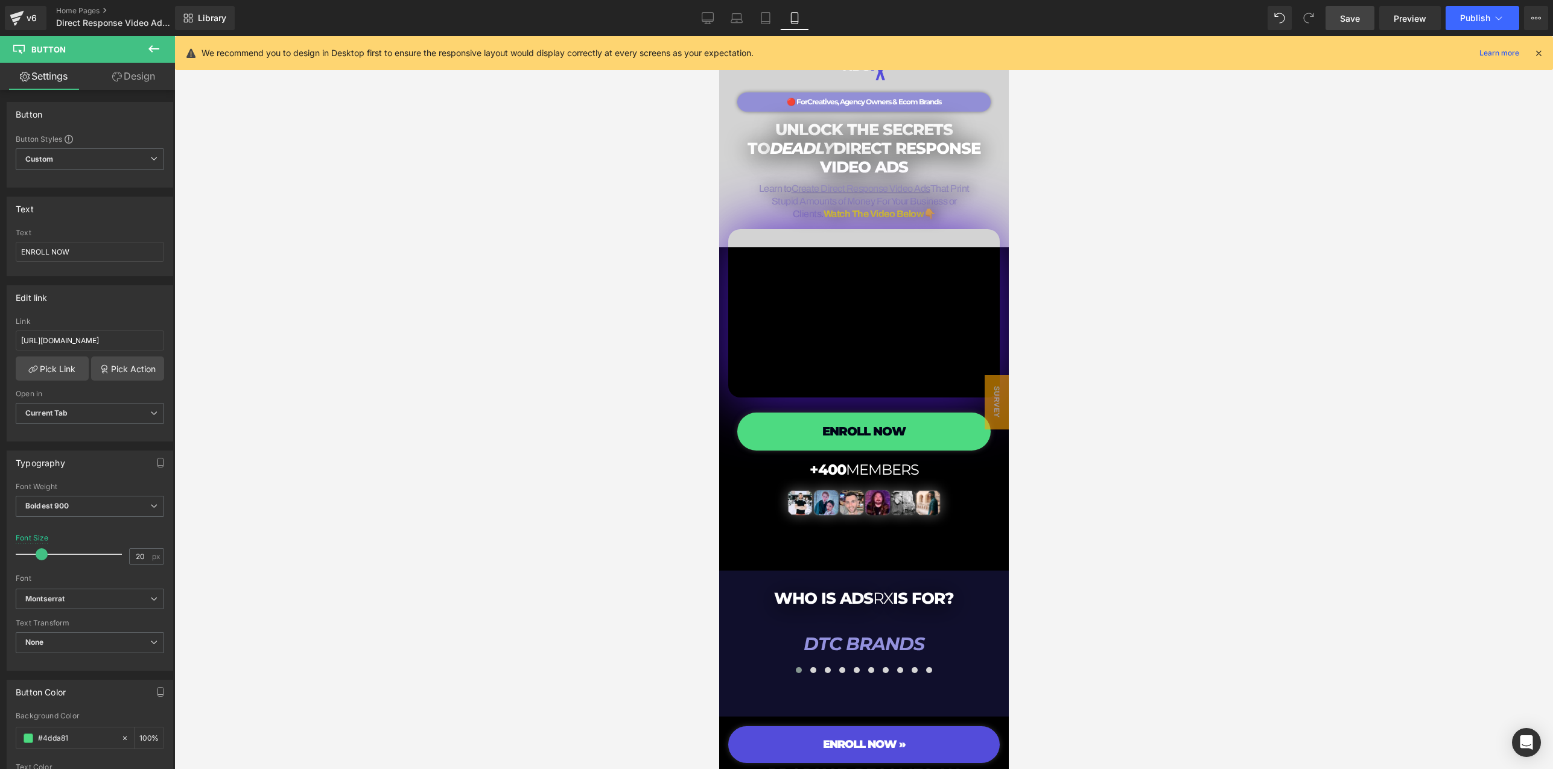
click at [1350, 14] on span "Save" at bounding box center [1350, 18] width 20 height 13
click at [1501, 19] on icon at bounding box center [1498, 18] width 12 height 12
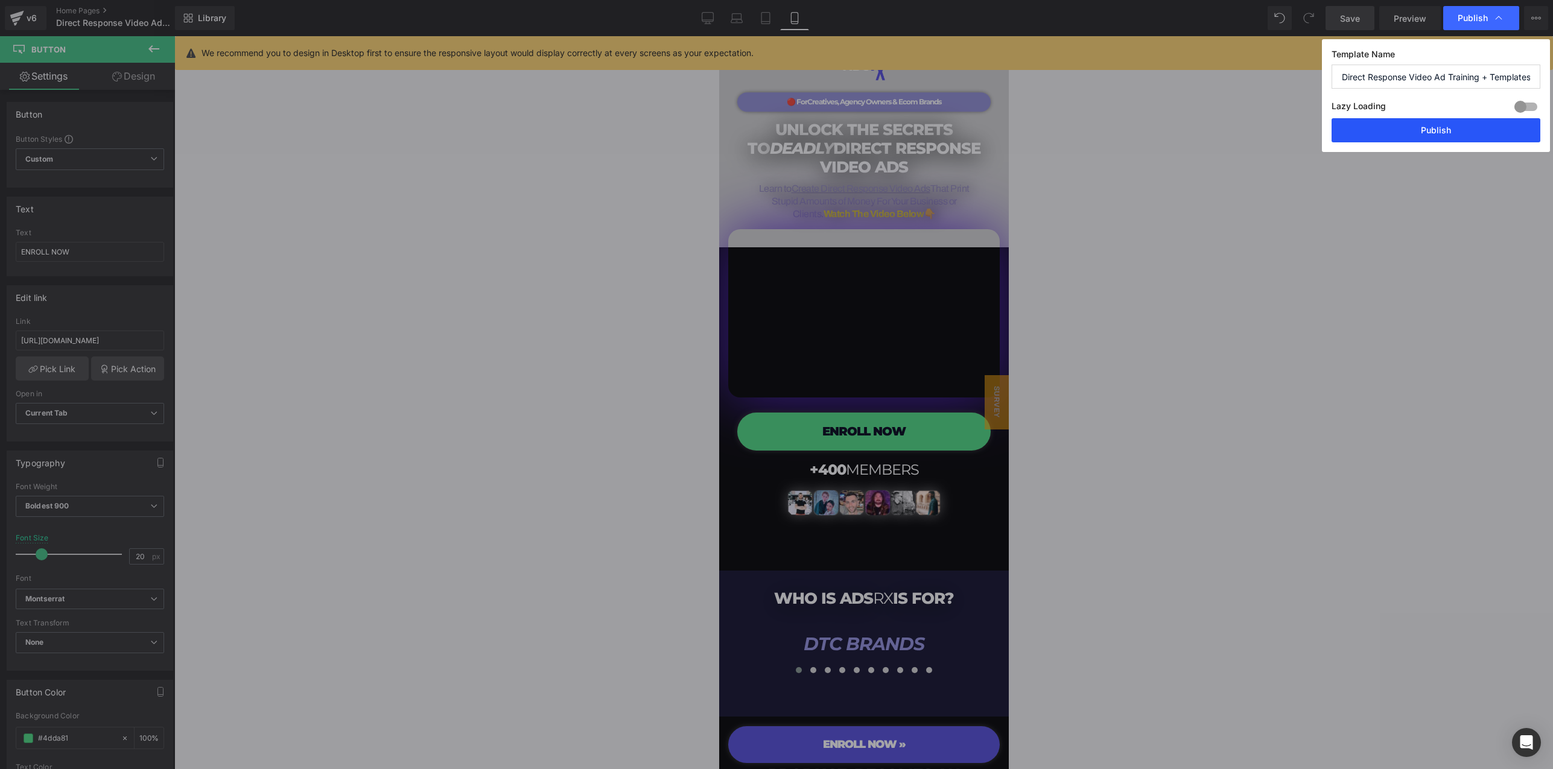
click at [1449, 133] on button "Publish" at bounding box center [1435, 130] width 209 height 24
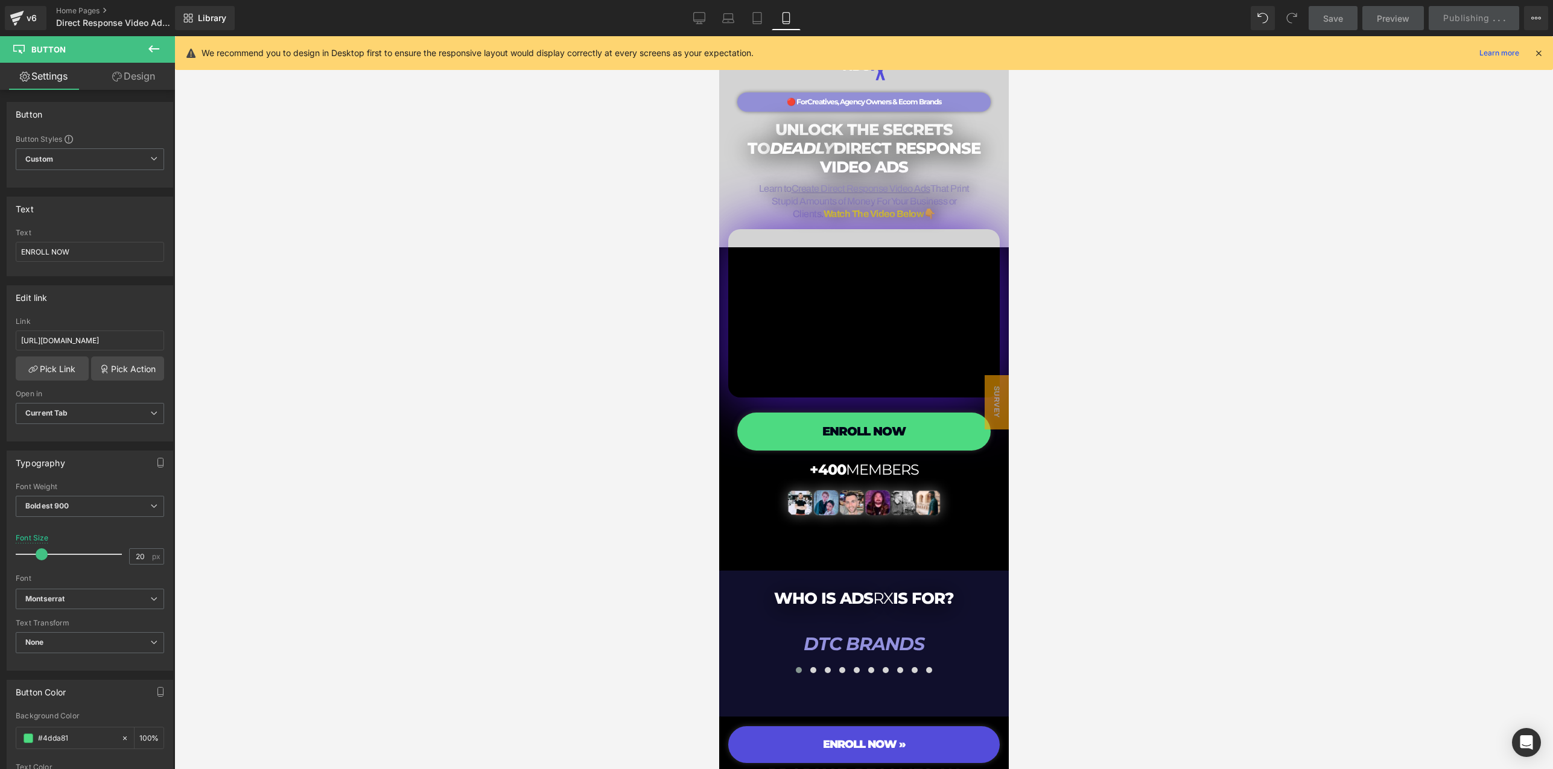
click at [1540, 51] on icon at bounding box center [1538, 53] width 11 height 11
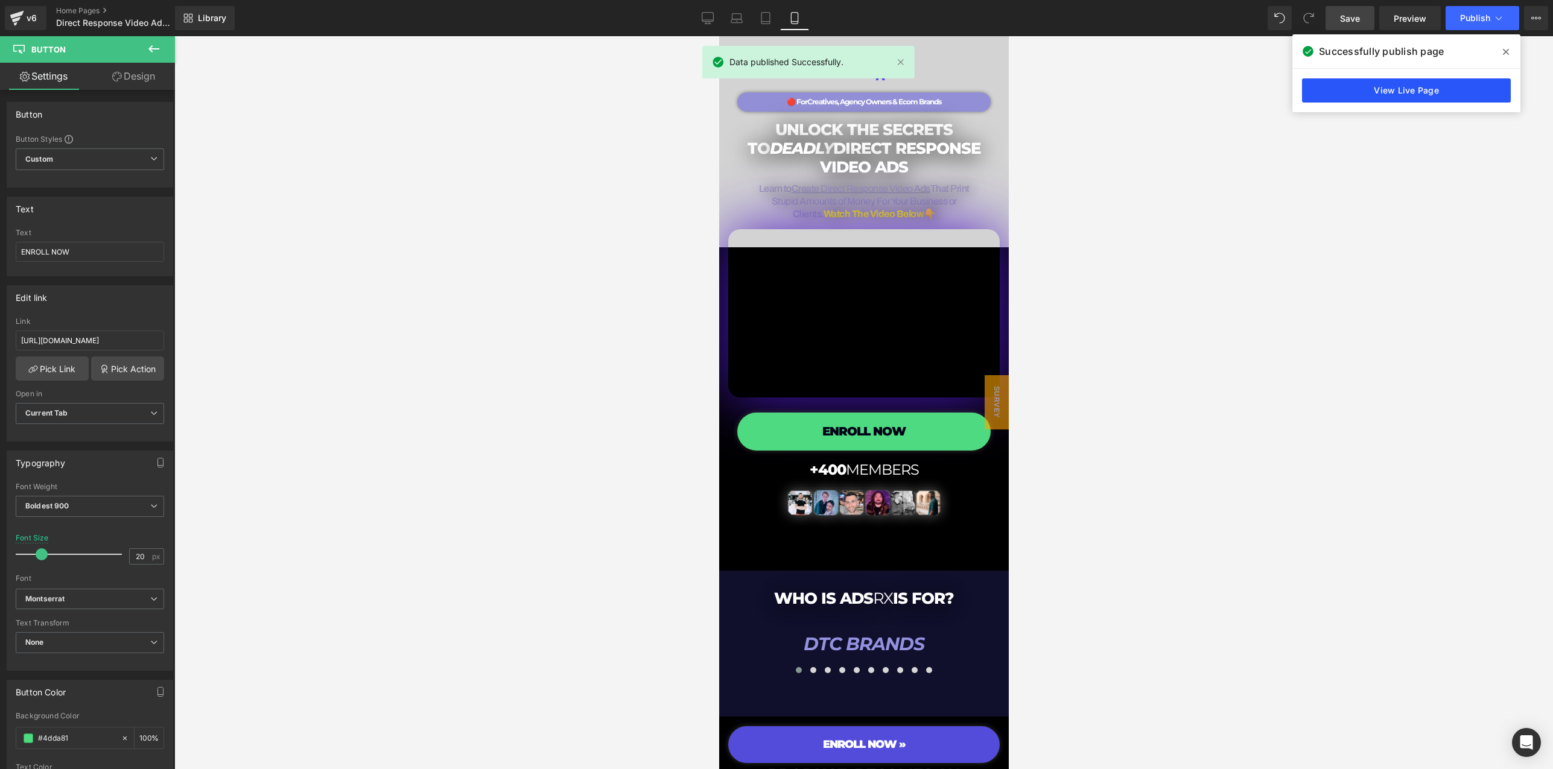
click at [1378, 95] on link "View Live Page" at bounding box center [1406, 90] width 209 height 24
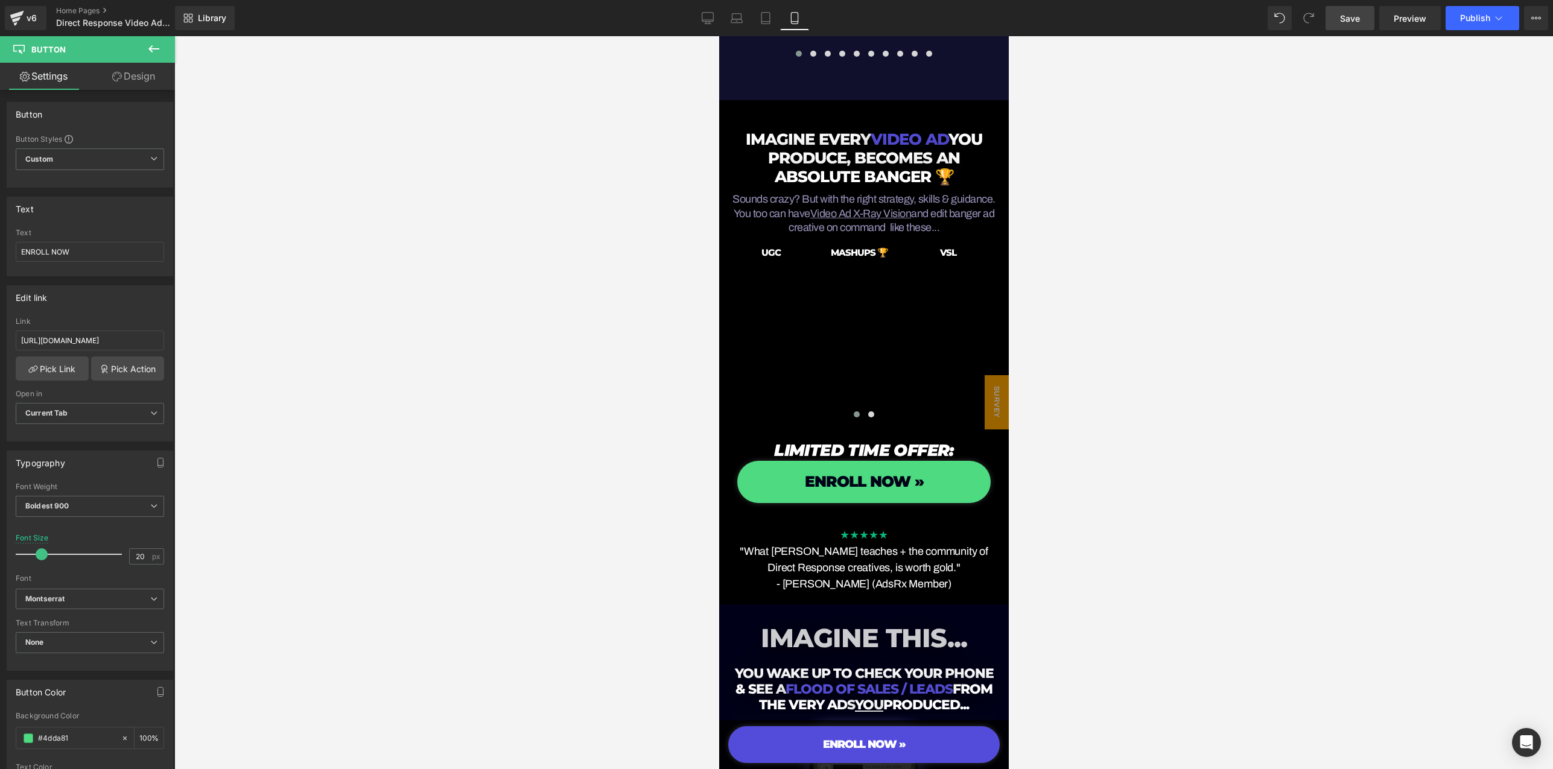
scroll to position [1007, 0]
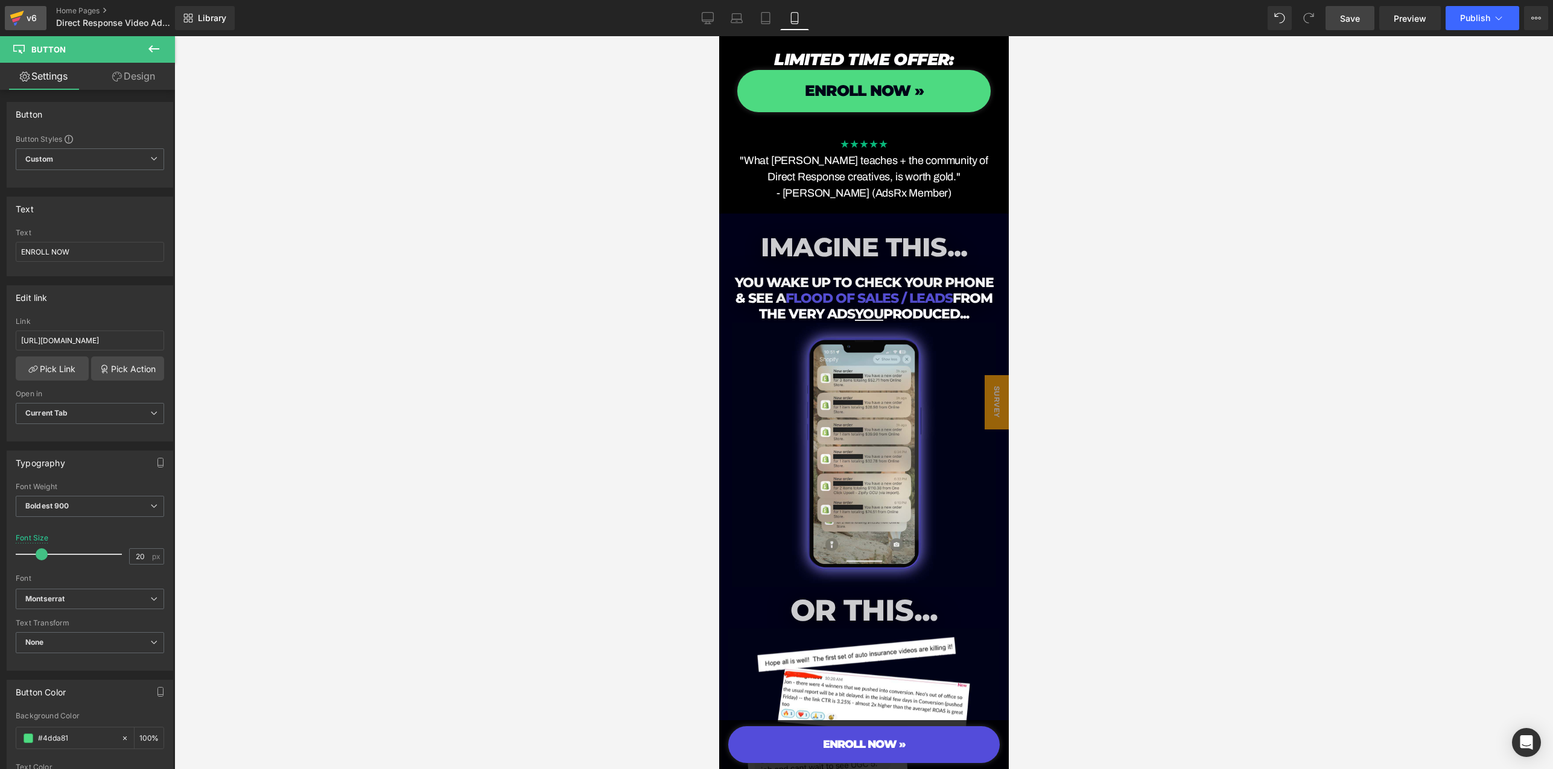
click at [19, 16] on icon at bounding box center [17, 15] width 14 height 8
